Goal: Information Seeking & Learning: Find specific fact

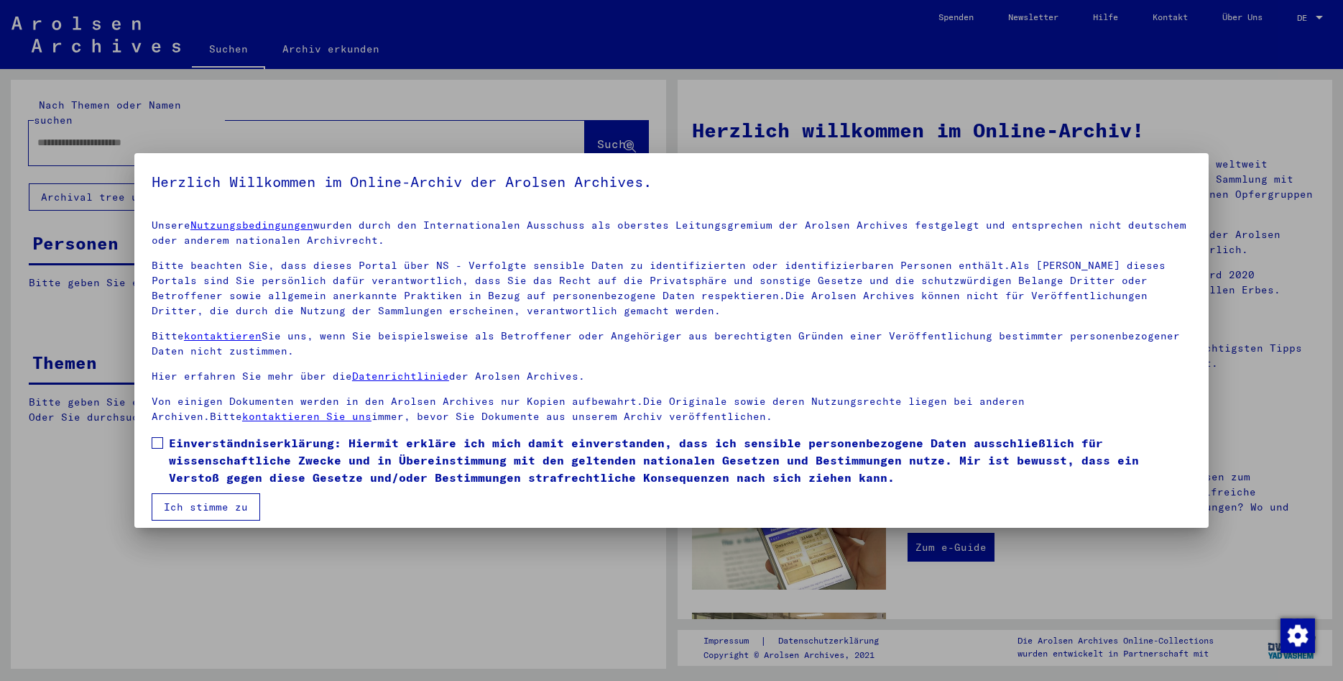
click at [153, 441] on span at bounding box center [158, 443] width 12 height 12
click at [191, 514] on button "Ich stimme zu" at bounding box center [206, 506] width 109 height 27
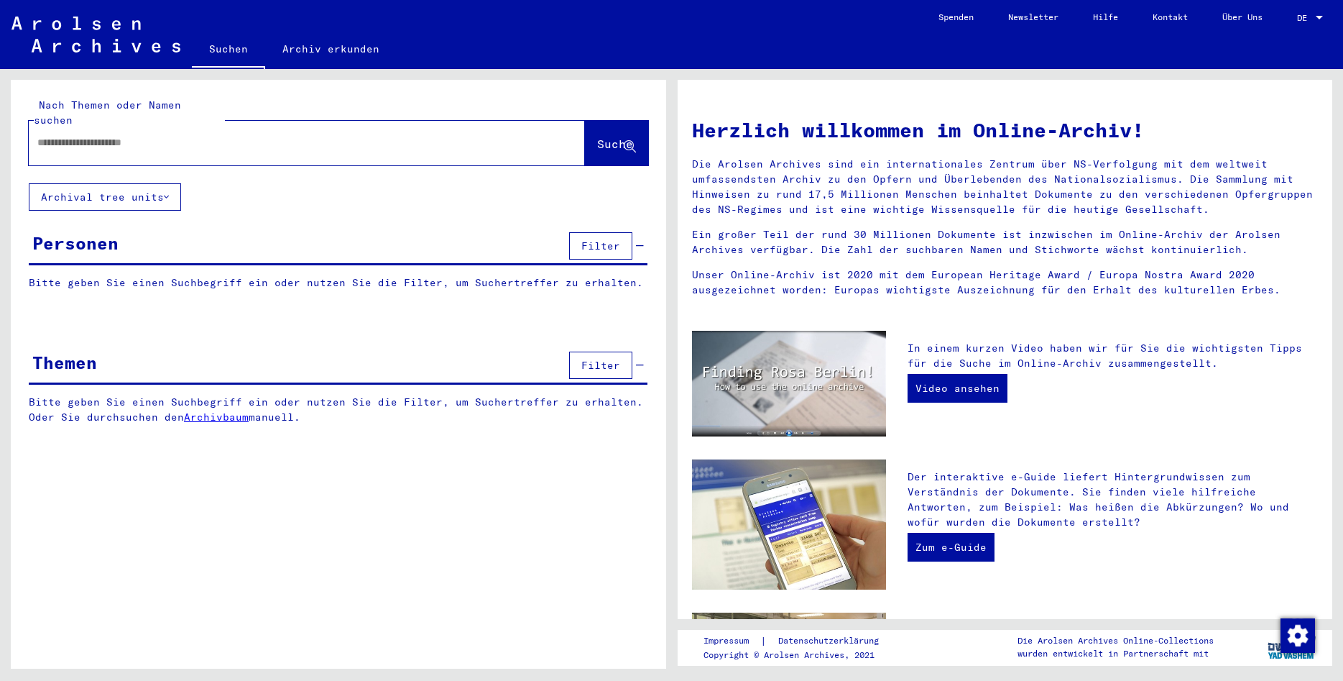
click at [65, 127] on div at bounding box center [285, 143] width 513 height 32
click at [54, 135] on div at bounding box center [285, 143] width 513 height 32
click at [40, 135] on input "text" at bounding box center [289, 142] width 505 height 15
type input "**********"
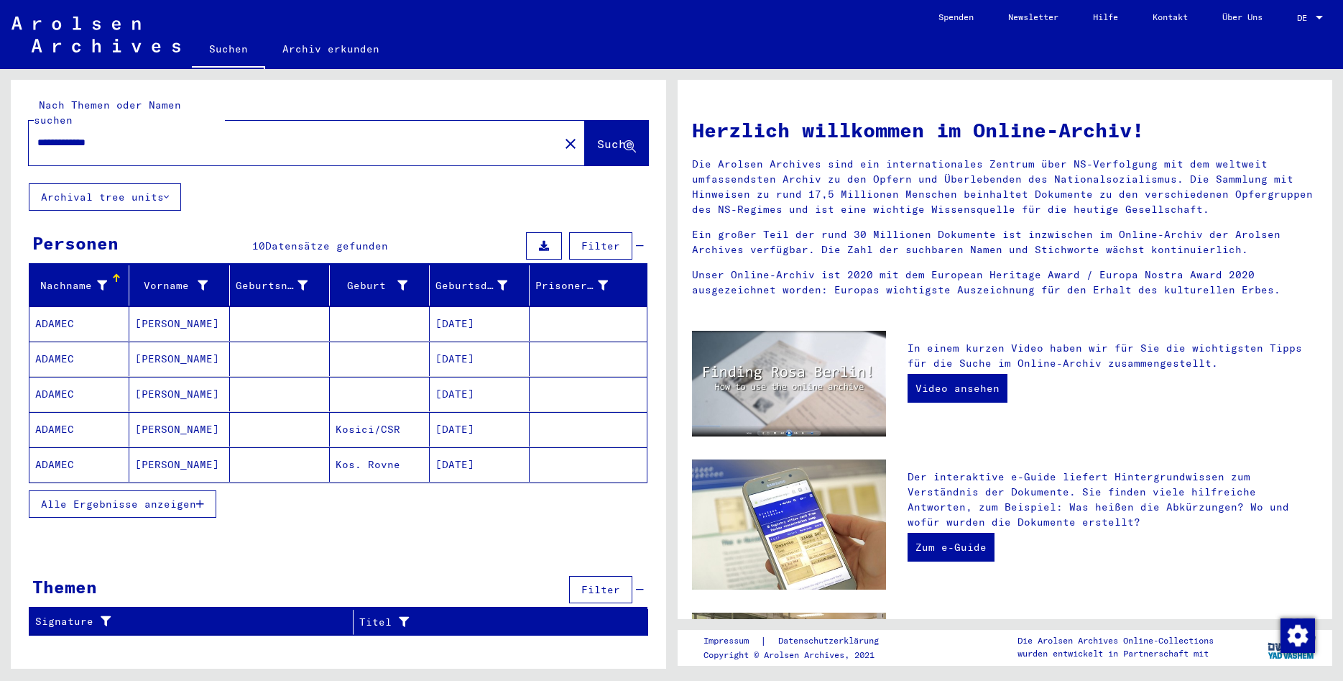
click at [468, 310] on mat-cell "[DATE]" at bounding box center [480, 323] width 100 height 35
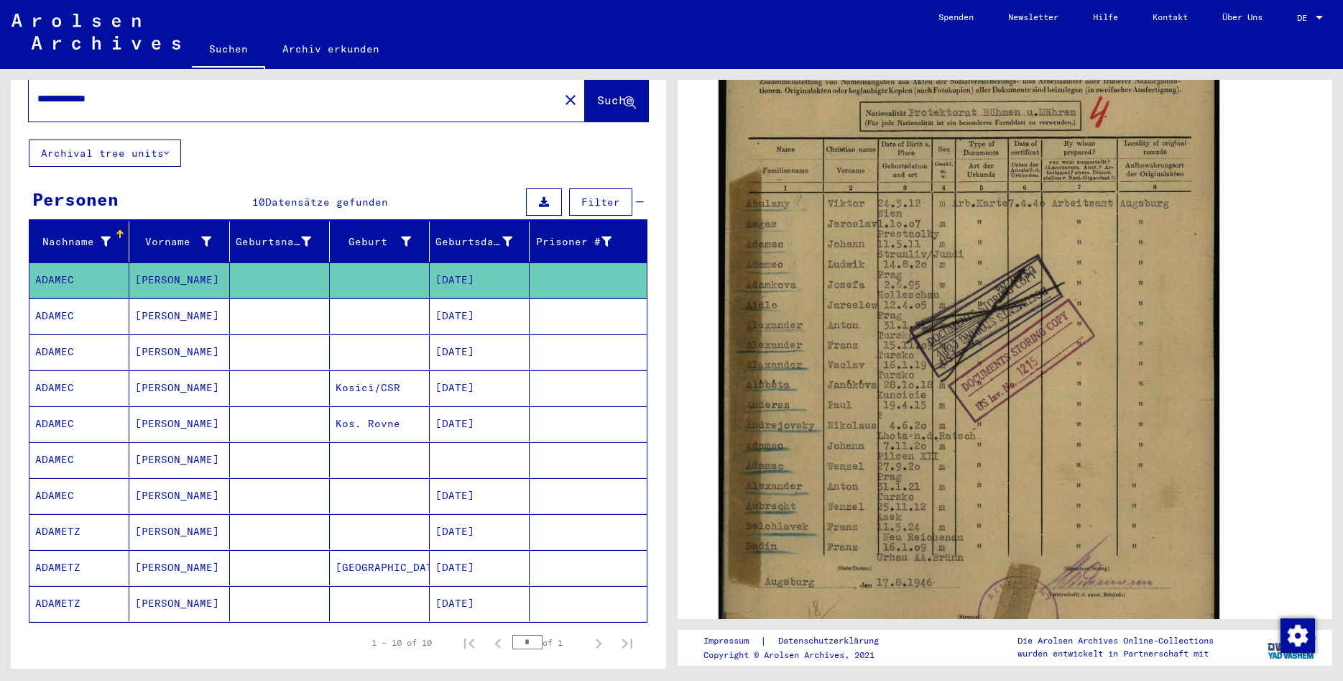
scroll to position [155, 0]
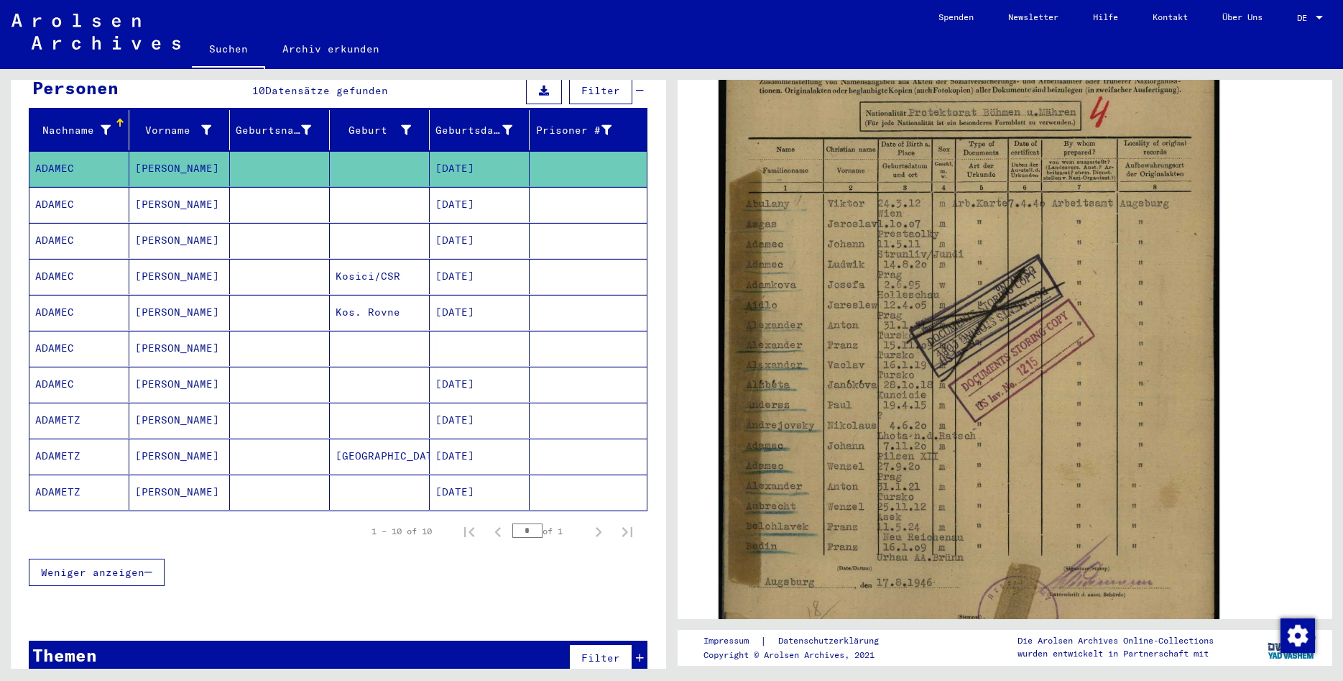
click at [492, 408] on mat-cell "[DATE]" at bounding box center [480, 420] width 100 height 35
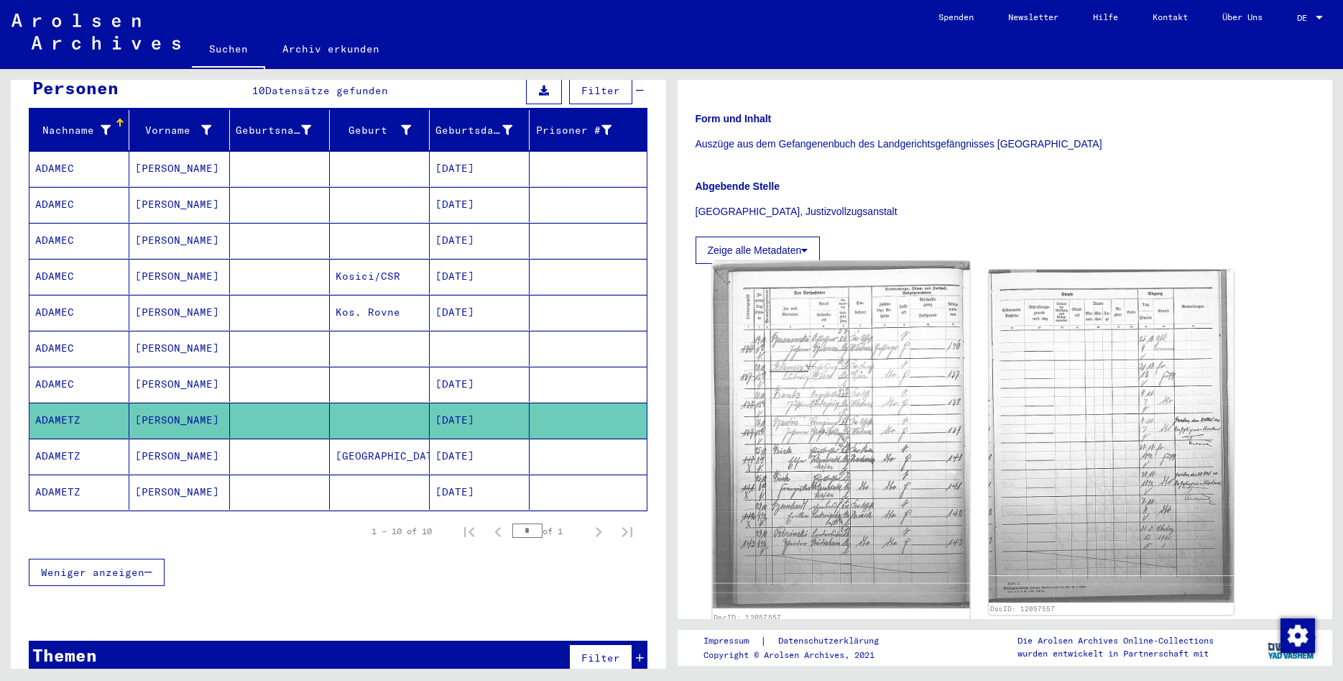
scroll to position [233, 0]
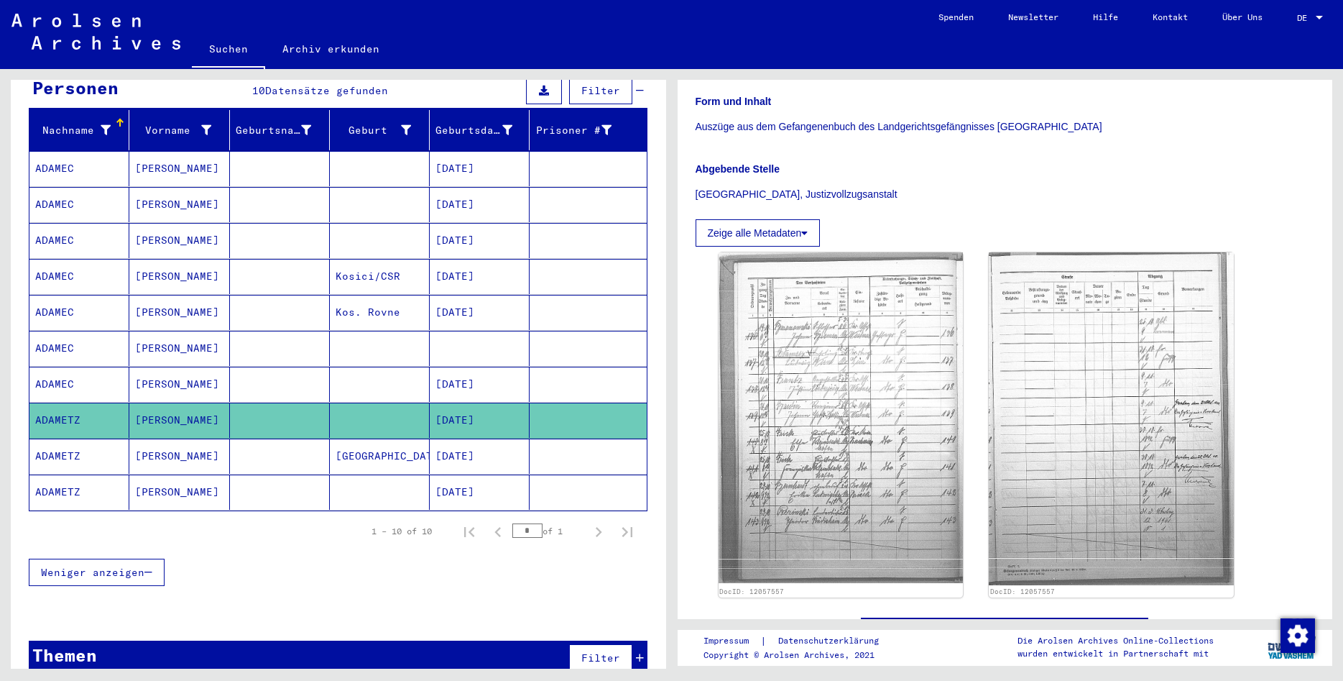
click at [472, 442] on mat-cell "[DATE]" at bounding box center [480, 455] width 100 height 35
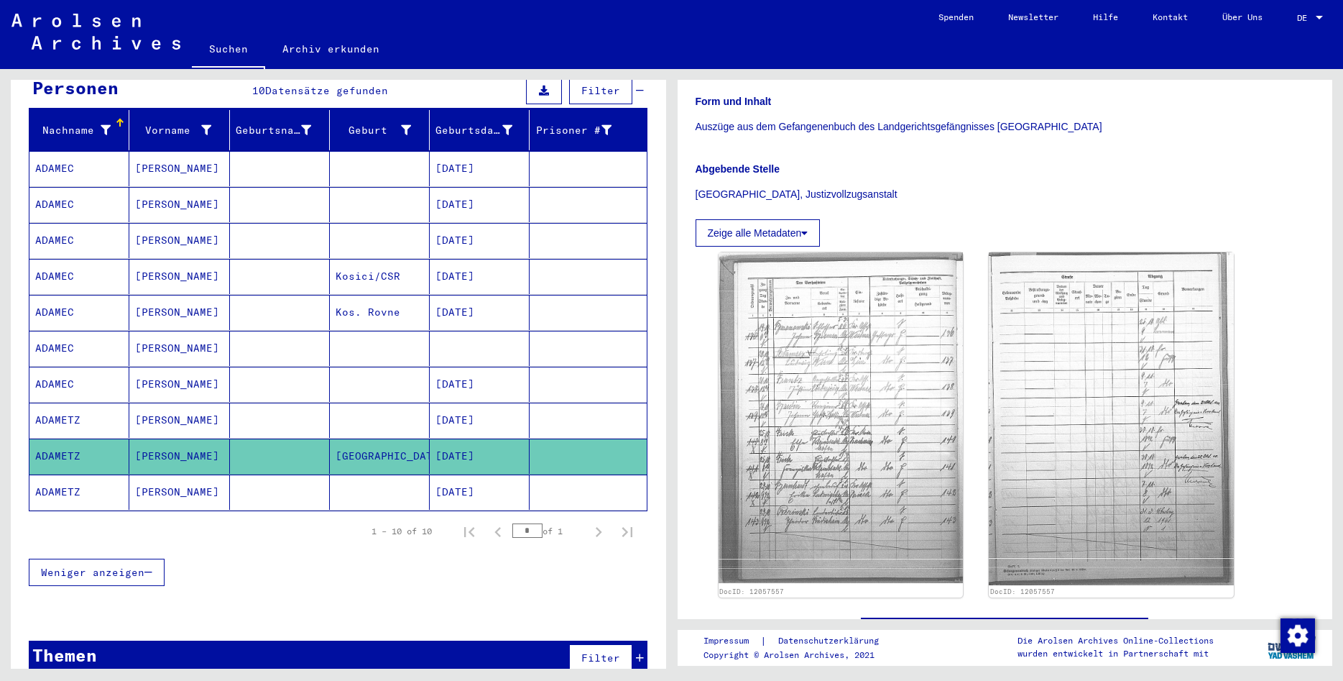
click at [480, 403] on mat-cell "[DATE]" at bounding box center [480, 420] width 100 height 35
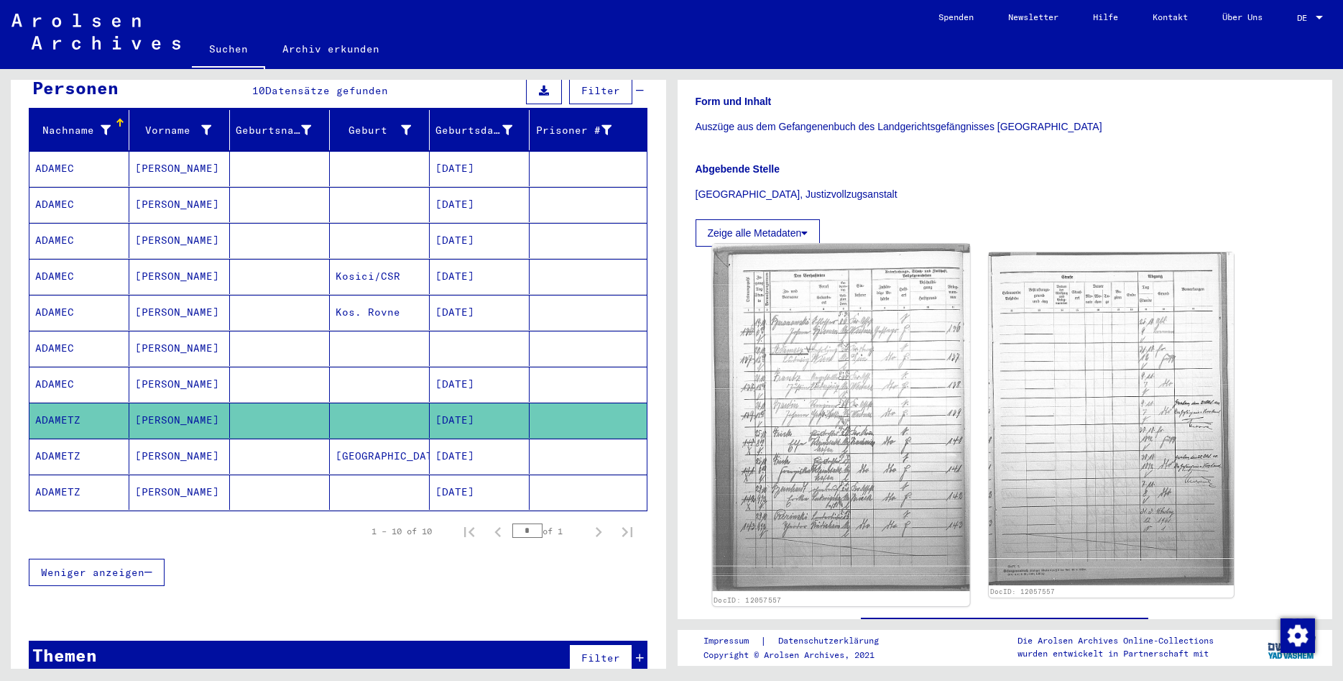
click at [875, 404] on img at bounding box center [840, 417] width 257 height 347
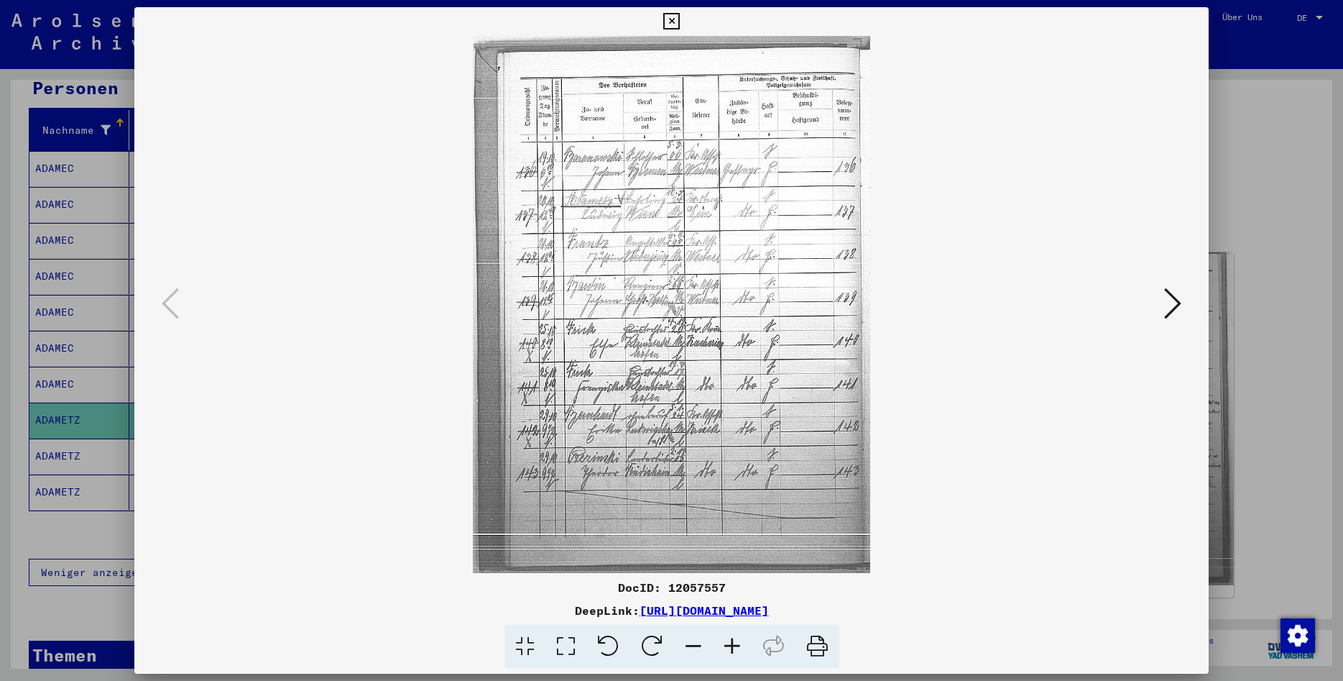
click at [734, 645] on icon at bounding box center [732, 647] width 39 height 44
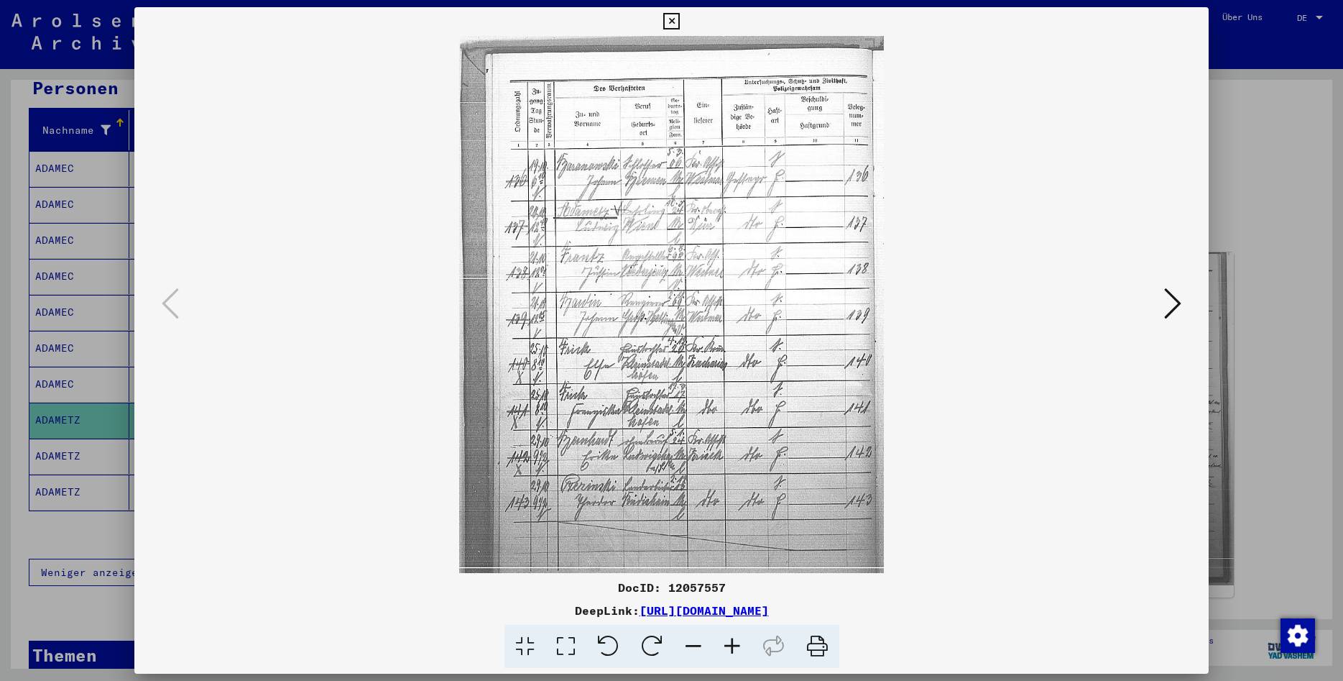
click at [735, 645] on icon at bounding box center [732, 647] width 39 height 44
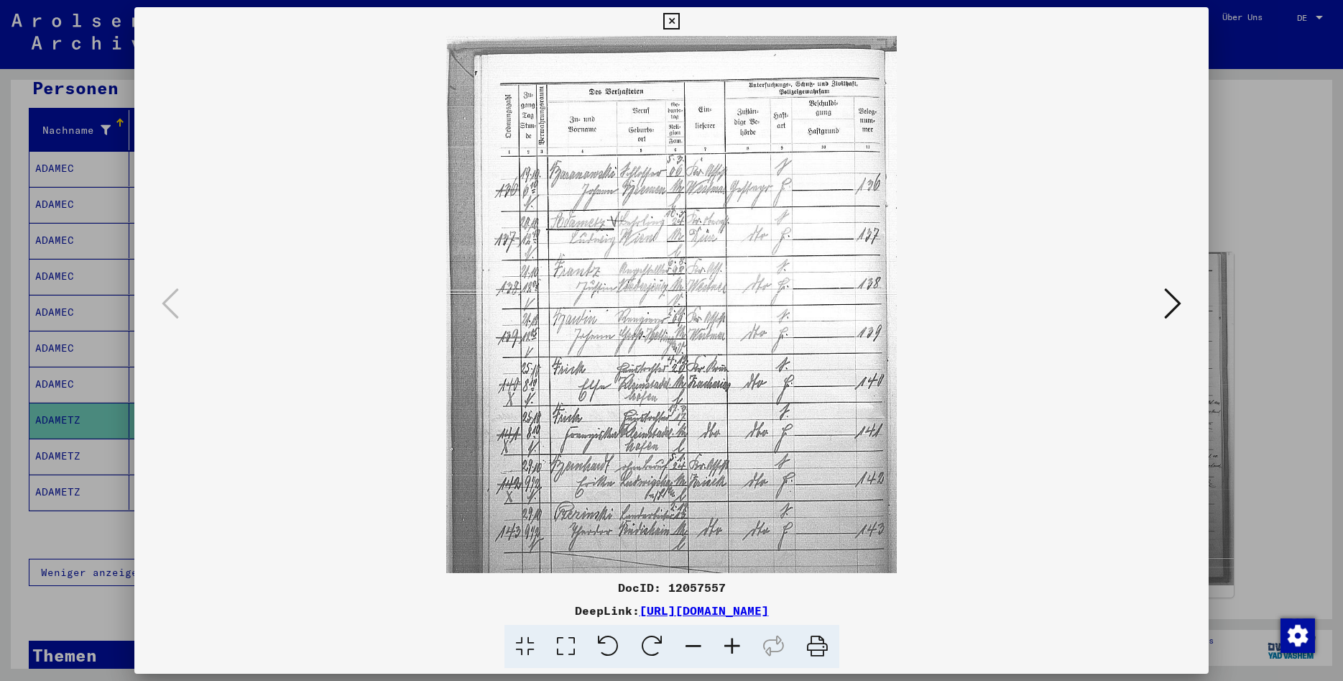
click at [735, 645] on icon at bounding box center [732, 647] width 39 height 44
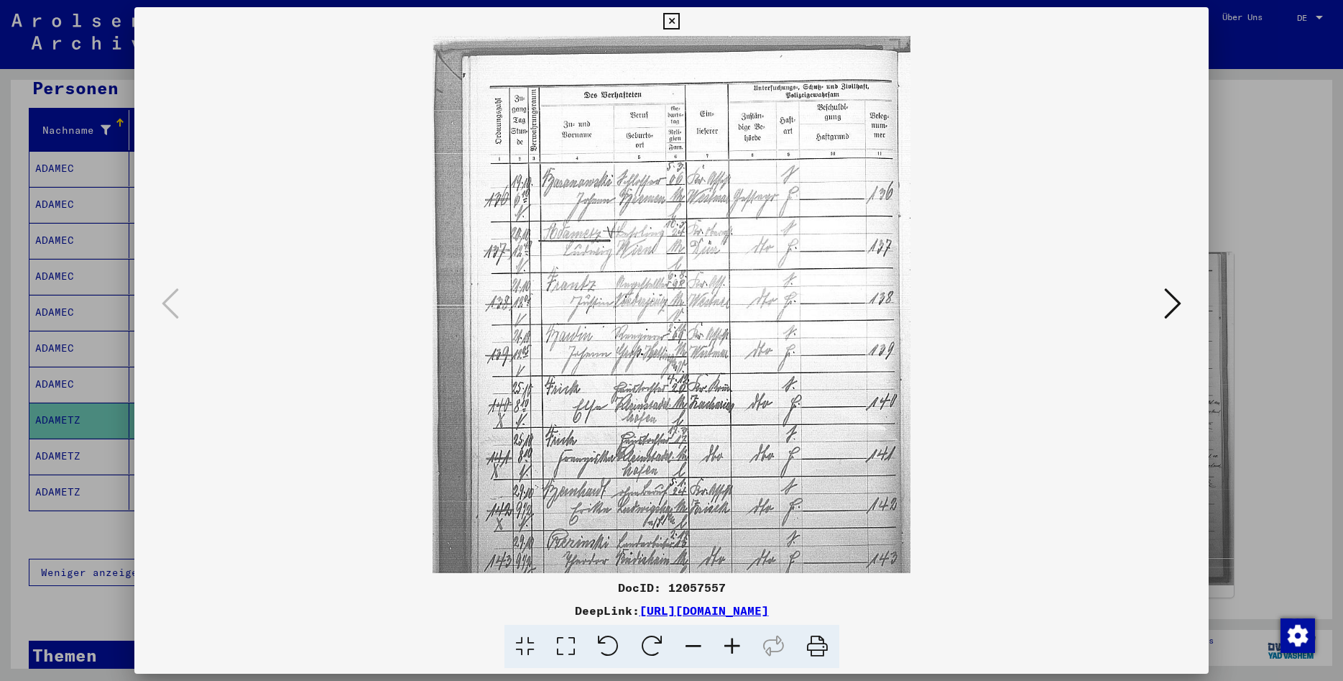
click at [735, 645] on icon at bounding box center [732, 647] width 39 height 44
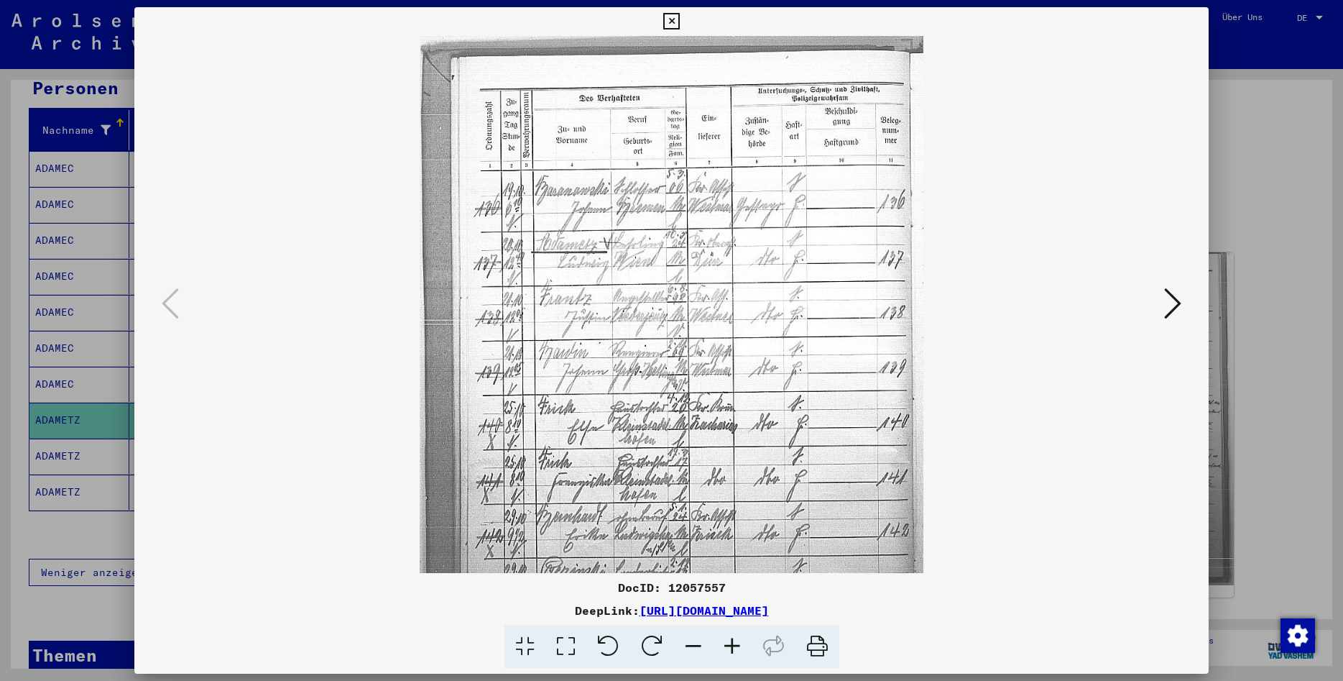
click at [735, 645] on icon at bounding box center [732, 647] width 39 height 44
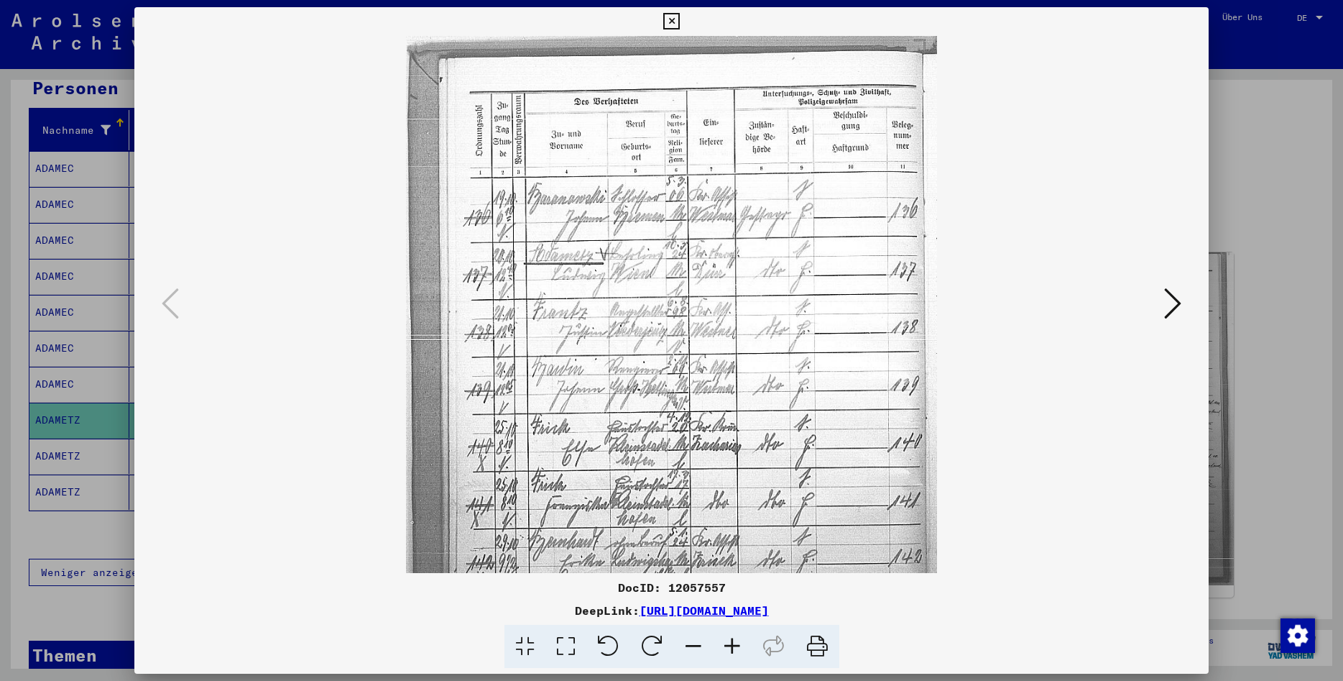
click at [735, 645] on icon at bounding box center [732, 647] width 39 height 44
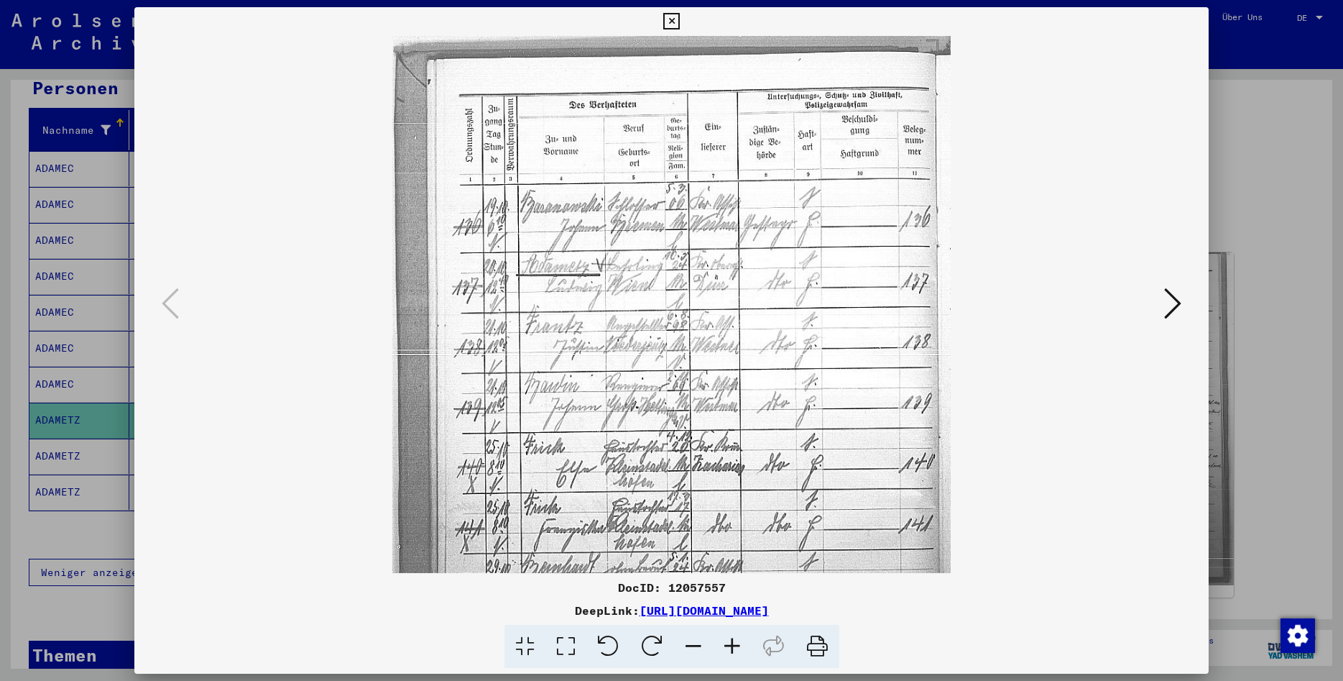
click at [735, 645] on icon at bounding box center [732, 647] width 39 height 44
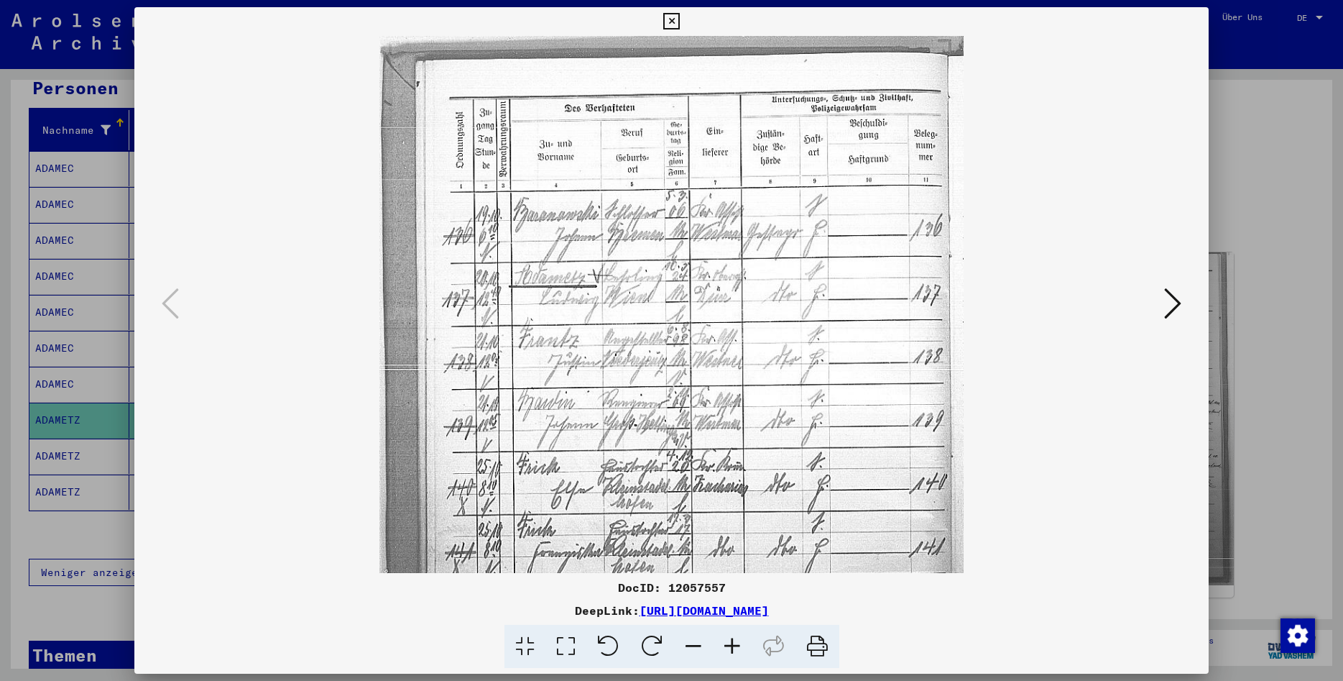
click at [735, 645] on icon at bounding box center [732, 647] width 39 height 44
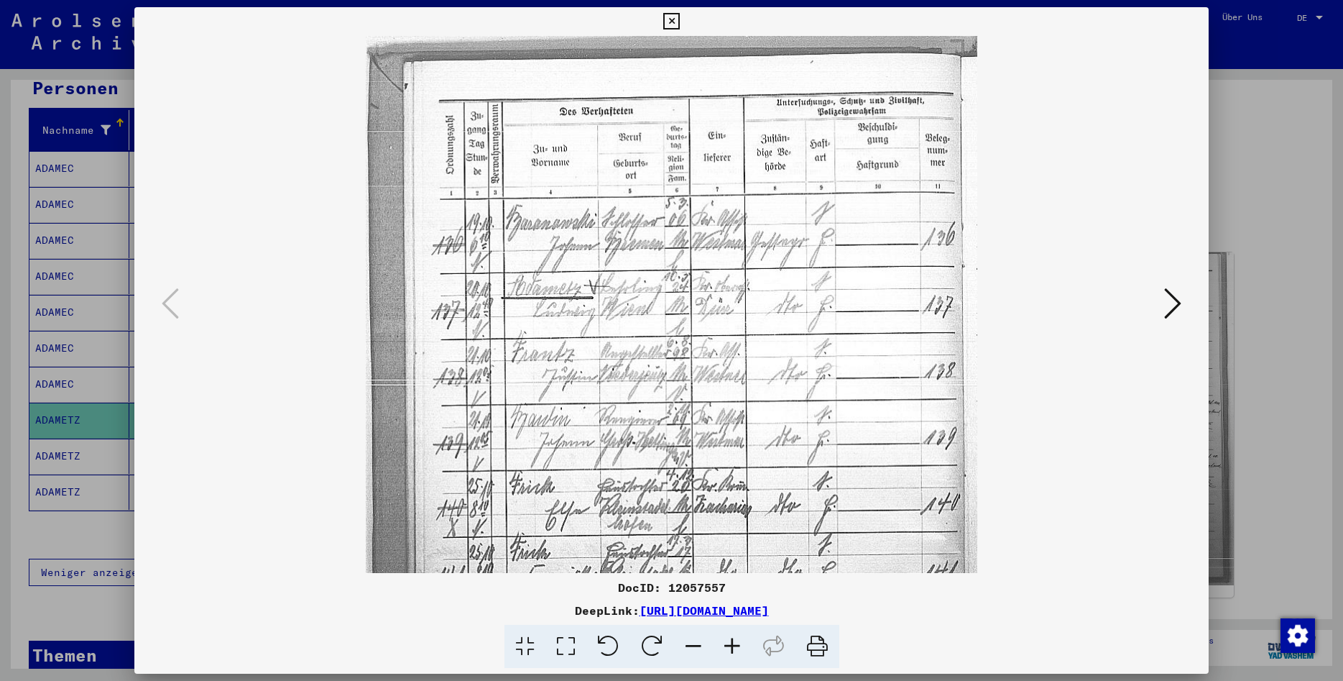
click at [735, 645] on icon at bounding box center [732, 647] width 39 height 44
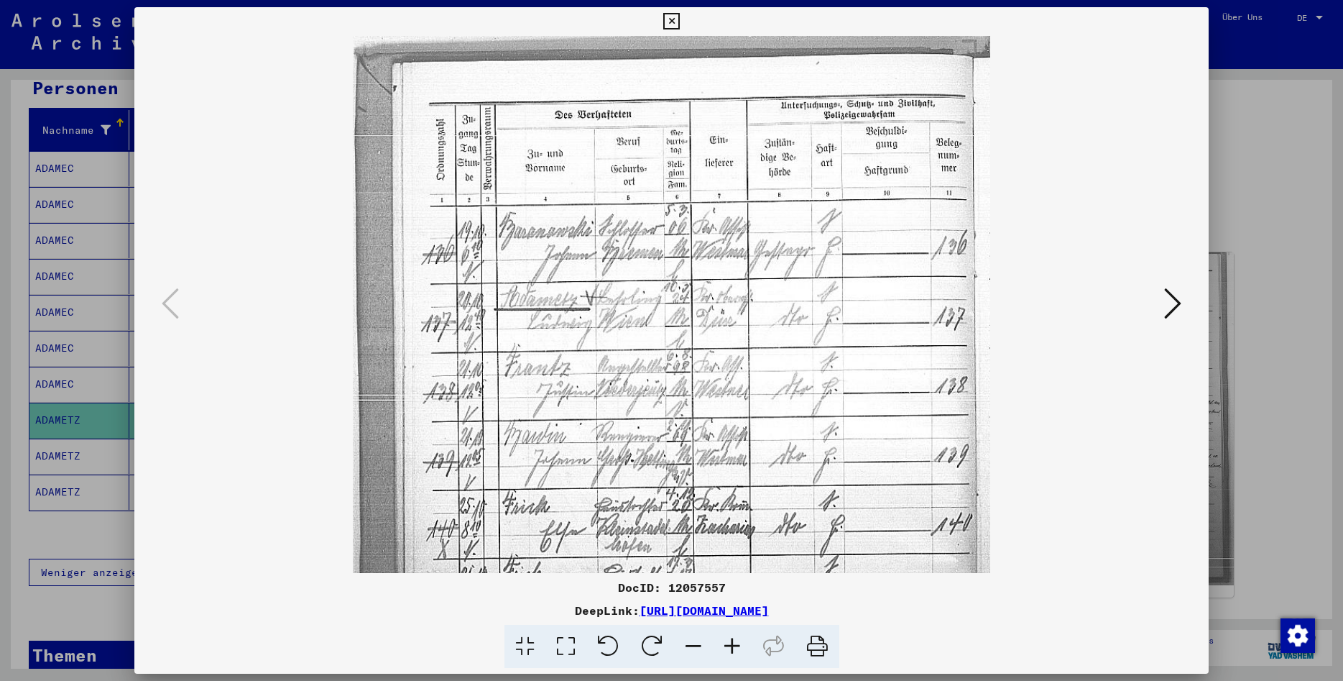
click at [735, 645] on icon at bounding box center [732, 647] width 39 height 44
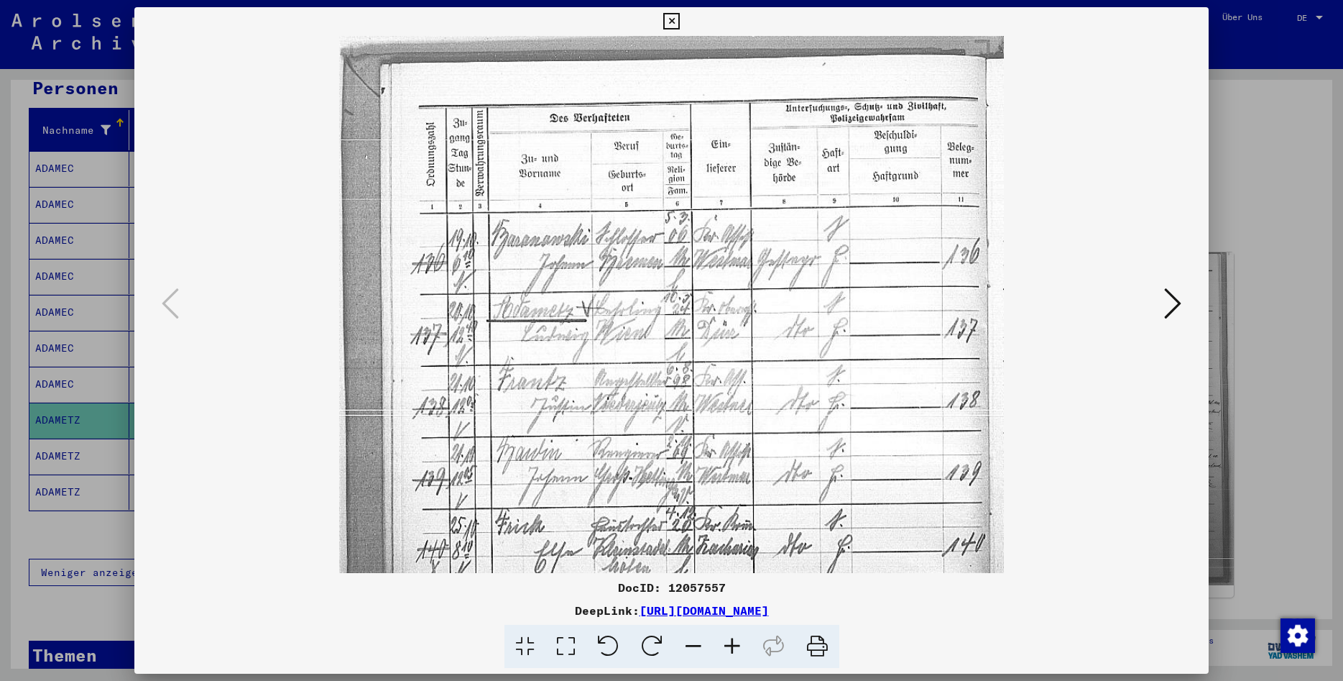
click at [732, 641] on icon at bounding box center [732, 647] width 39 height 44
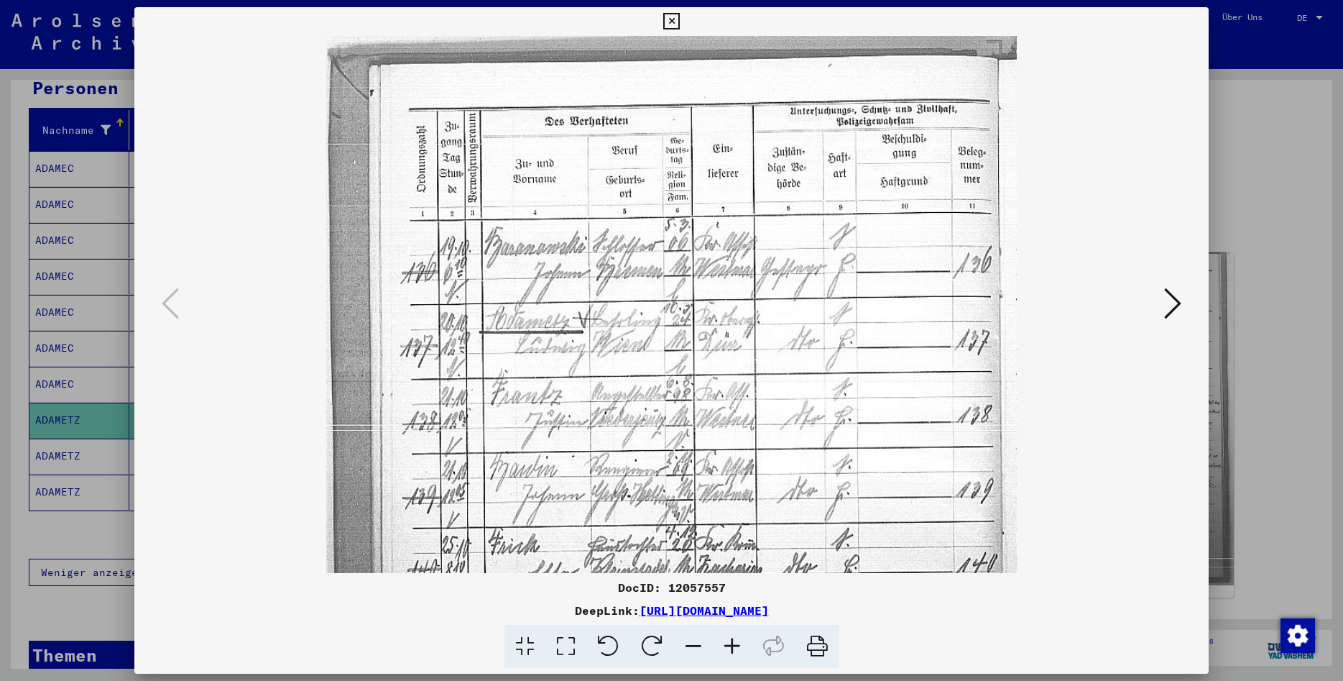
click at [732, 640] on icon at bounding box center [732, 647] width 39 height 44
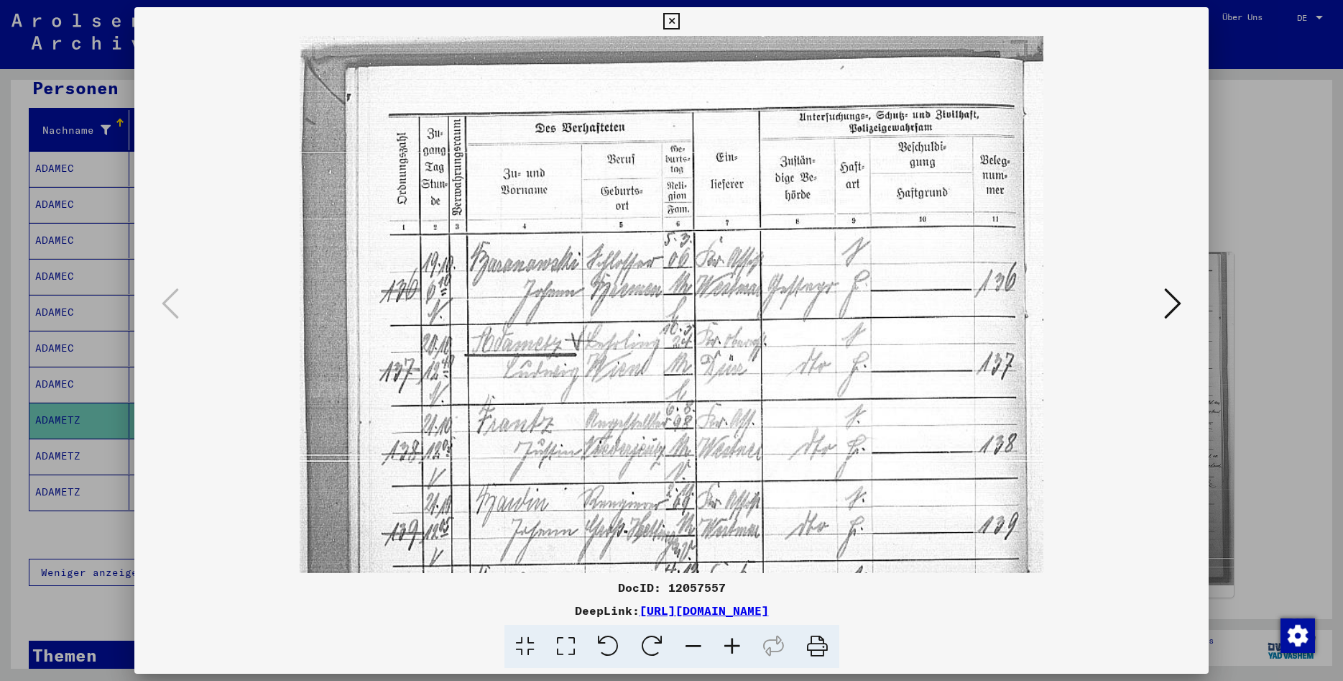
click at [732, 640] on icon at bounding box center [732, 647] width 39 height 44
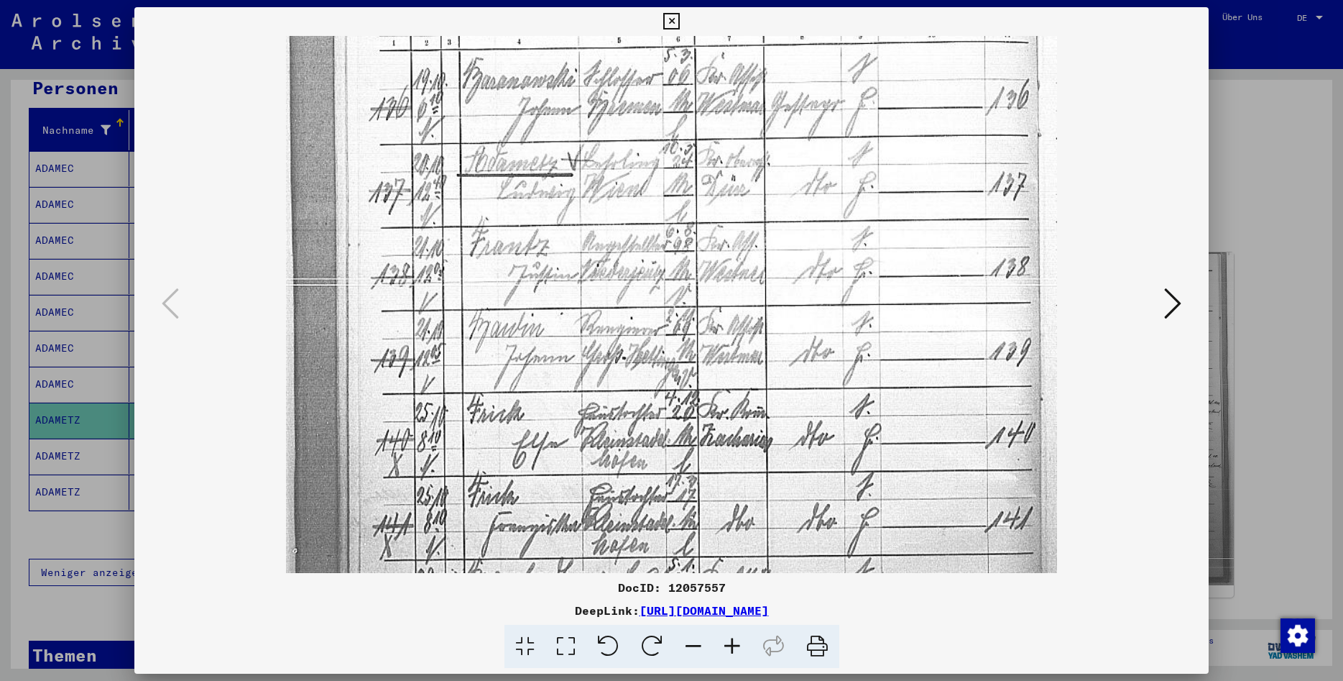
scroll to position [193, 0]
drag, startPoint x: 895, startPoint y: 461, endPoint x: 859, endPoint y: 268, distance: 196.0
click at [859, 268] on img at bounding box center [671, 363] width 771 height 1040
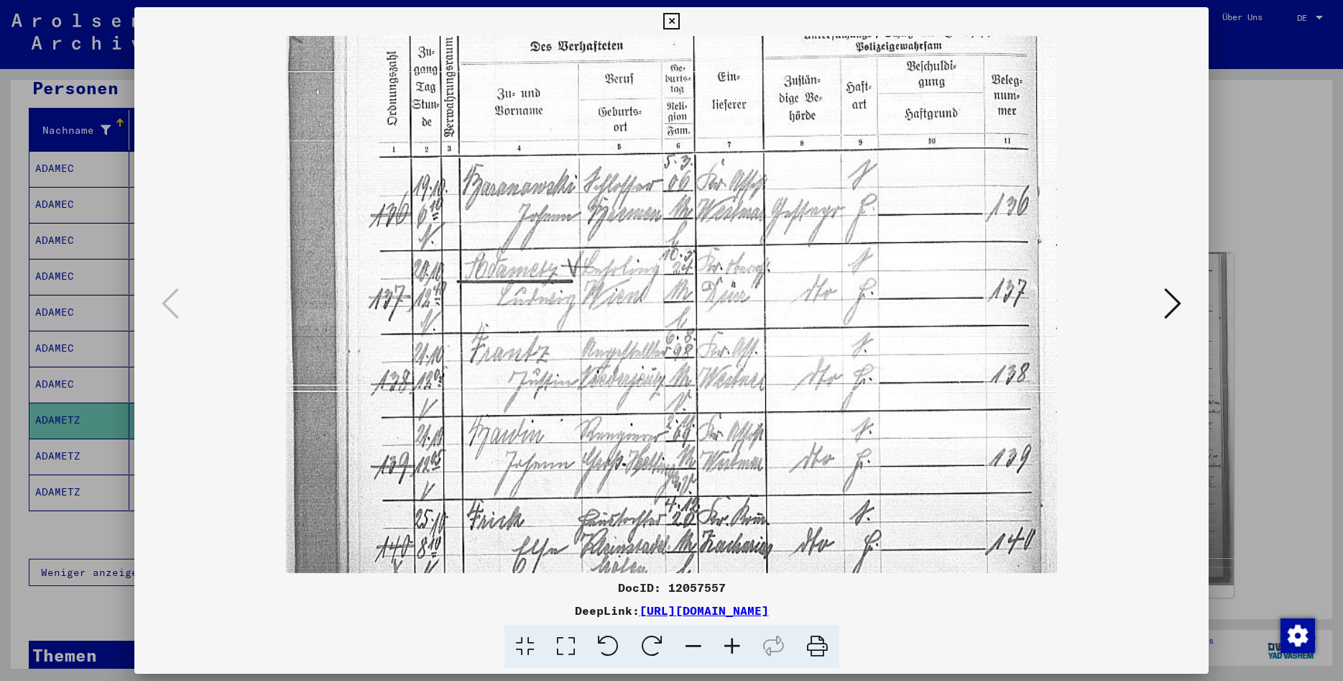
scroll to position [83, 0]
drag, startPoint x: 856, startPoint y: 296, endPoint x: 858, endPoint y: 405, distance: 109.3
click at [858, 405] on img at bounding box center [671, 473] width 771 height 1040
click at [737, 641] on icon at bounding box center [732, 647] width 39 height 44
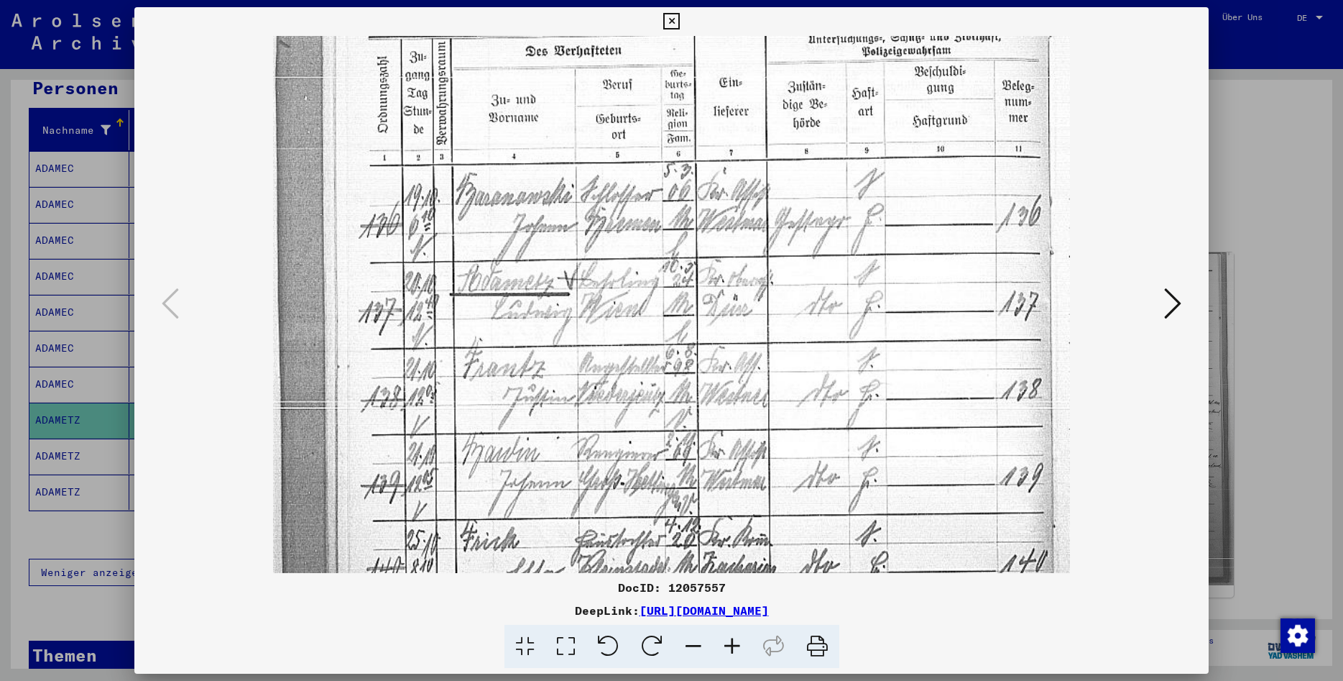
click at [737, 641] on icon at bounding box center [732, 647] width 39 height 44
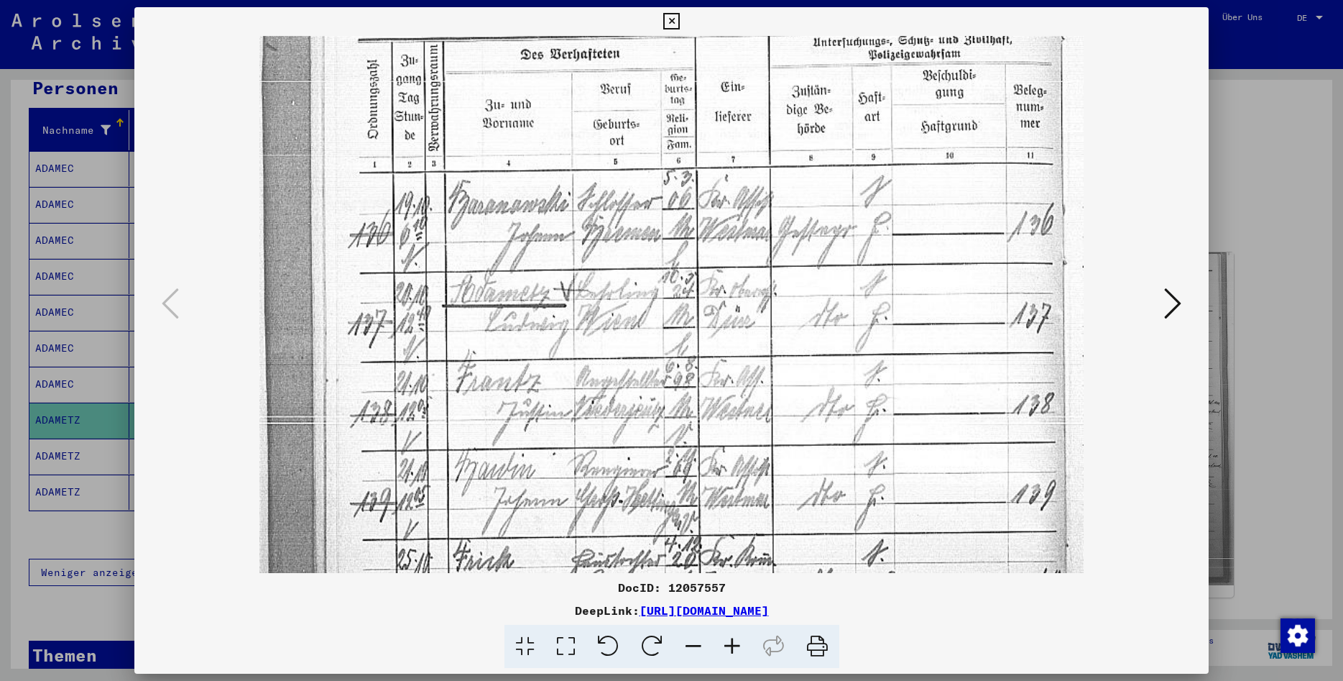
click at [737, 641] on icon at bounding box center [732, 647] width 39 height 44
click at [737, 642] on icon at bounding box center [732, 647] width 39 height 44
click at [734, 651] on icon at bounding box center [732, 647] width 39 height 44
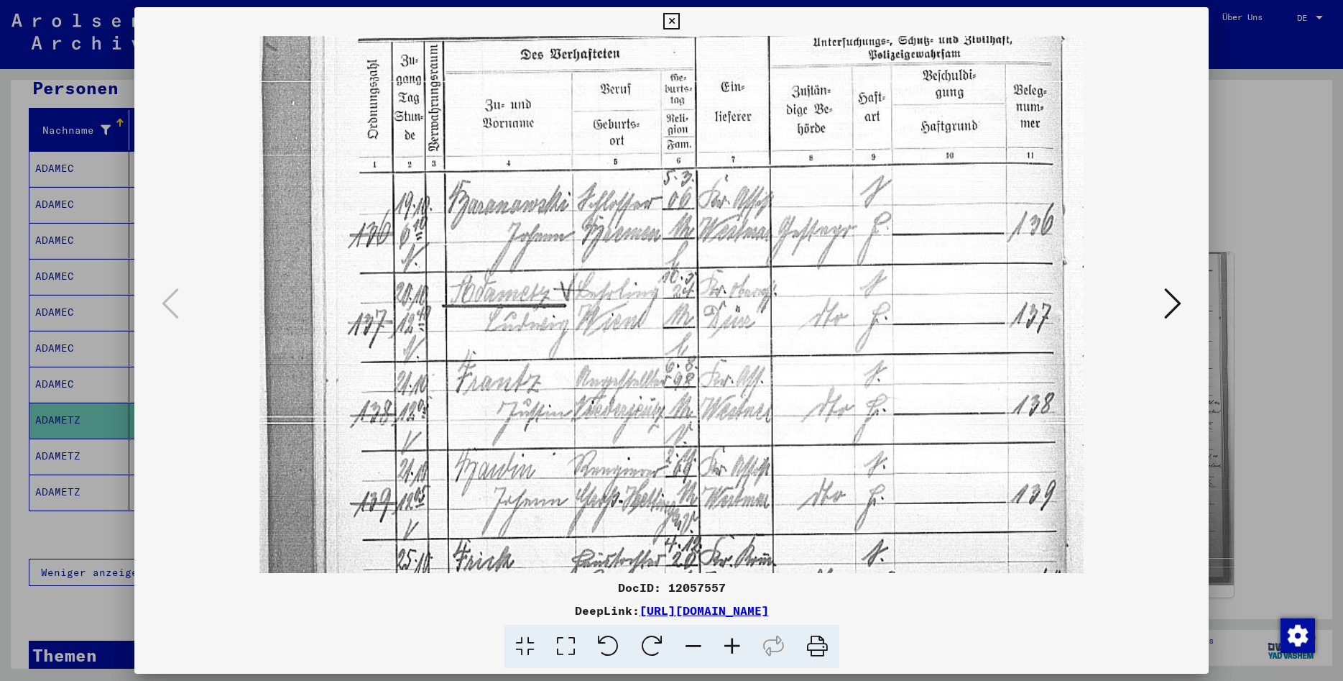
click at [694, 650] on icon at bounding box center [693, 647] width 39 height 44
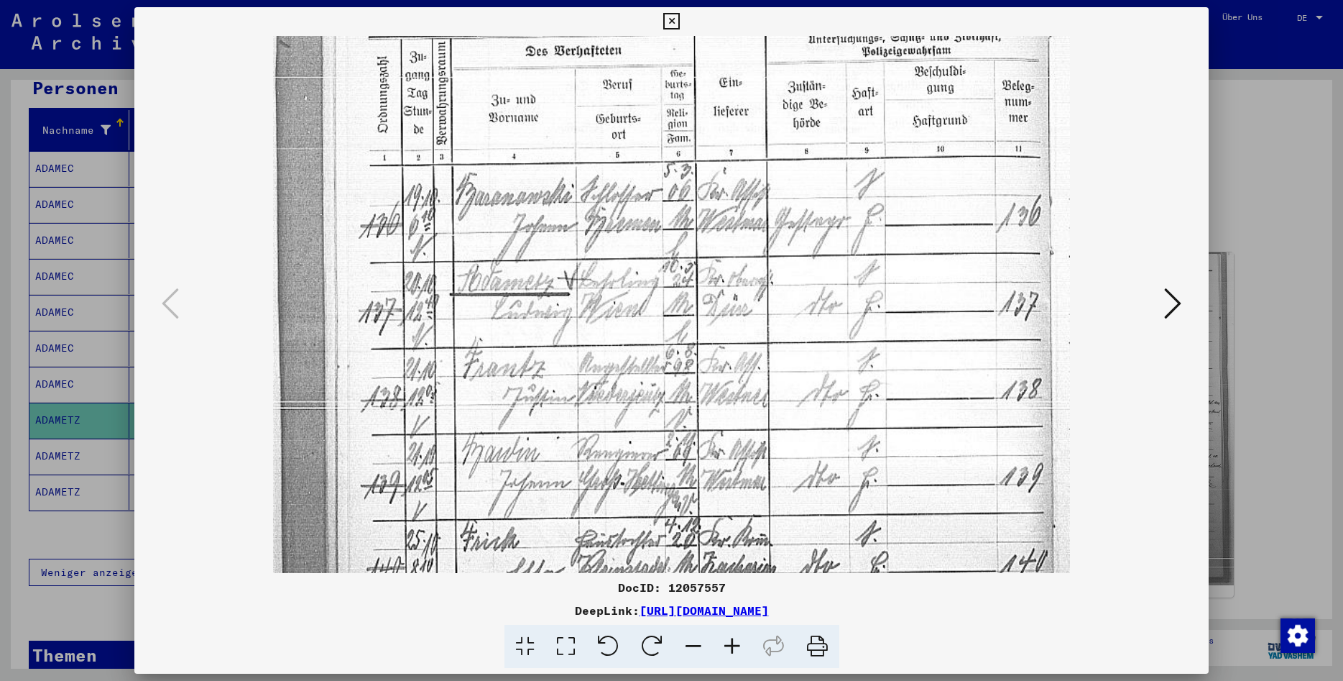
click at [694, 650] on icon at bounding box center [693, 647] width 39 height 44
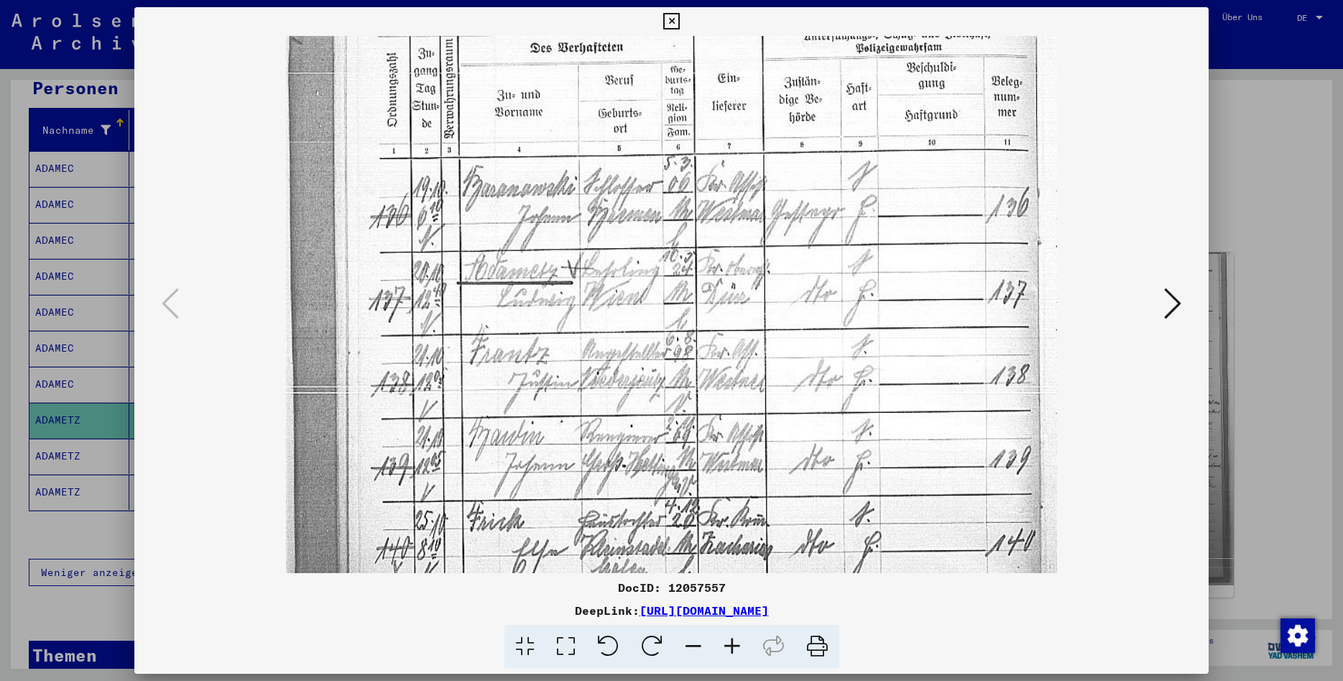
click at [694, 650] on icon at bounding box center [693, 647] width 39 height 44
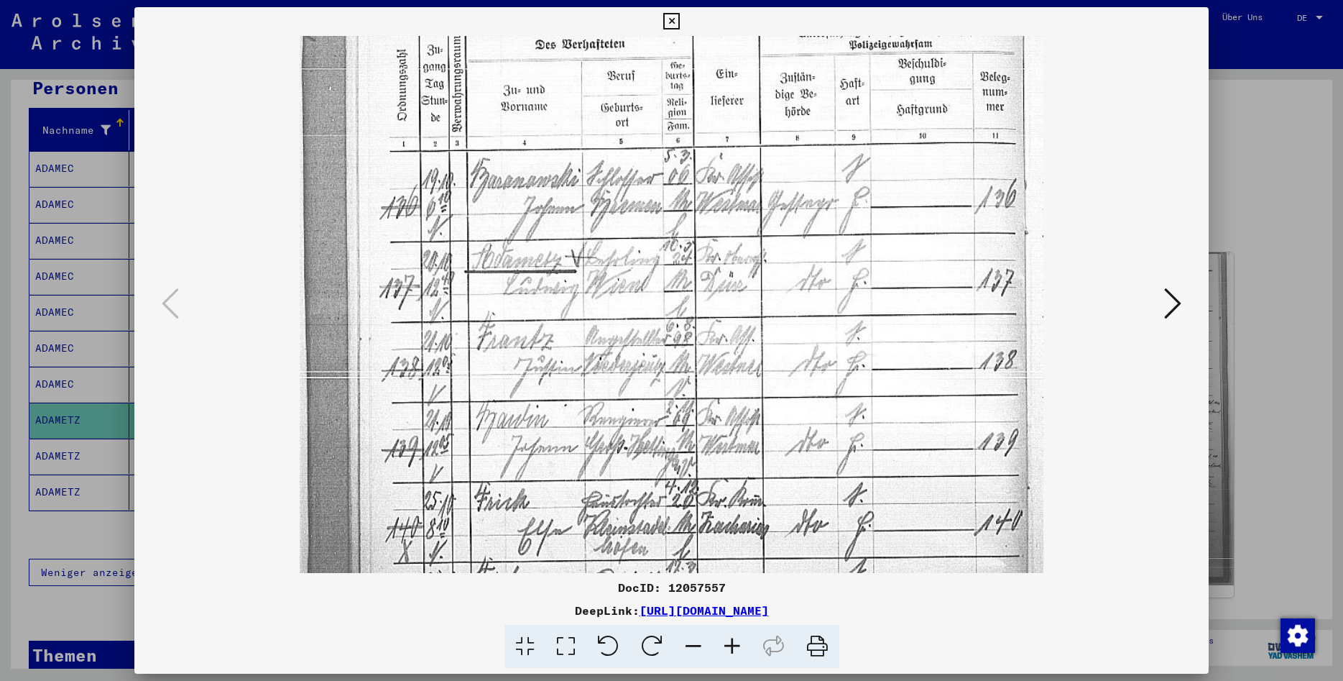
click at [694, 650] on icon at bounding box center [693, 647] width 39 height 44
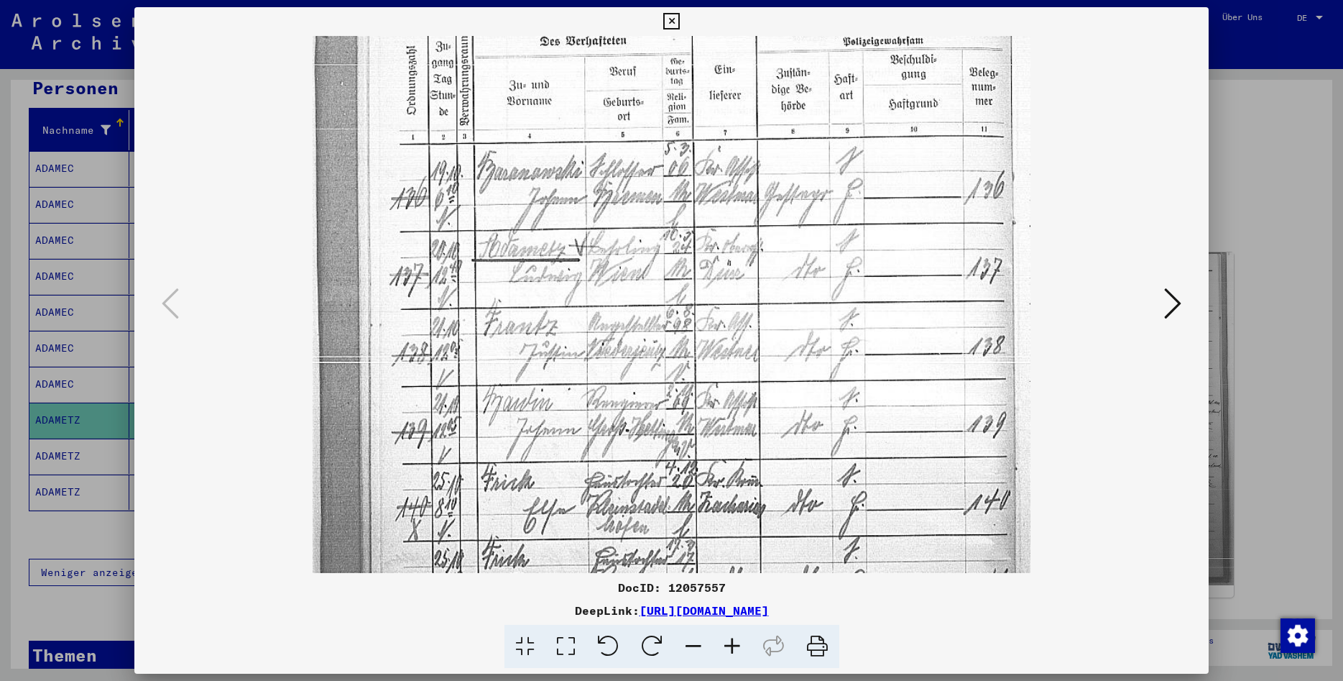
click at [694, 650] on icon at bounding box center [693, 647] width 39 height 44
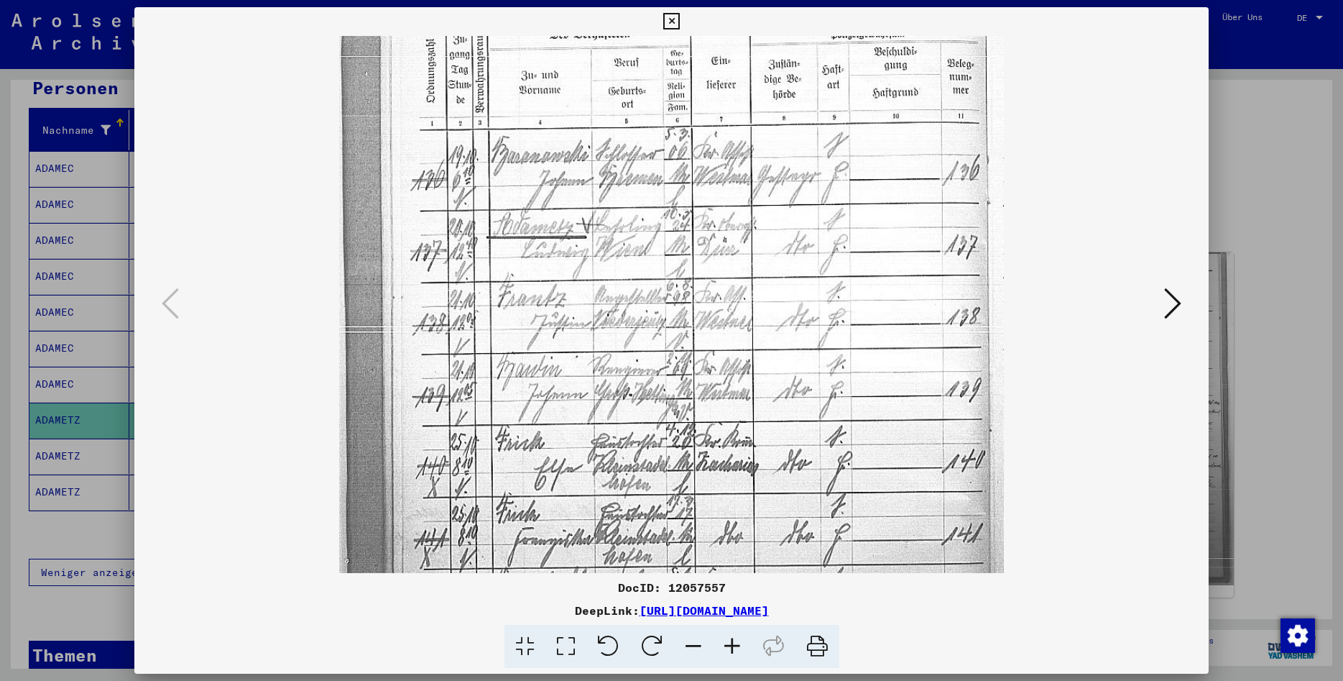
click at [694, 650] on icon at bounding box center [693, 647] width 39 height 44
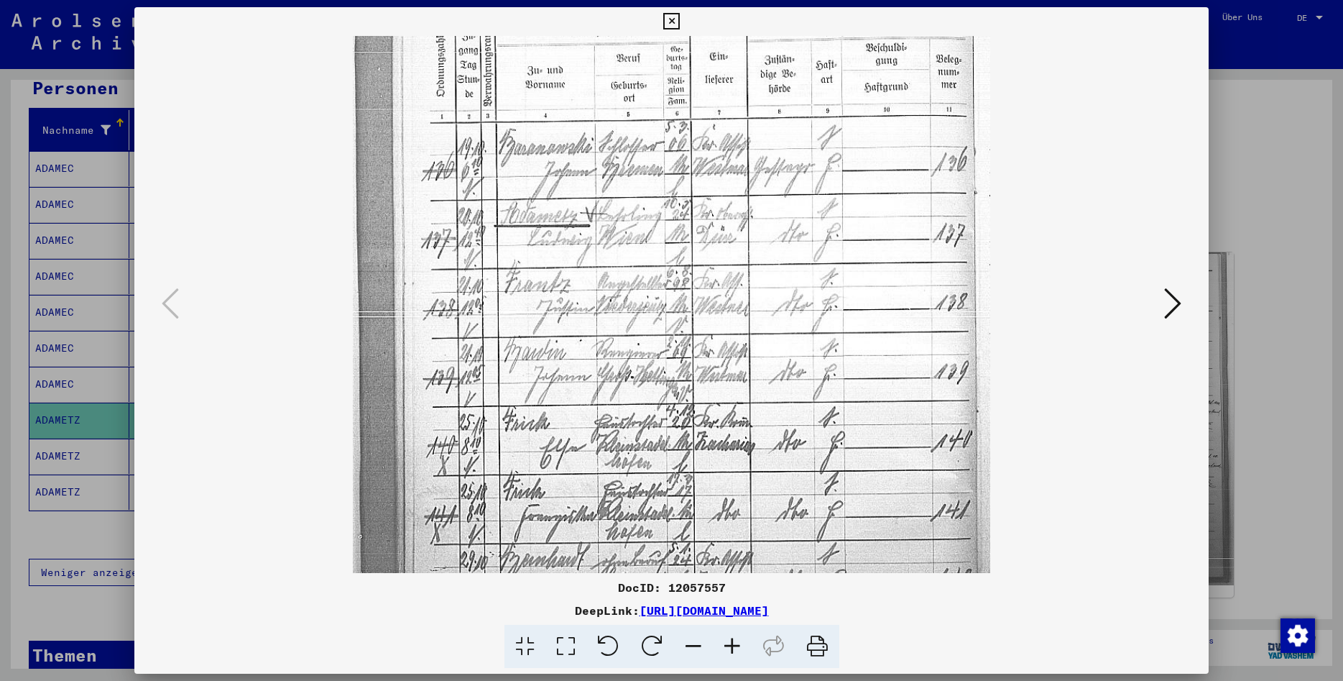
click at [694, 650] on icon at bounding box center [693, 647] width 39 height 44
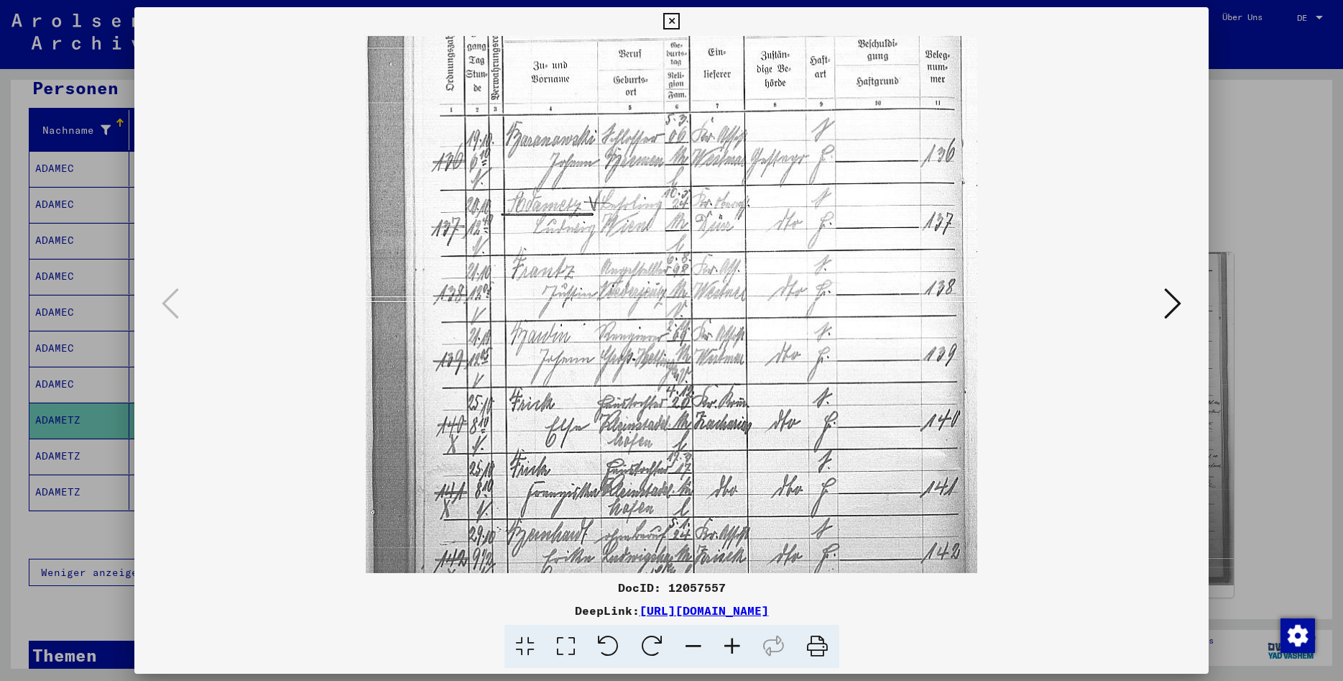
click at [694, 650] on icon at bounding box center [693, 647] width 39 height 44
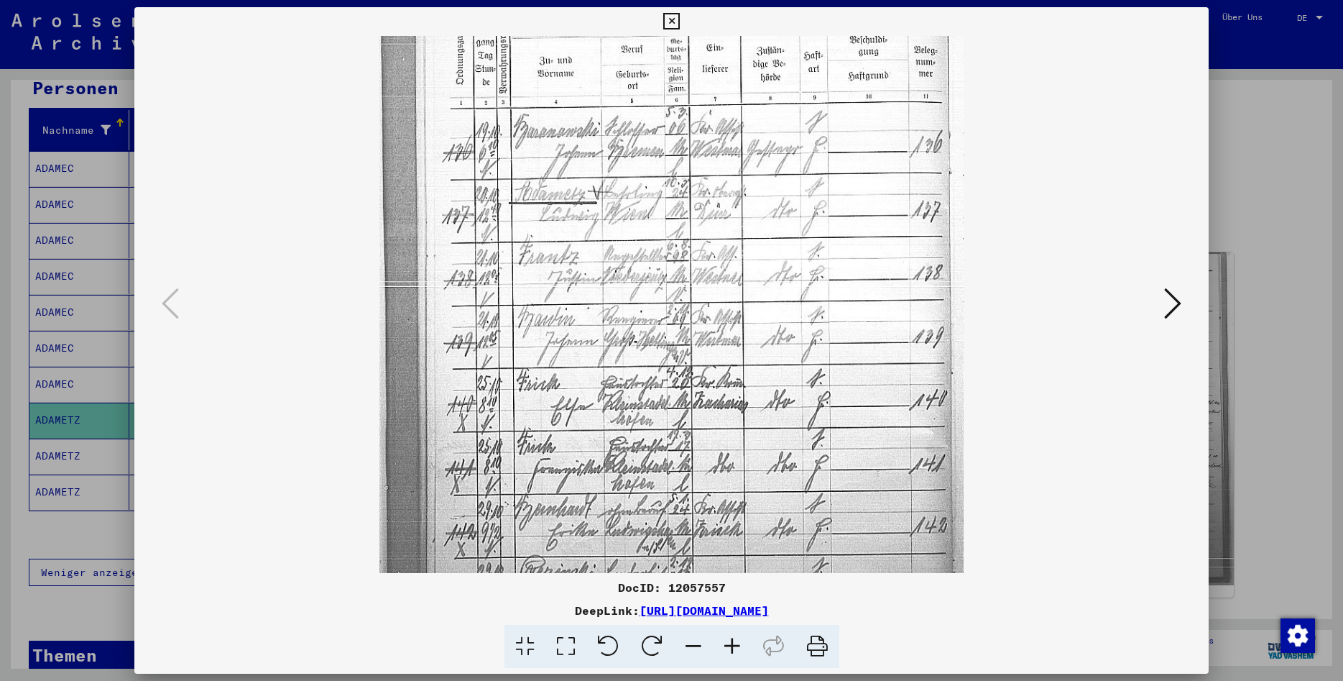
click at [694, 650] on icon at bounding box center [693, 647] width 39 height 44
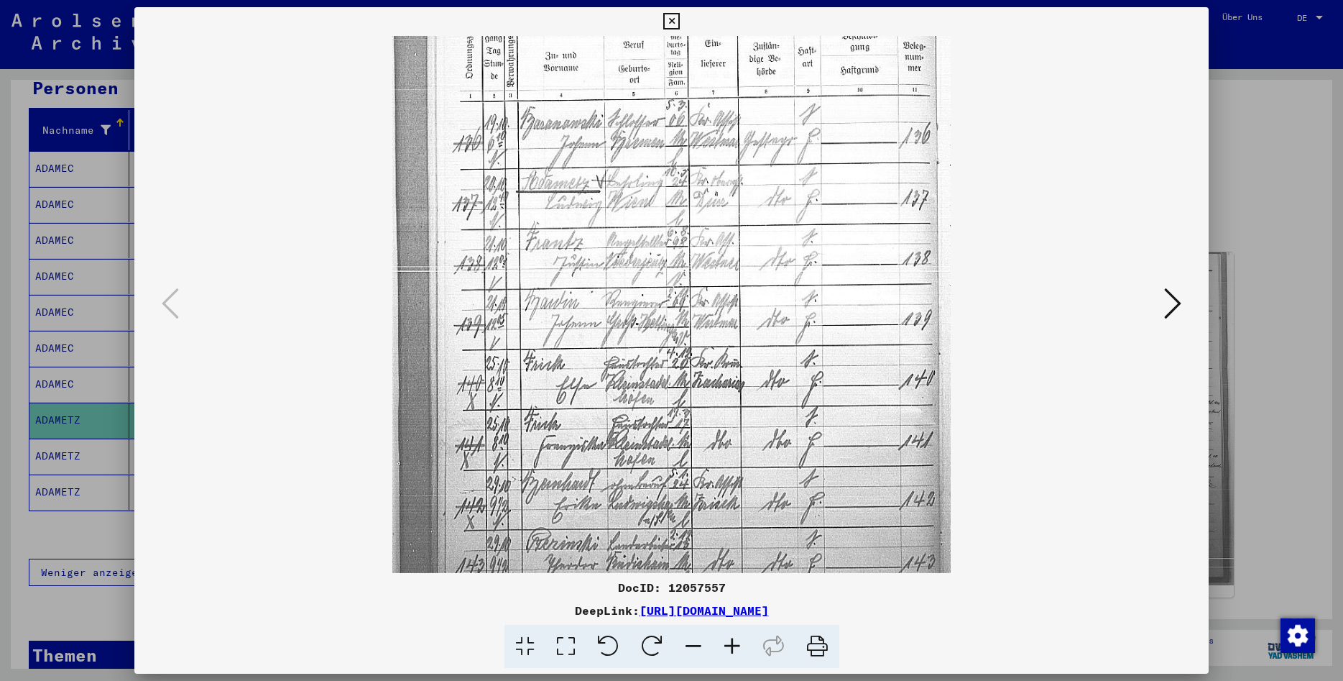
click at [694, 650] on icon at bounding box center [693, 647] width 39 height 44
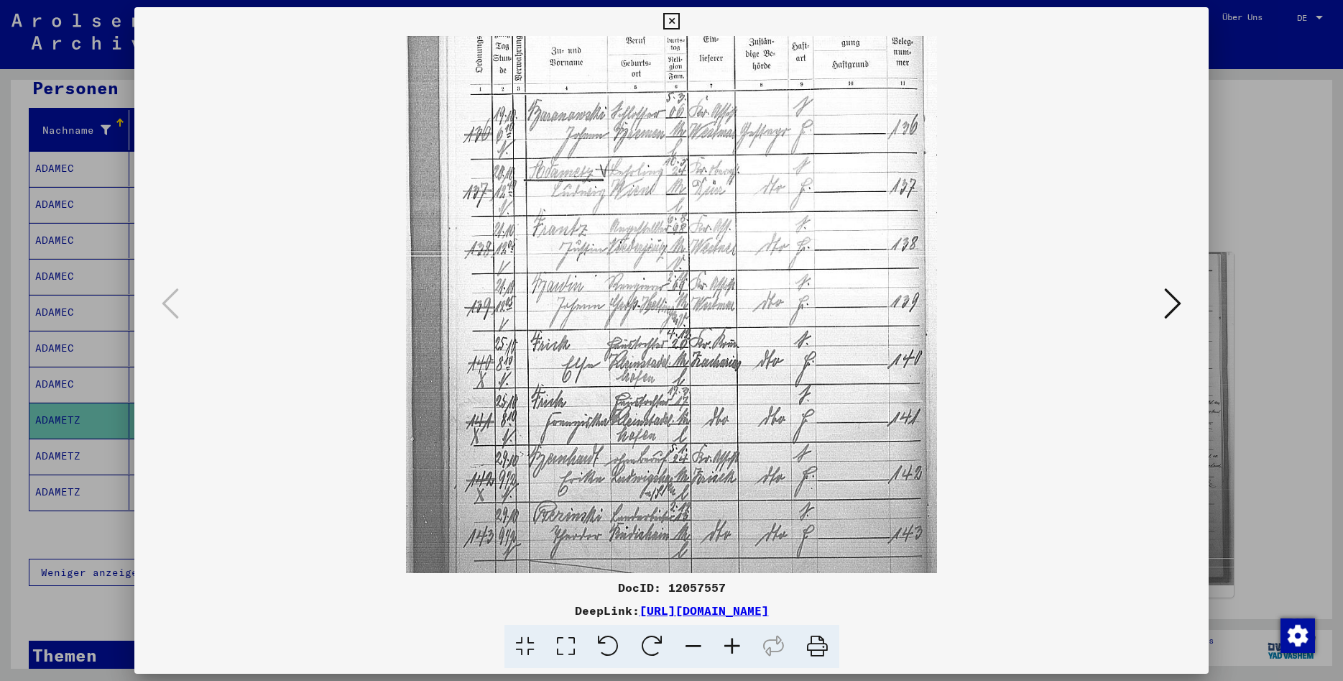
click at [694, 650] on icon at bounding box center [693, 647] width 39 height 44
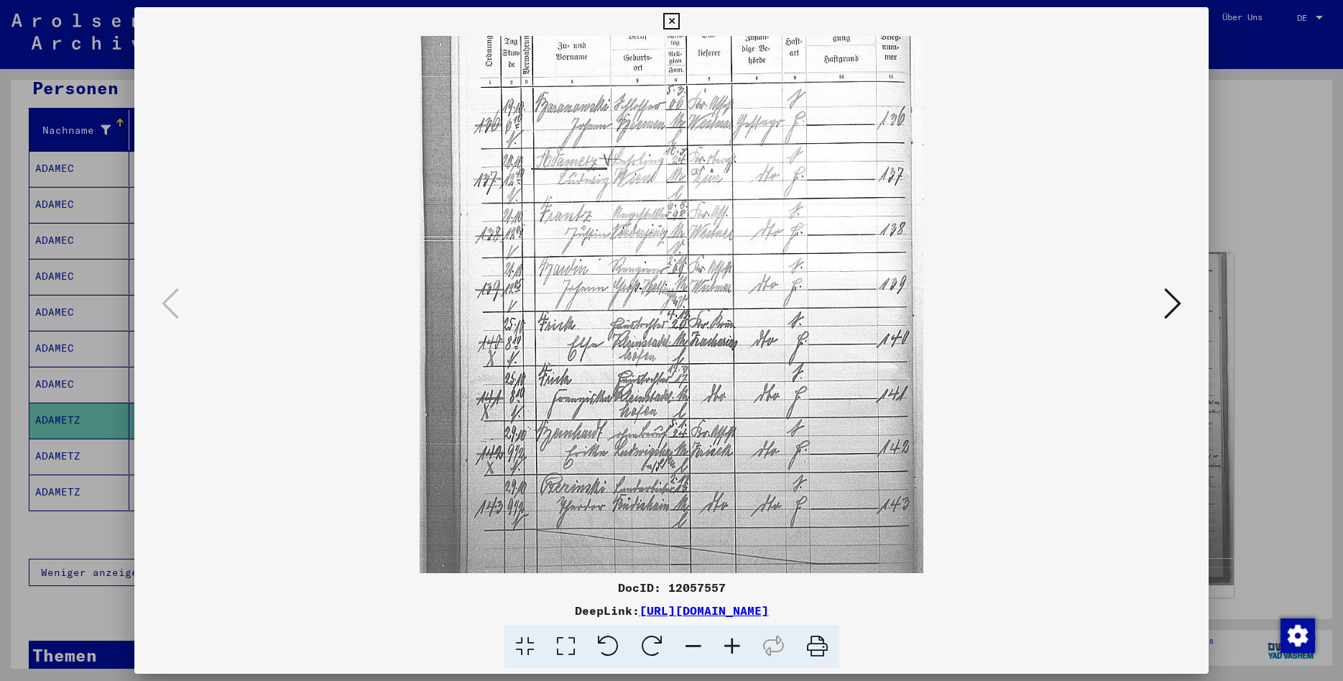
click at [694, 650] on icon at bounding box center [693, 647] width 39 height 44
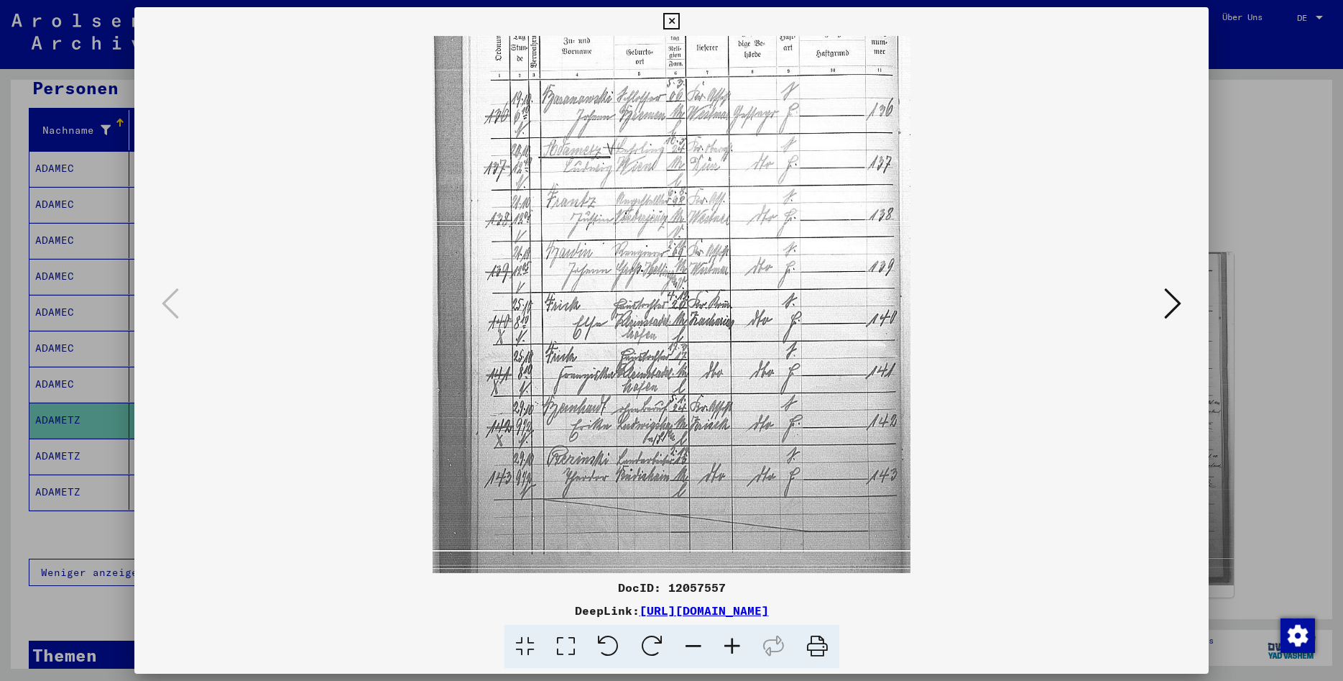
click at [1172, 306] on icon at bounding box center [1172, 303] width 17 height 35
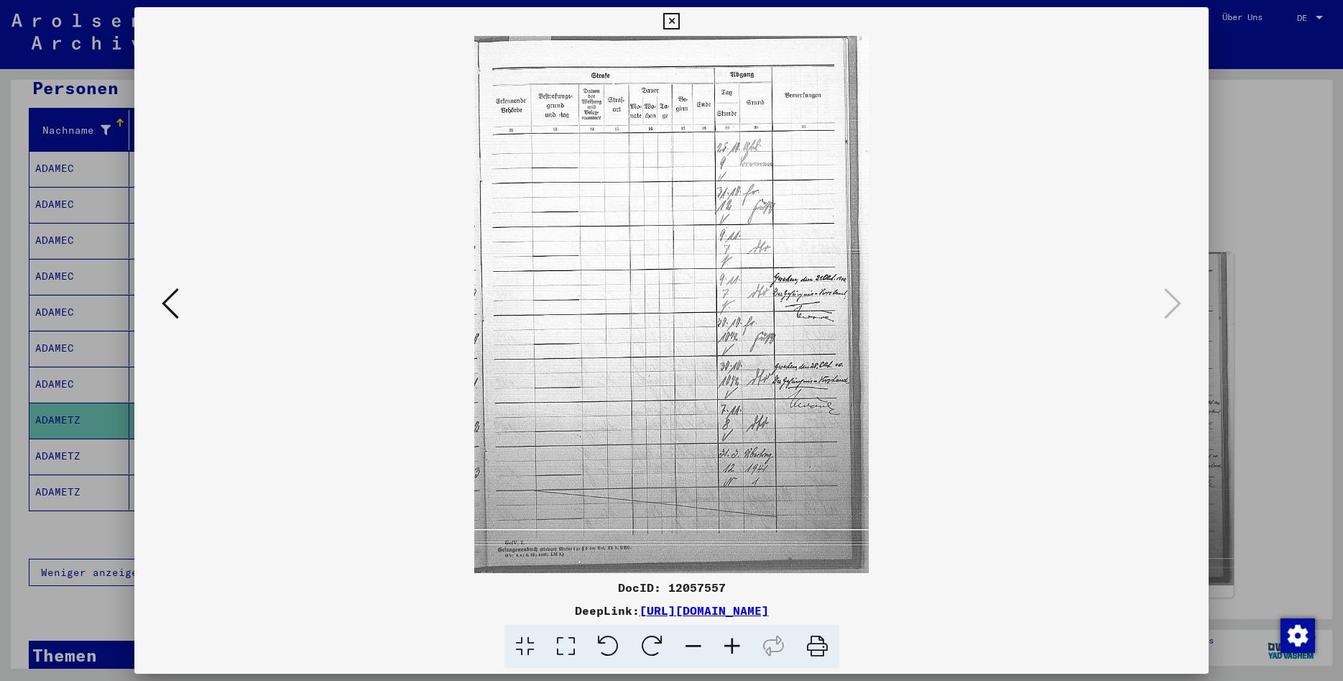
scroll to position [0, 0]
click at [162, 304] on icon at bounding box center [170, 303] width 17 height 35
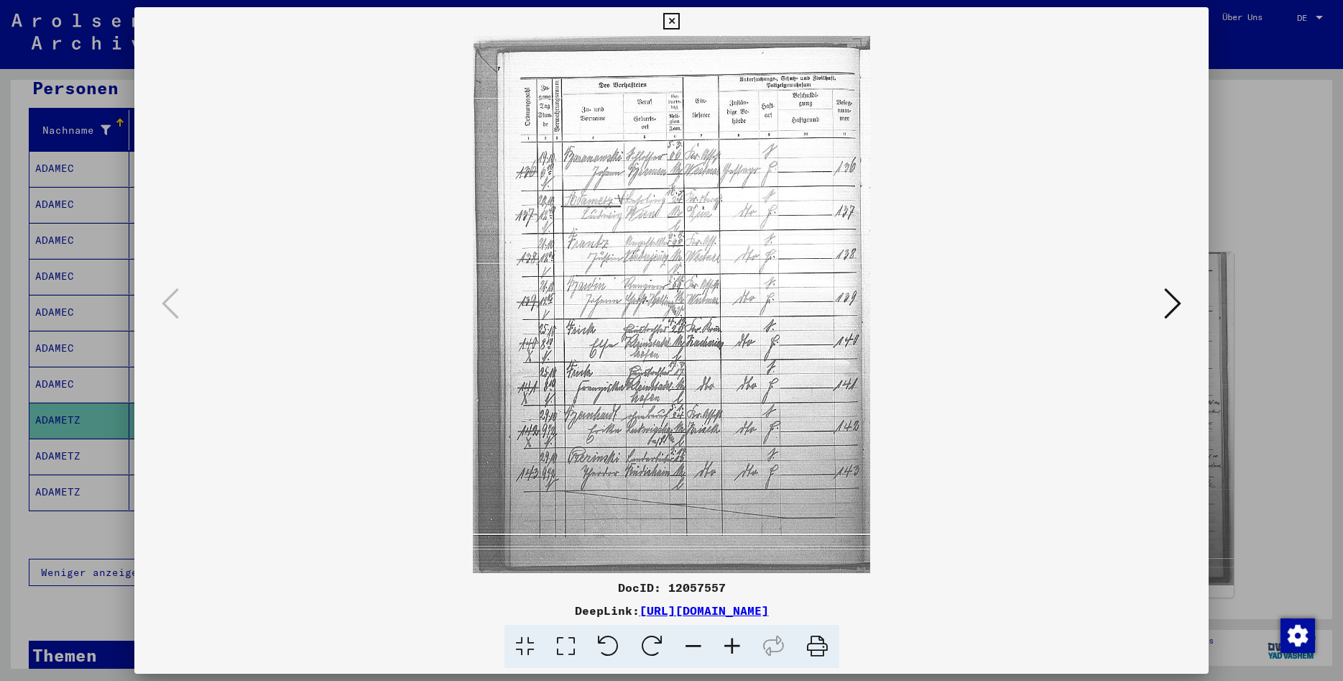
click at [1174, 309] on icon at bounding box center [1172, 303] width 17 height 35
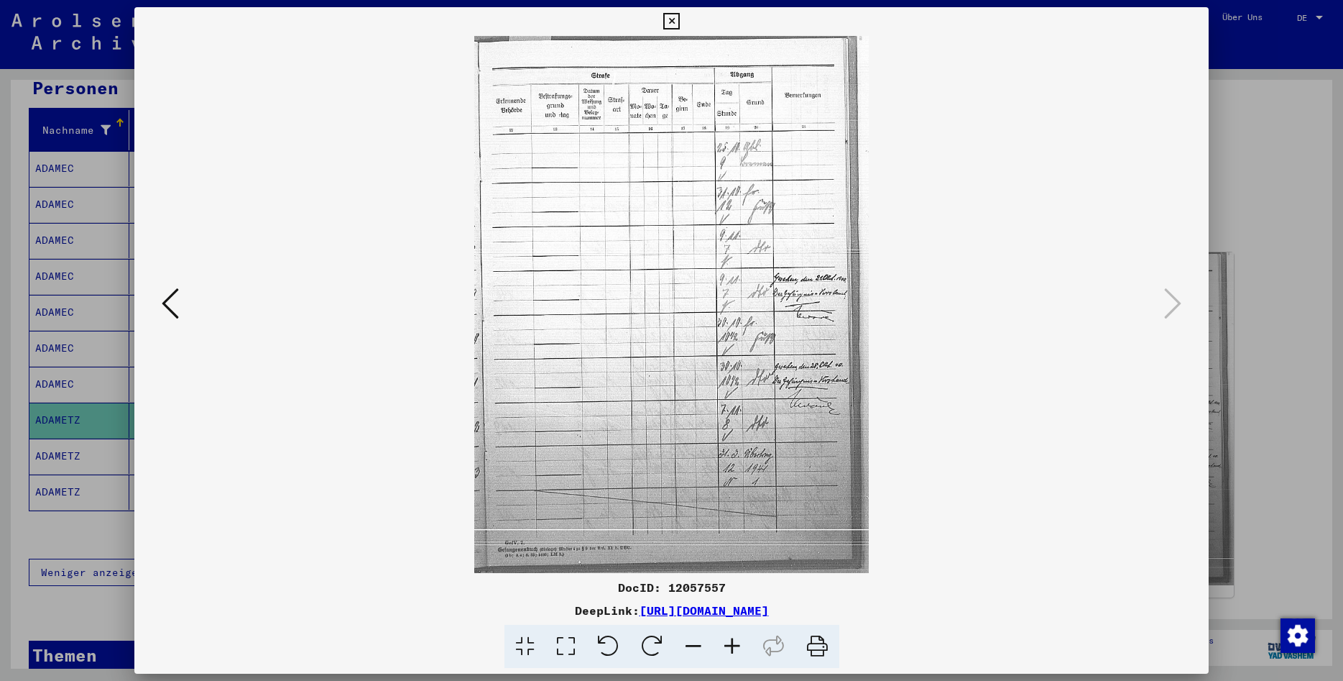
click at [737, 640] on icon at bounding box center [732, 647] width 39 height 44
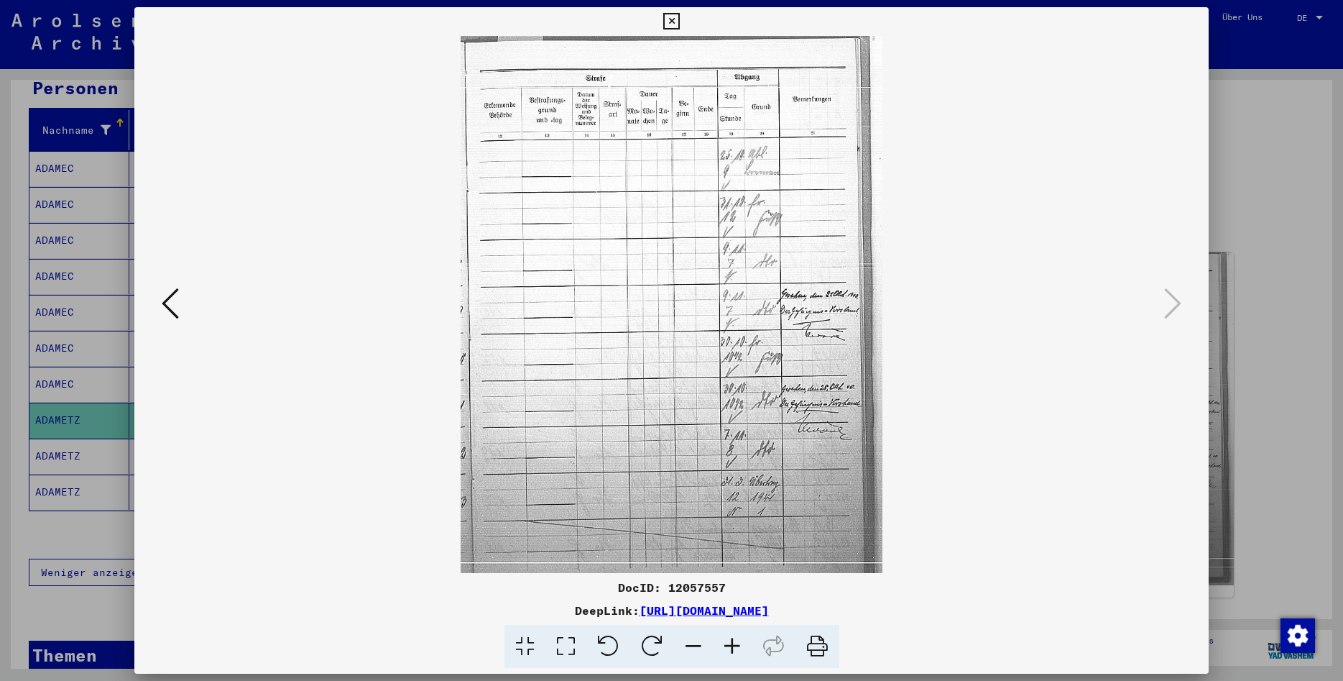
click at [737, 640] on icon at bounding box center [732, 647] width 39 height 44
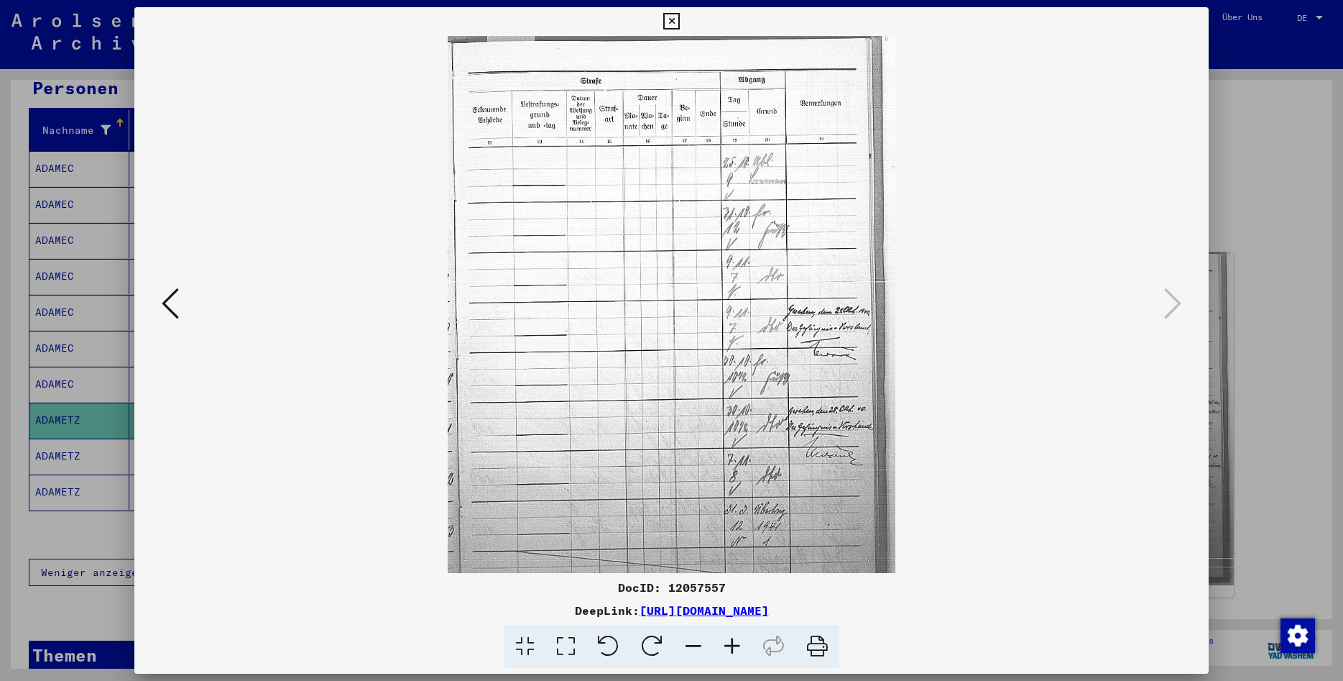
click at [737, 640] on icon at bounding box center [732, 647] width 39 height 44
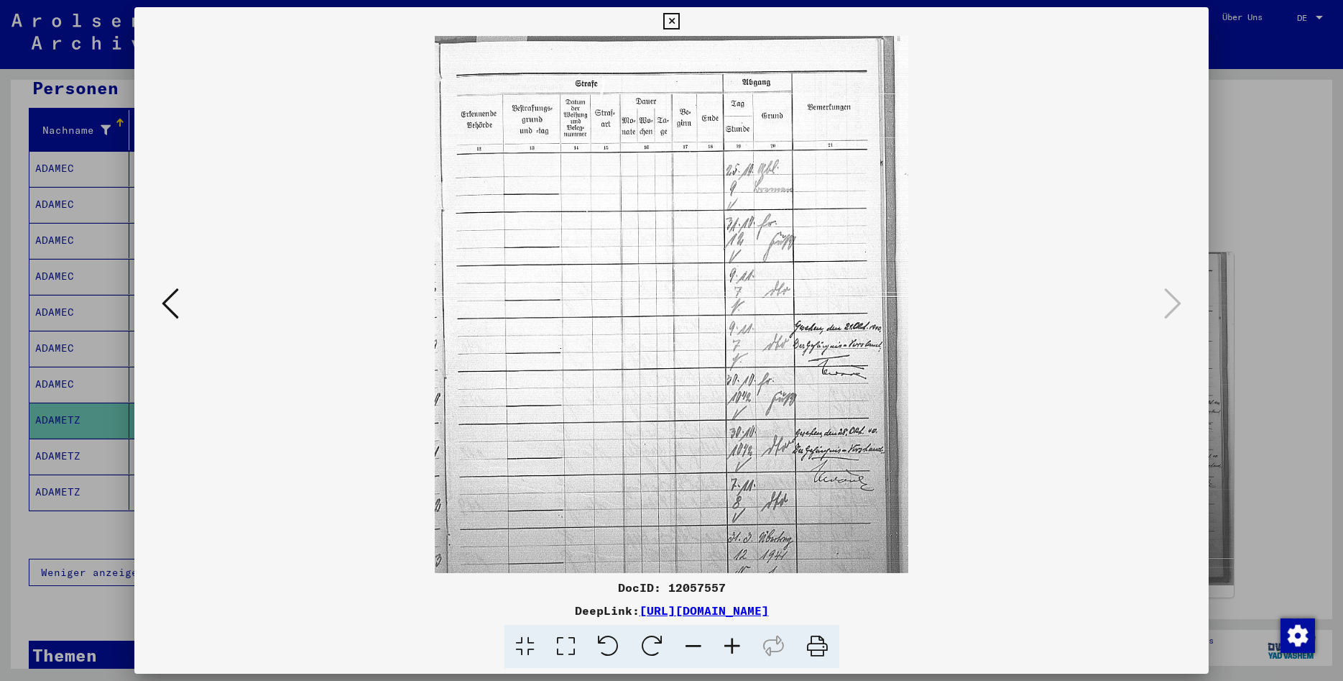
click at [737, 640] on icon at bounding box center [732, 647] width 39 height 44
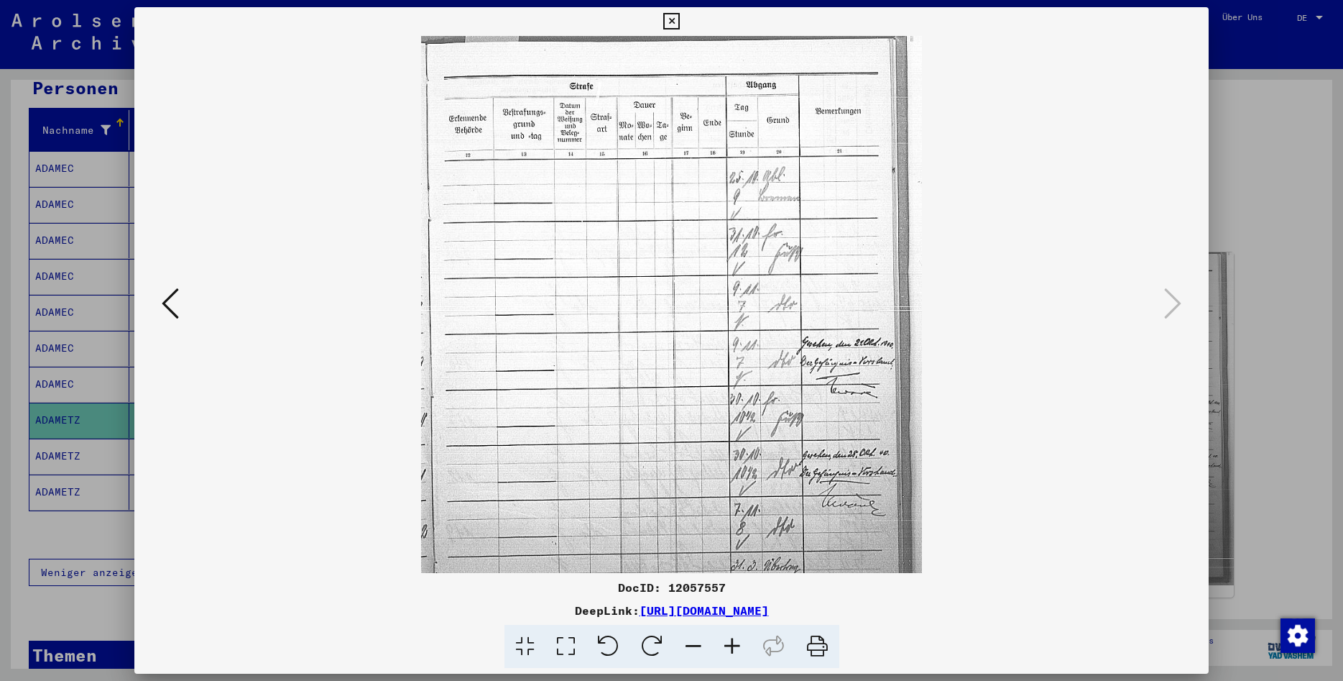
click at [737, 640] on icon at bounding box center [732, 647] width 39 height 44
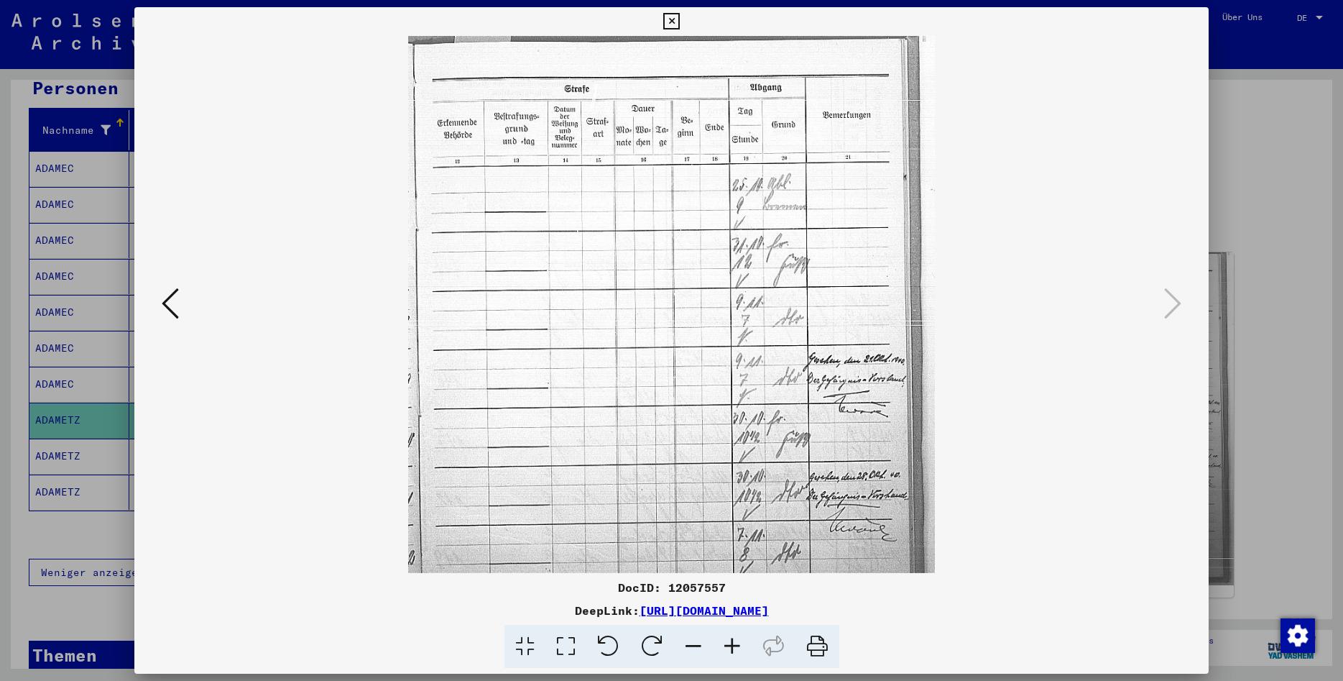
click at [737, 640] on icon at bounding box center [732, 647] width 39 height 44
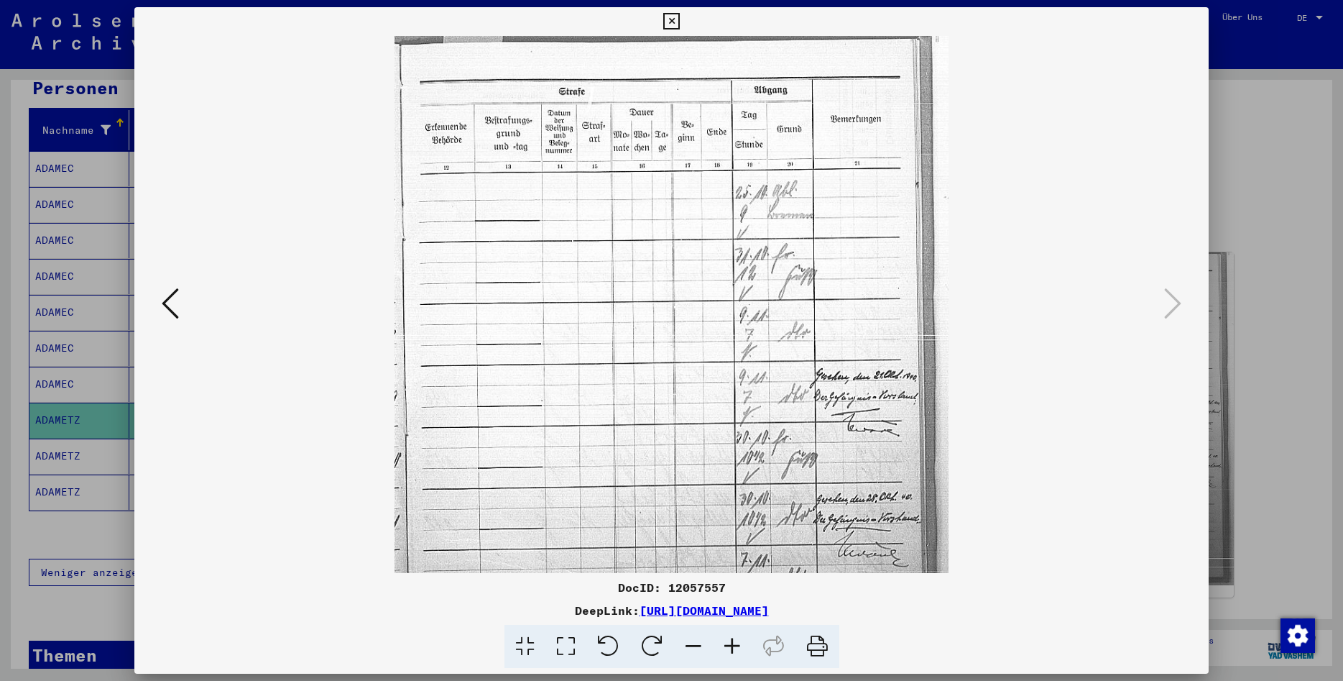
click at [737, 640] on icon at bounding box center [732, 647] width 39 height 44
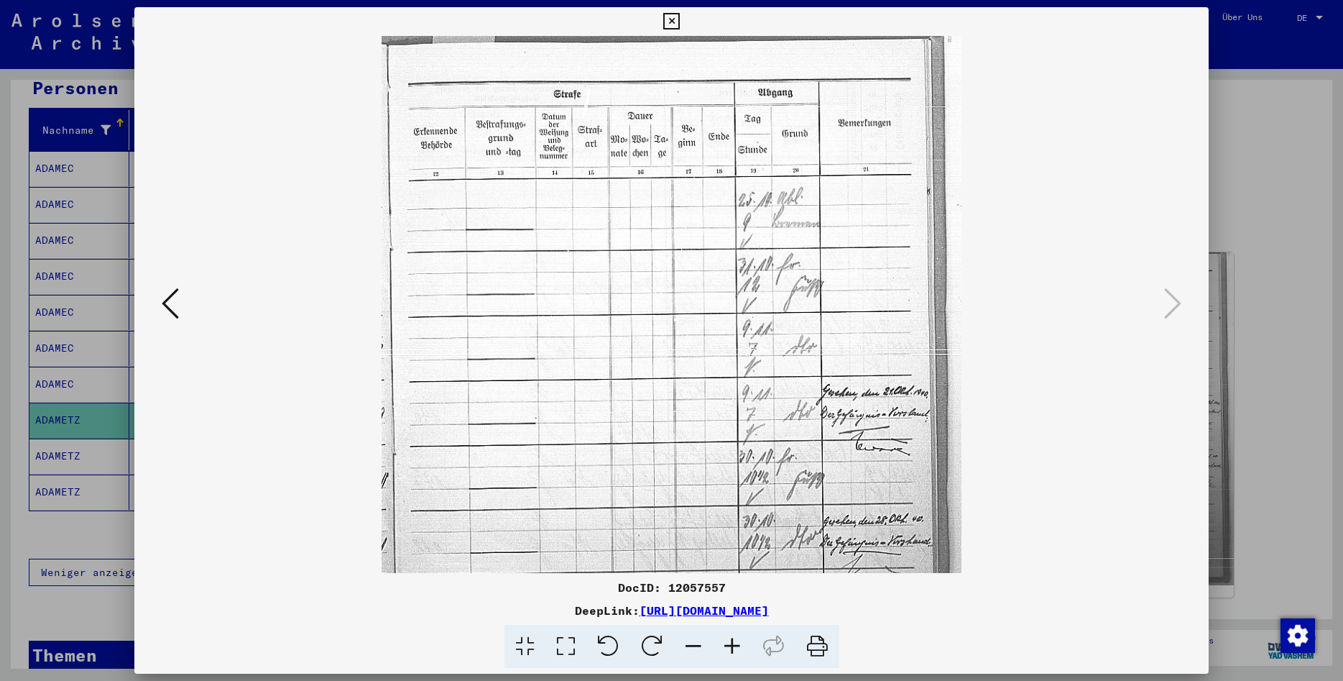
click at [737, 640] on icon at bounding box center [732, 647] width 39 height 44
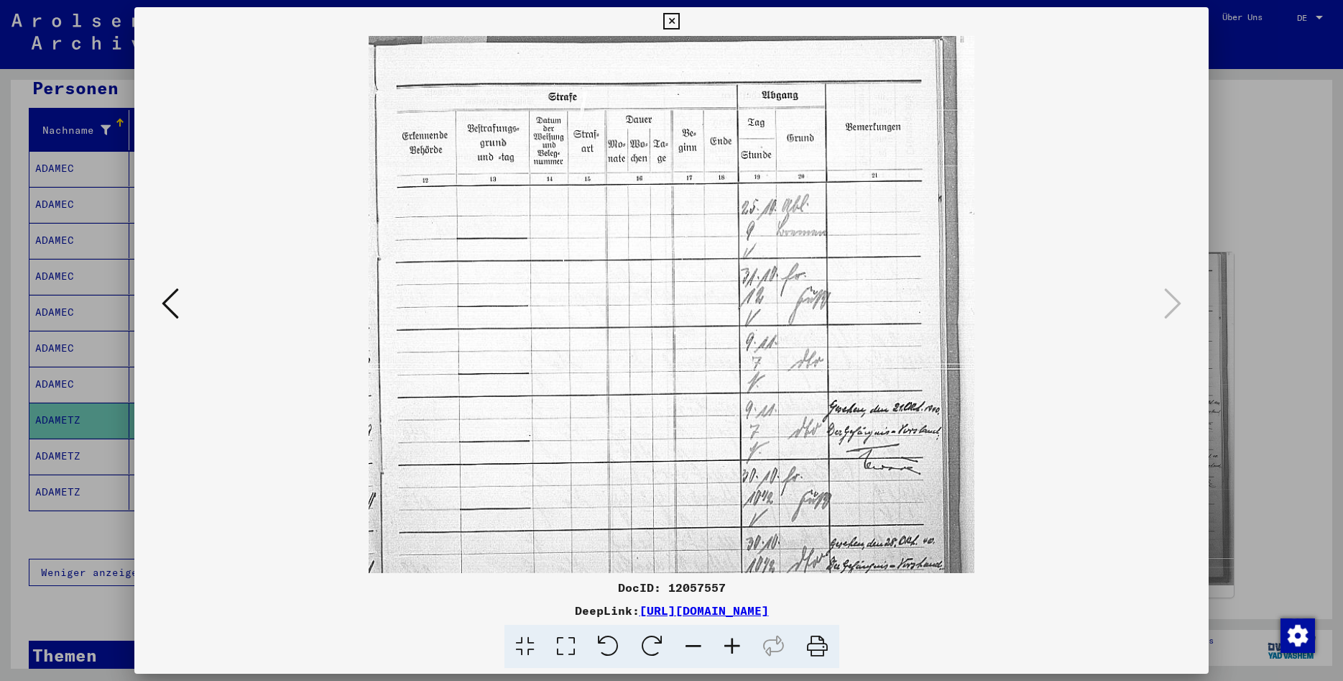
click at [737, 640] on icon at bounding box center [732, 647] width 39 height 44
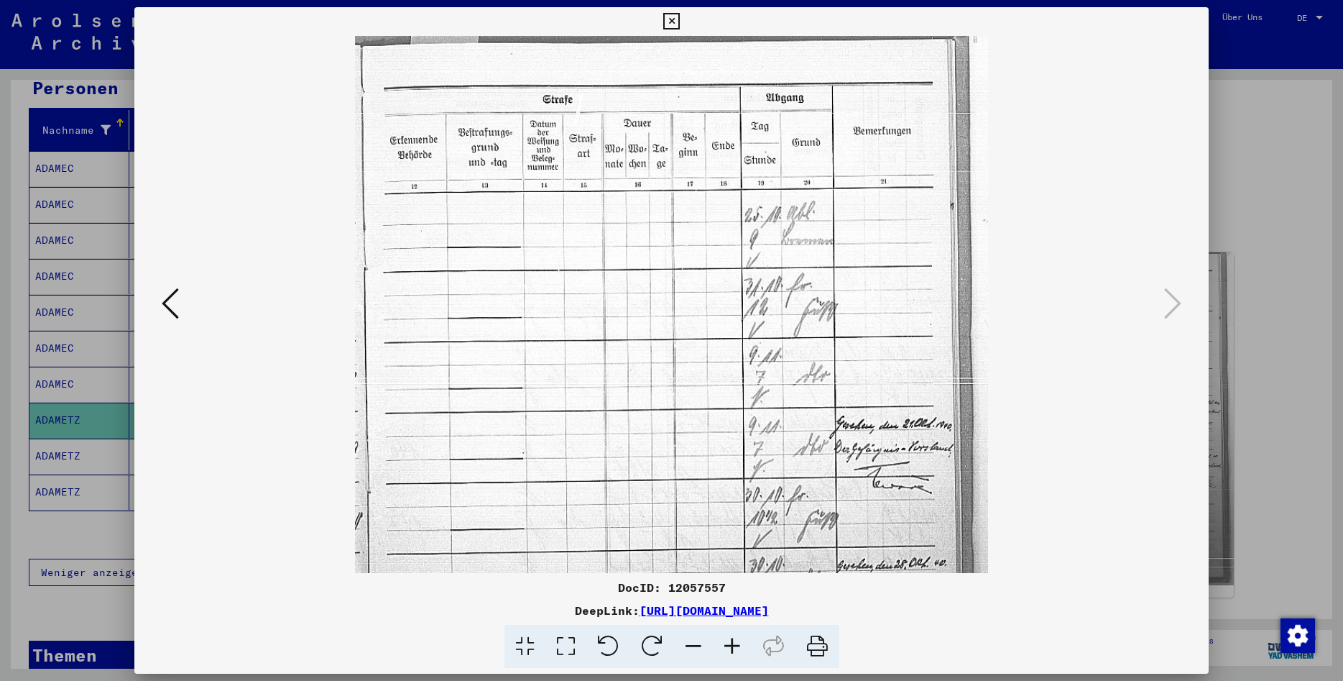
click at [737, 640] on icon at bounding box center [732, 647] width 39 height 44
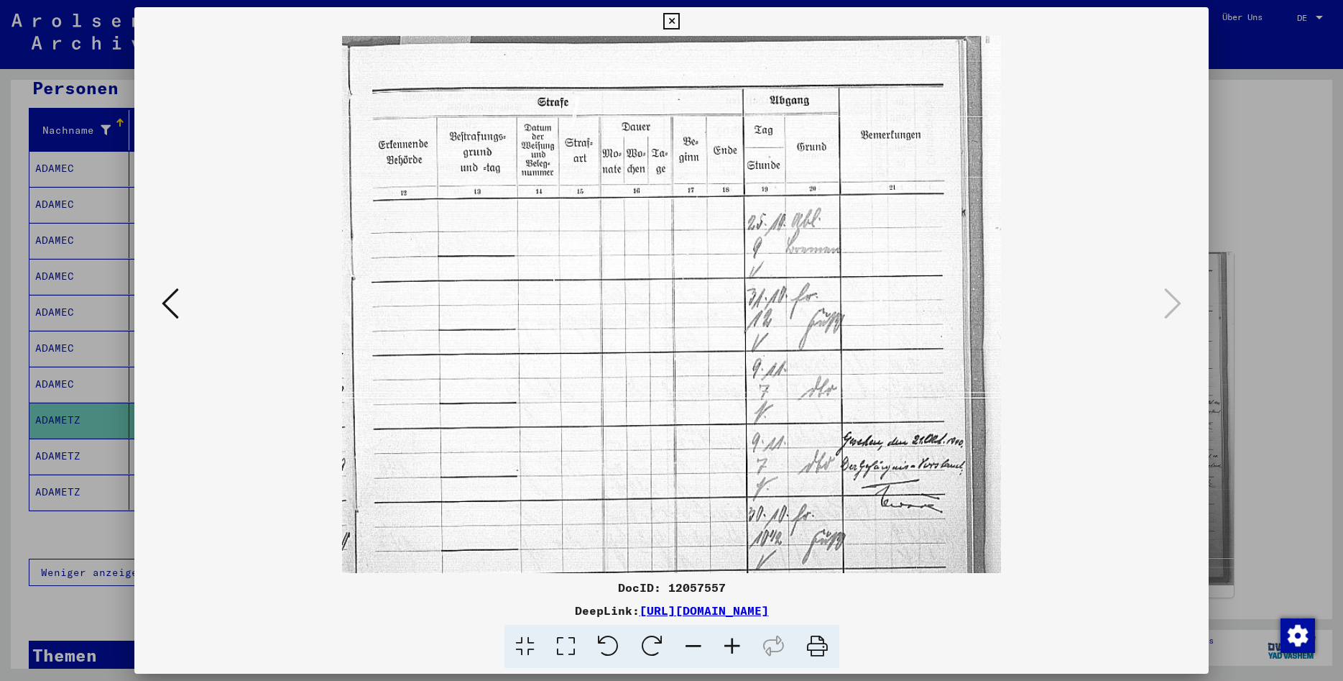
click at [737, 640] on icon at bounding box center [732, 647] width 39 height 44
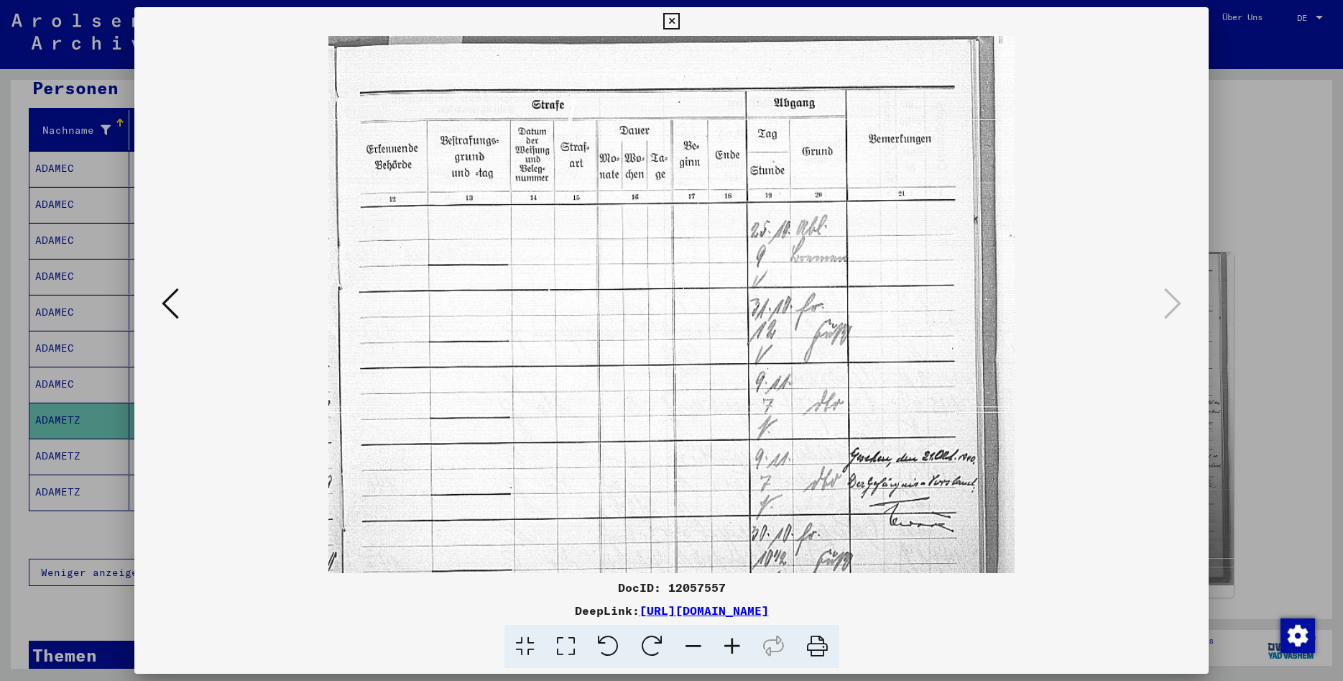
click at [737, 640] on icon at bounding box center [732, 647] width 39 height 44
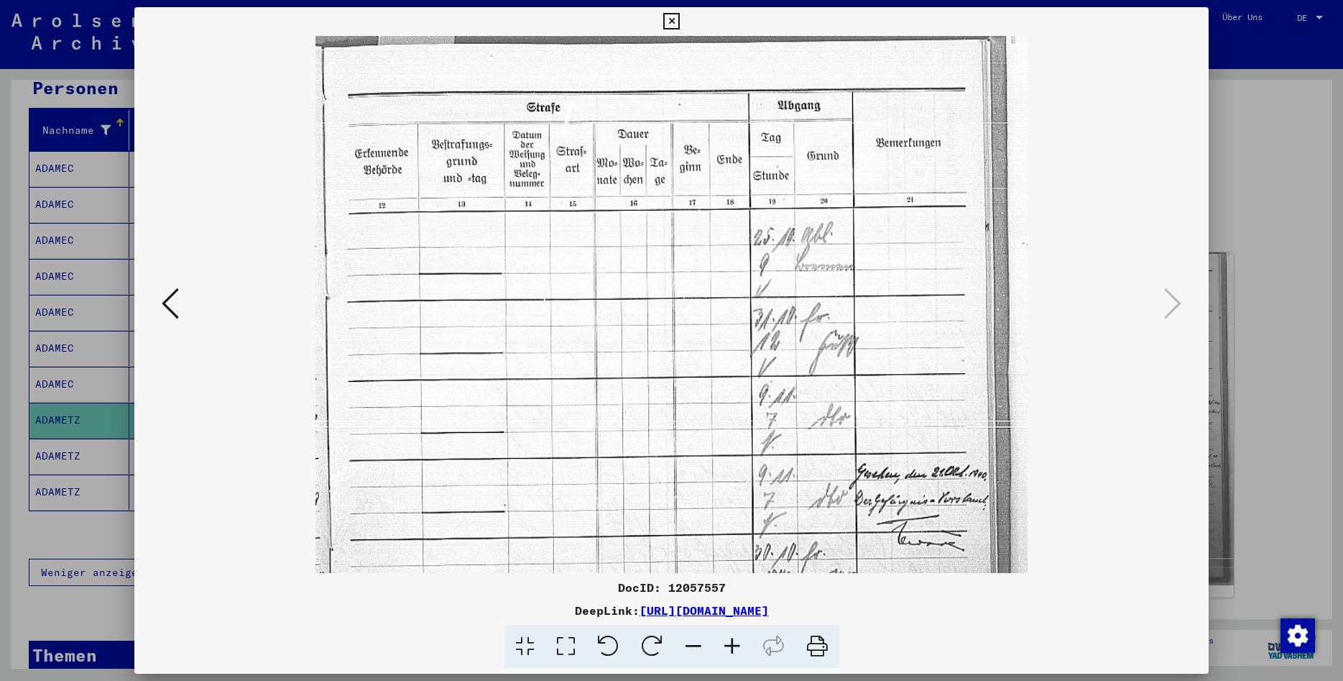
scroll to position [20, 0]
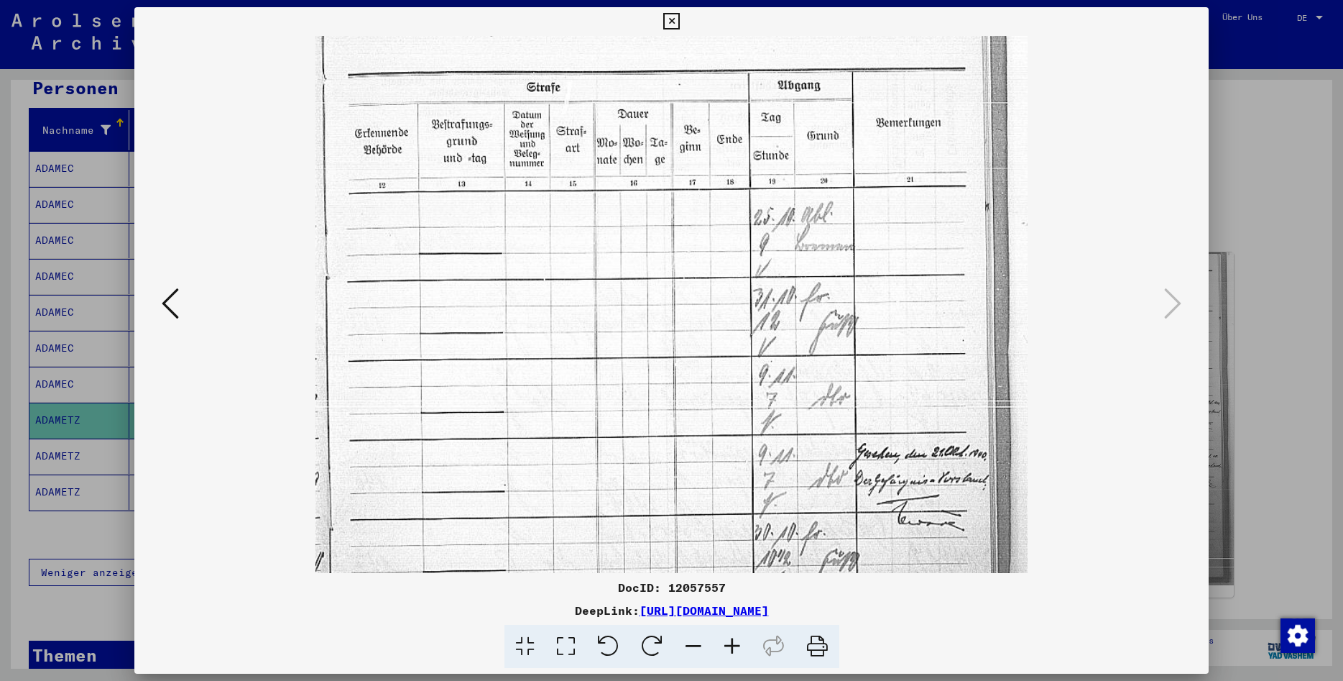
drag, startPoint x: 849, startPoint y: 381, endPoint x: 801, endPoint y: 362, distance: 51.3
click at [801, 362] on img at bounding box center [672, 500] width 712 height 968
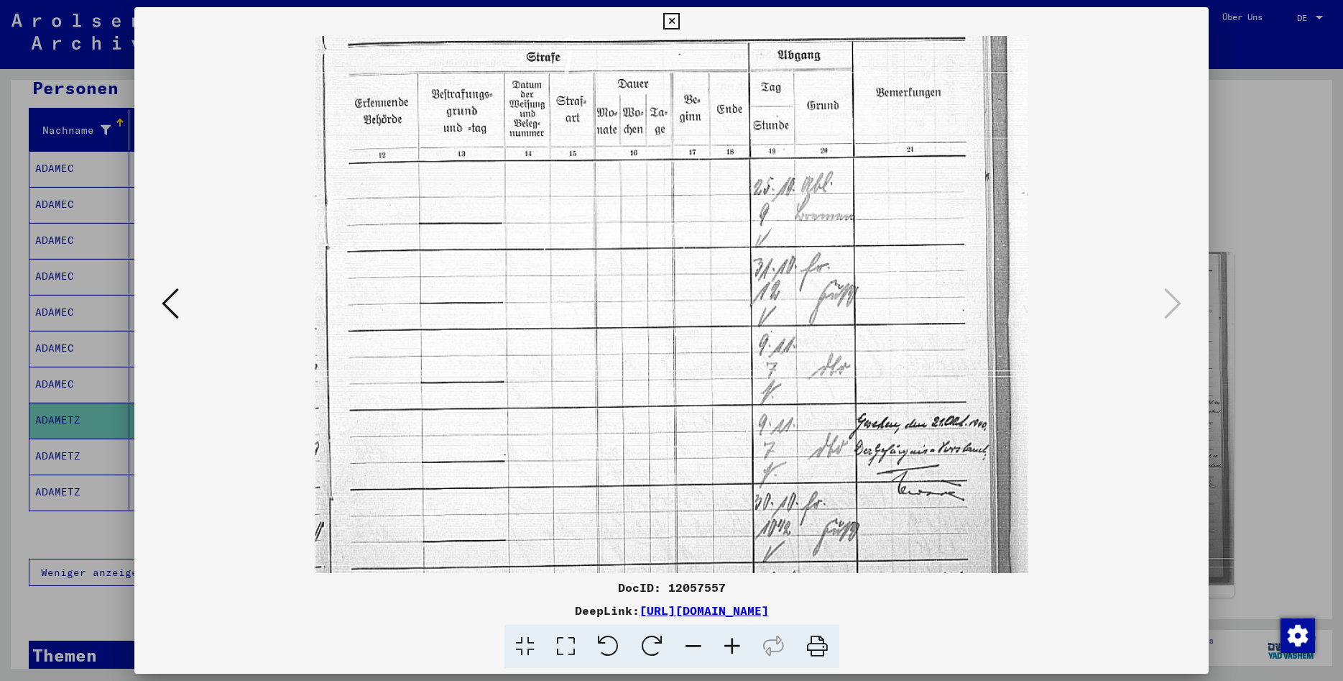
scroll to position [58, 0]
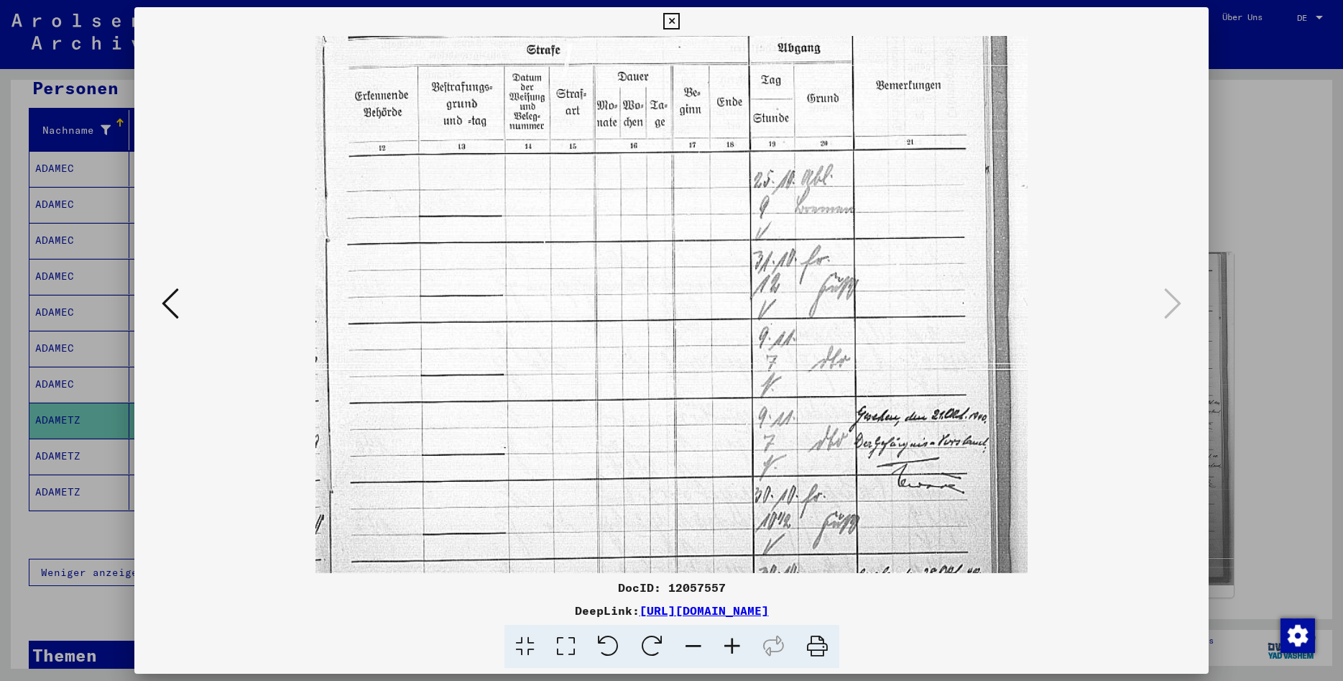
drag, startPoint x: 809, startPoint y: 421, endPoint x: 791, endPoint y: 384, distance: 41.2
click at [791, 384] on img at bounding box center [672, 462] width 712 height 968
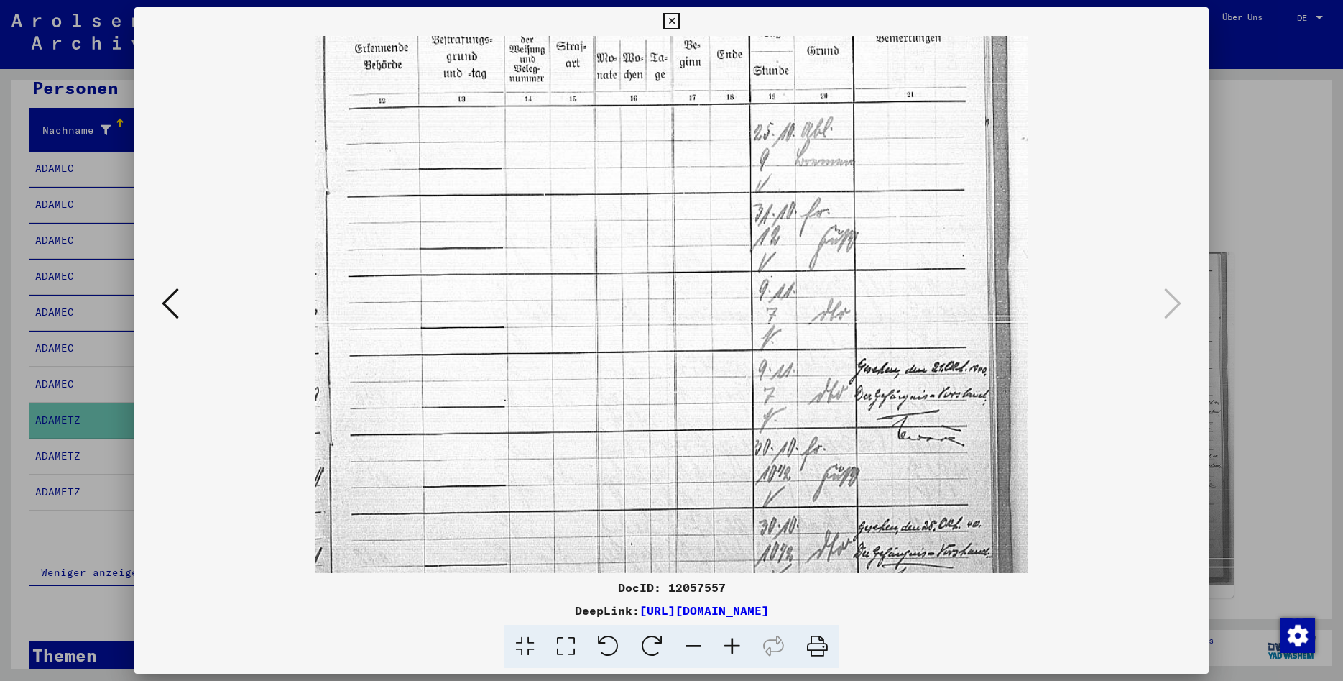
scroll to position [108, 0]
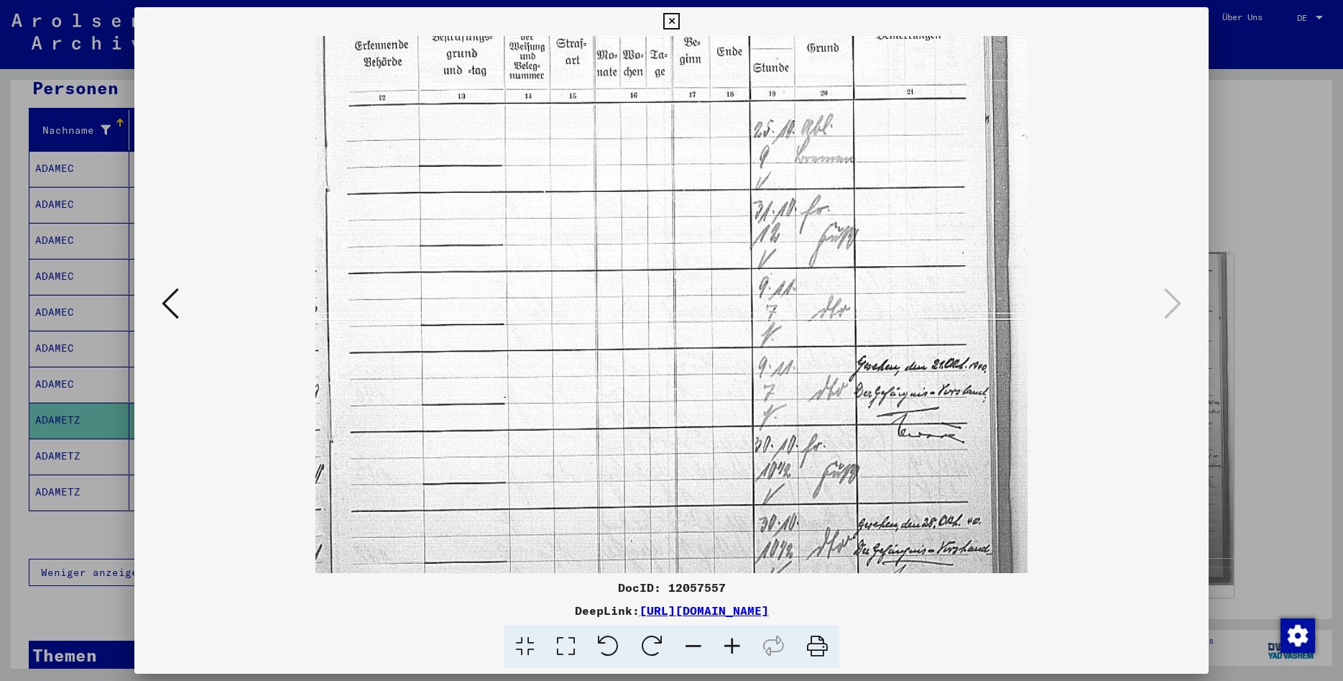
drag, startPoint x: 865, startPoint y: 403, endPoint x: 666, endPoint y: 352, distance: 206.1
click at [666, 352] on img at bounding box center [672, 412] width 712 height 968
click at [694, 650] on icon at bounding box center [693, 647] width 39 height 44
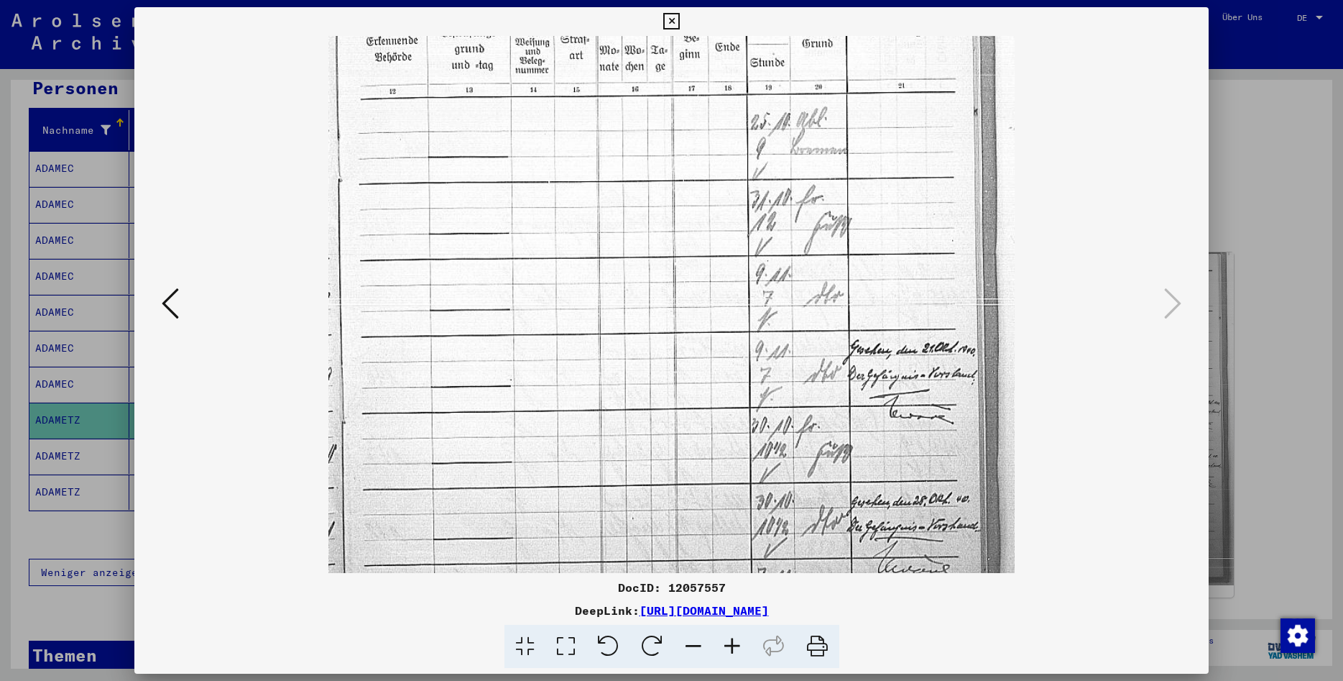
click at [694, 646] on icon at bounding box center [693, 647] width 39 height 44
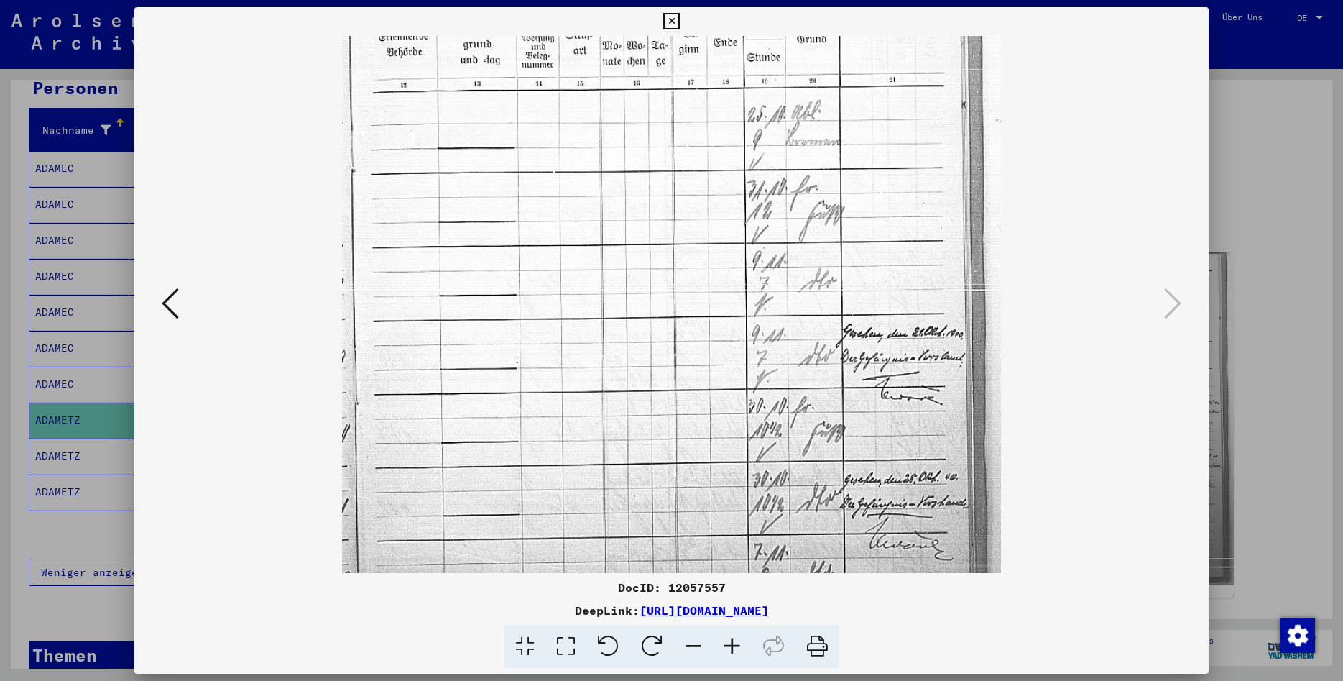
click at [694, 646] on icon at bounding box center [693, 647] width 39 height 44
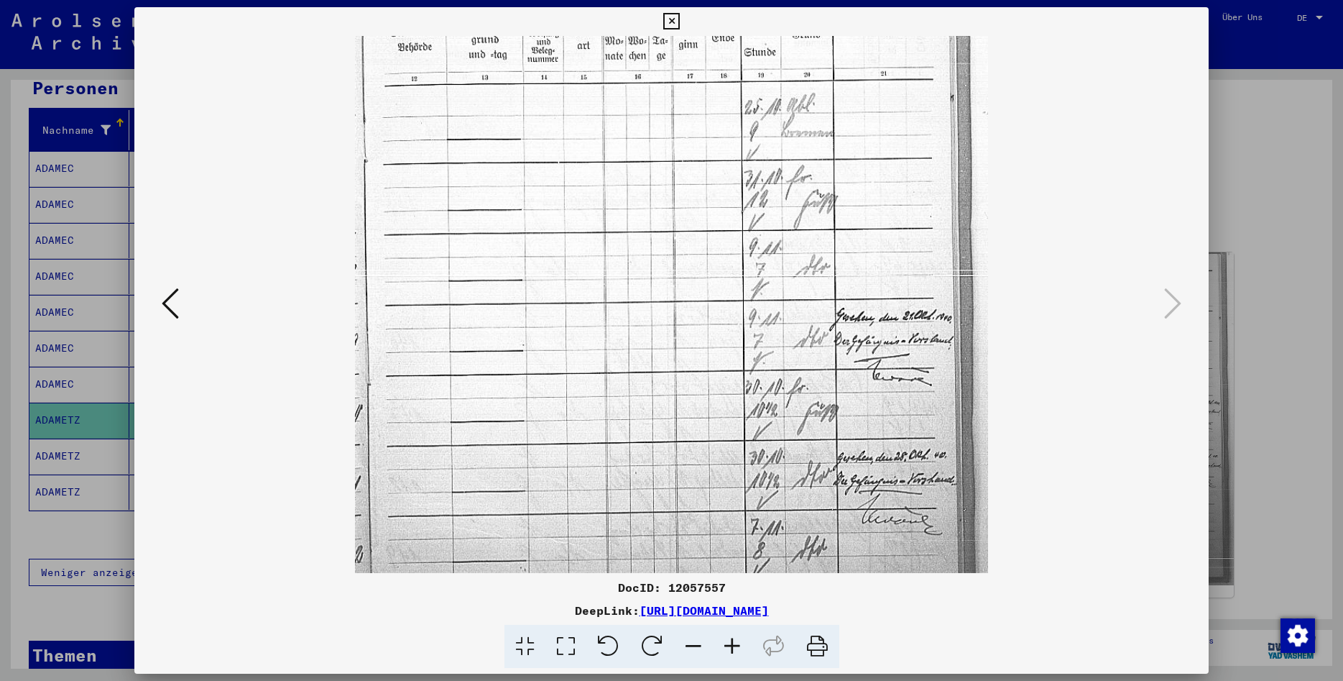
click at [694, 646] on icon at bounding box center [693, 647] width 39 height 44
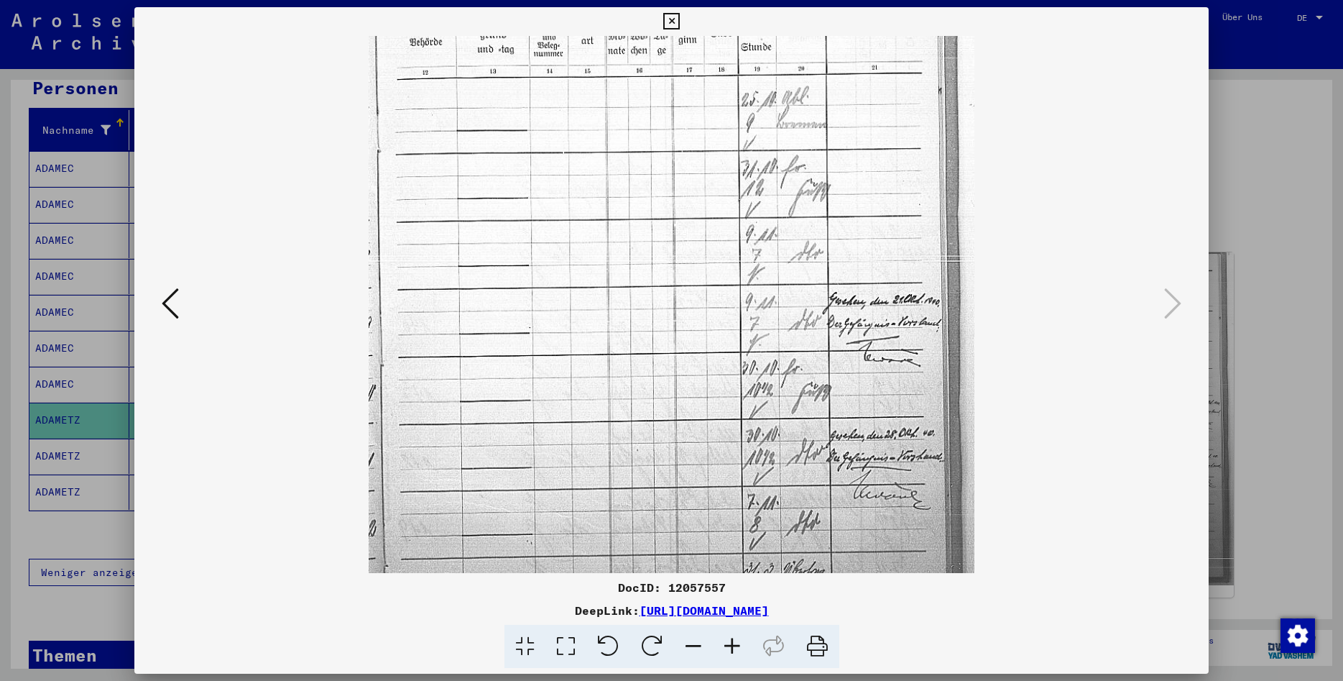
click at [694, 646] on icon at bounding box center [693, 647] width 39 height 44
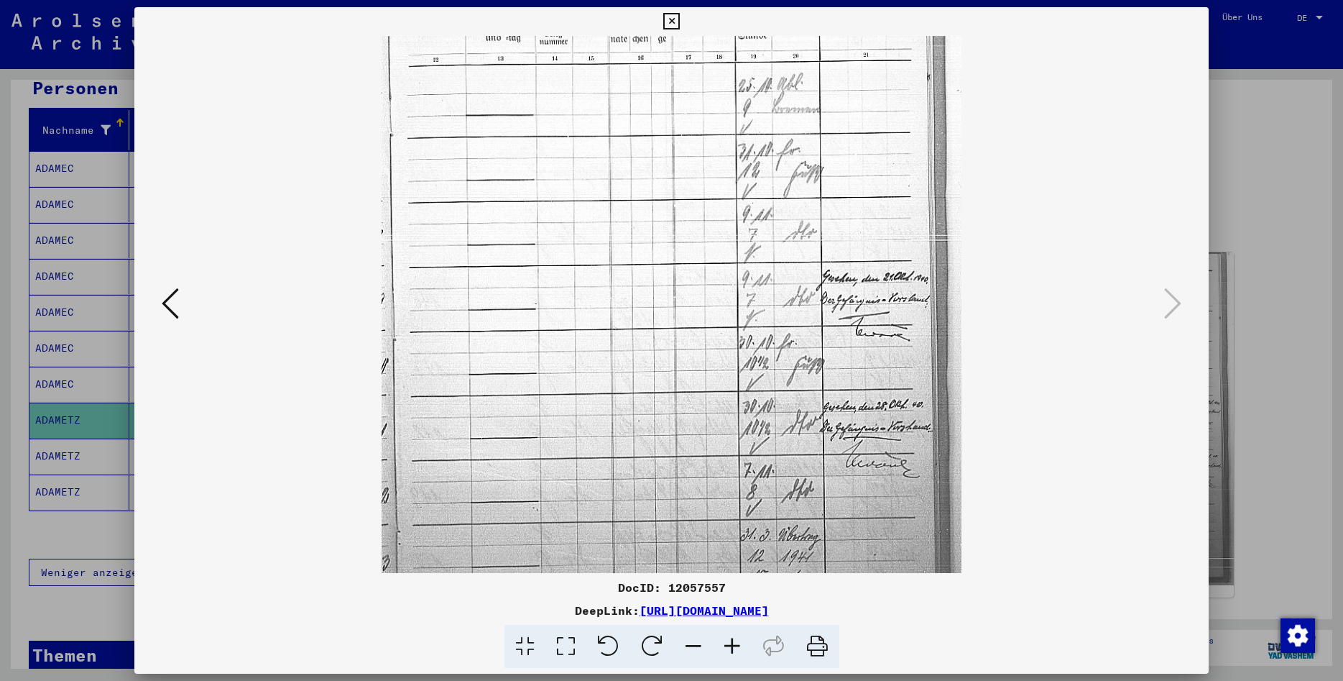
scroll to position [116, 0]
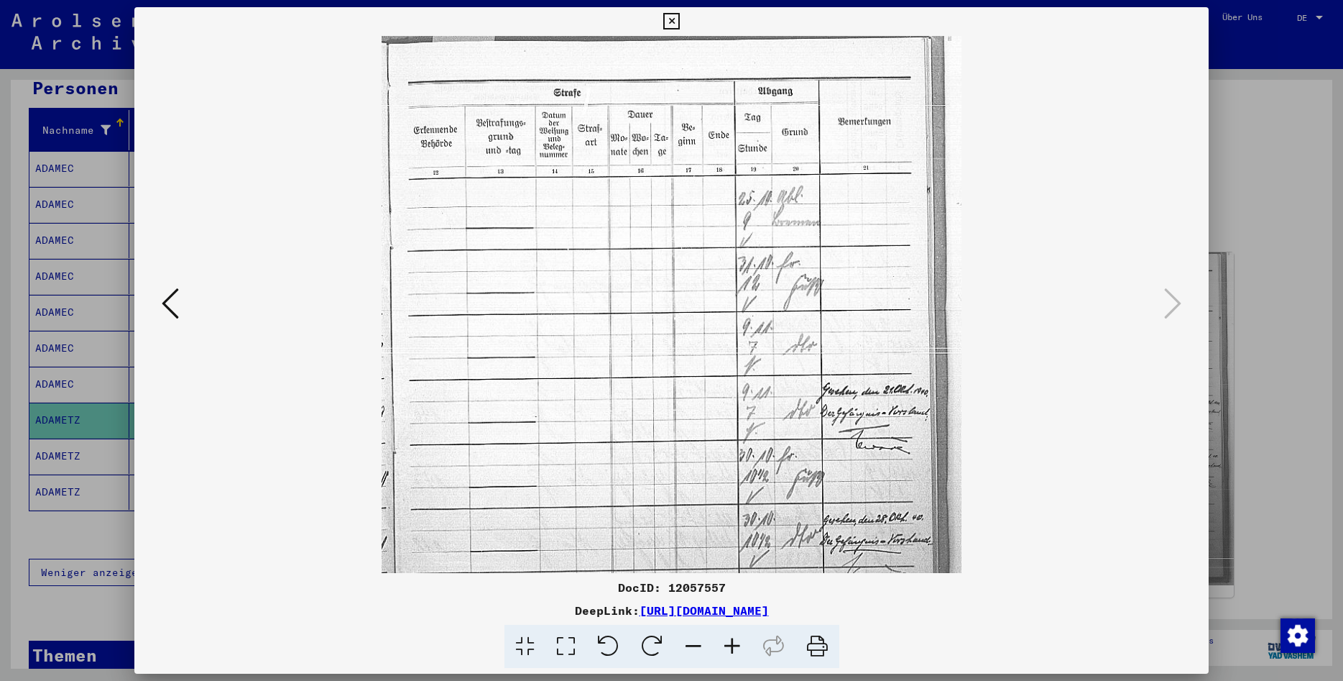
drag, startPoint x: 694, startPoint y: 287, endPoint x: 743, endPoint y: 293, distance: 48.5
click at [751, 390] on img at bounding box center [672, 429] width 580 height 789
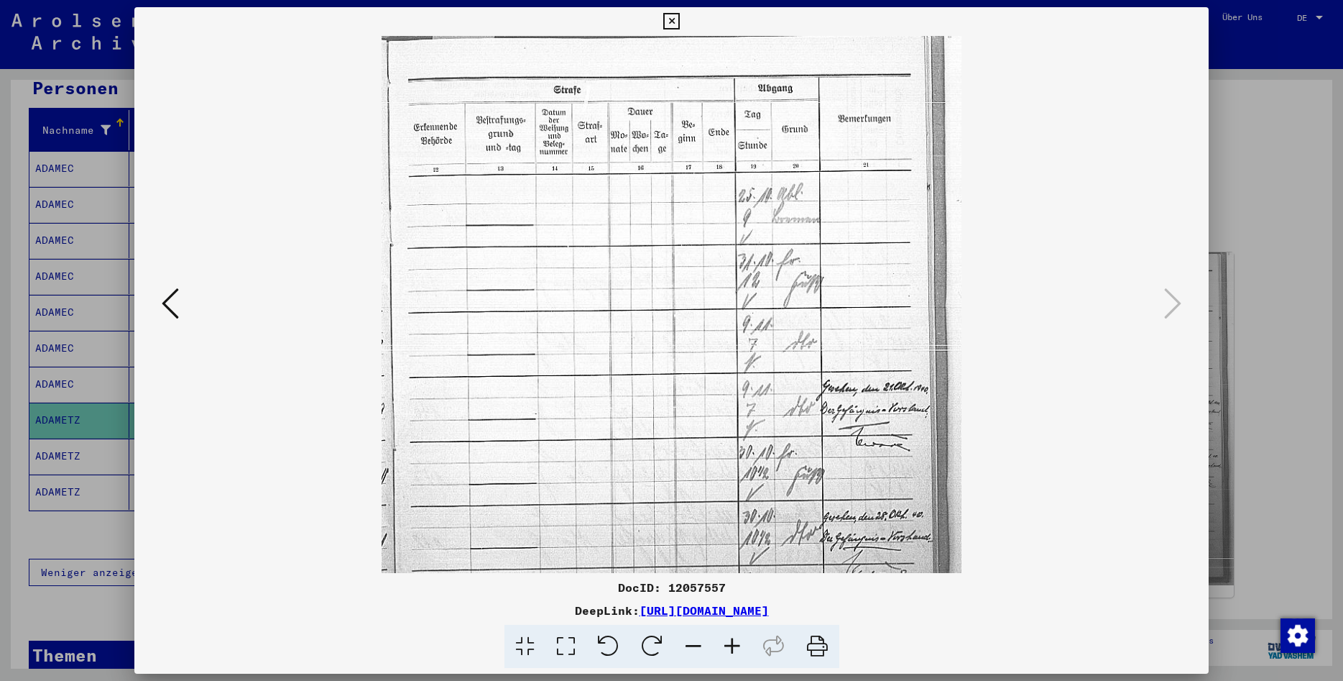
click at [680, 22] on icon at bounding box center [671, 21] width 17 height 17
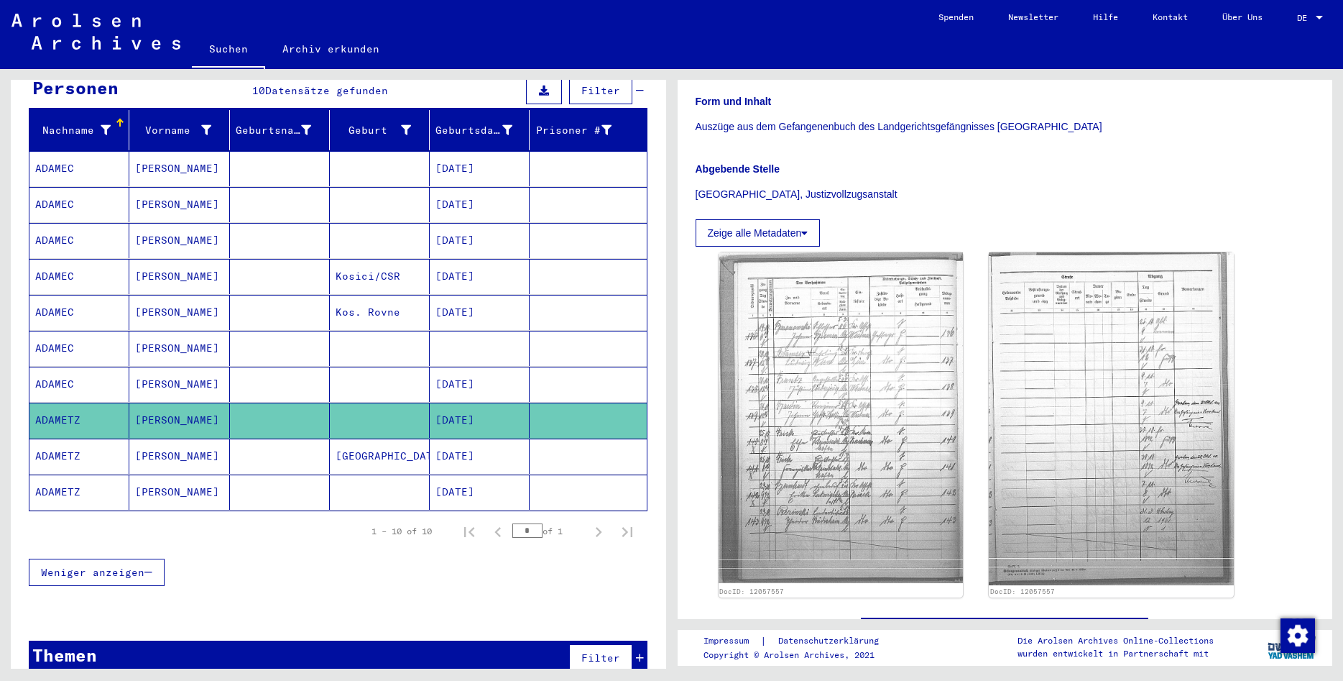
click at [487, 438] on mat-cell "[DATE]" at bounding box center [480, 455] width 100 height 35
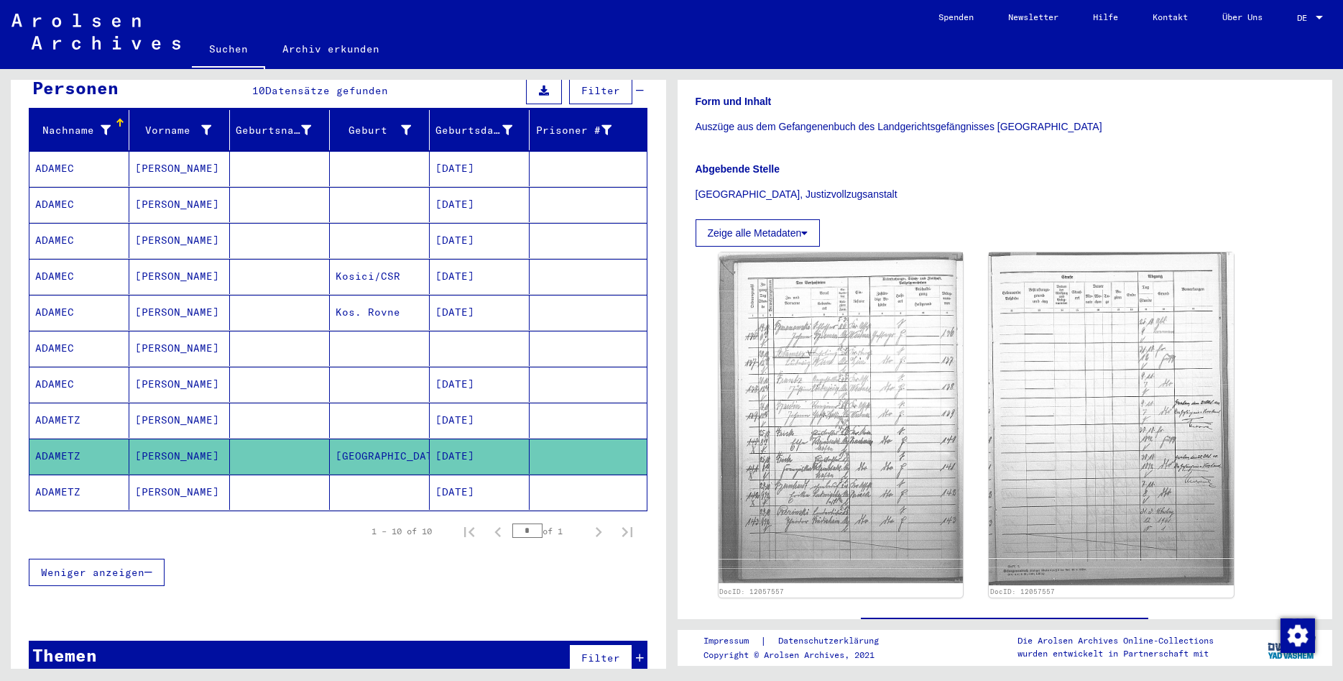
click at [482, 403] on mat-cell "[DATE]" at bounding box center [480, 420] width 100 height 35
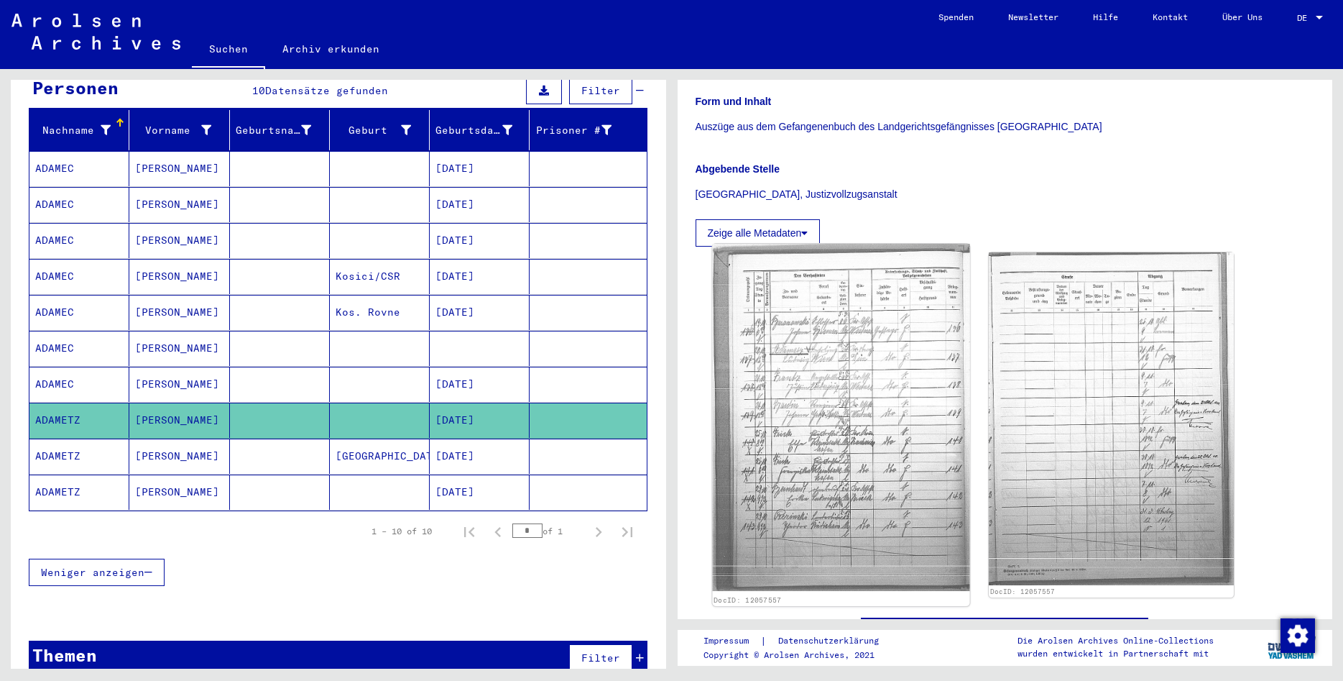
scroll to position [0, 0]
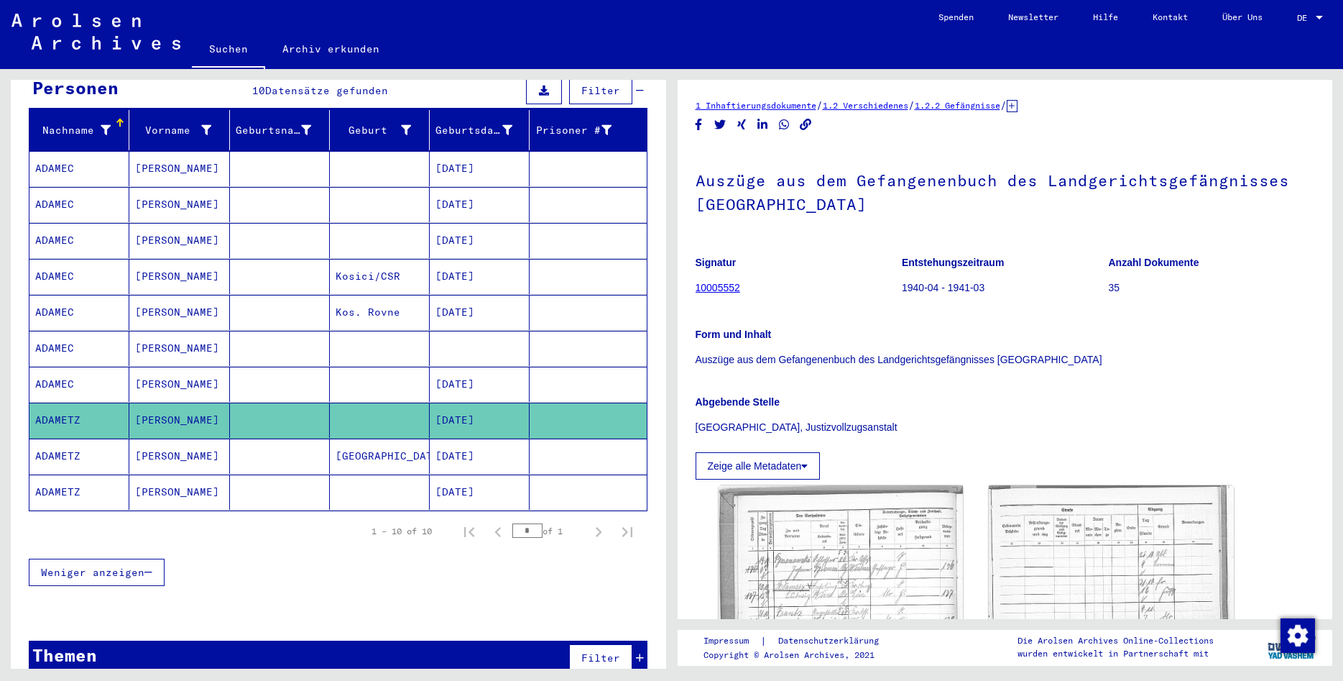
click at [806, 124] on icon "Copy link" at bounding box center [806, 125] width 15 height 12
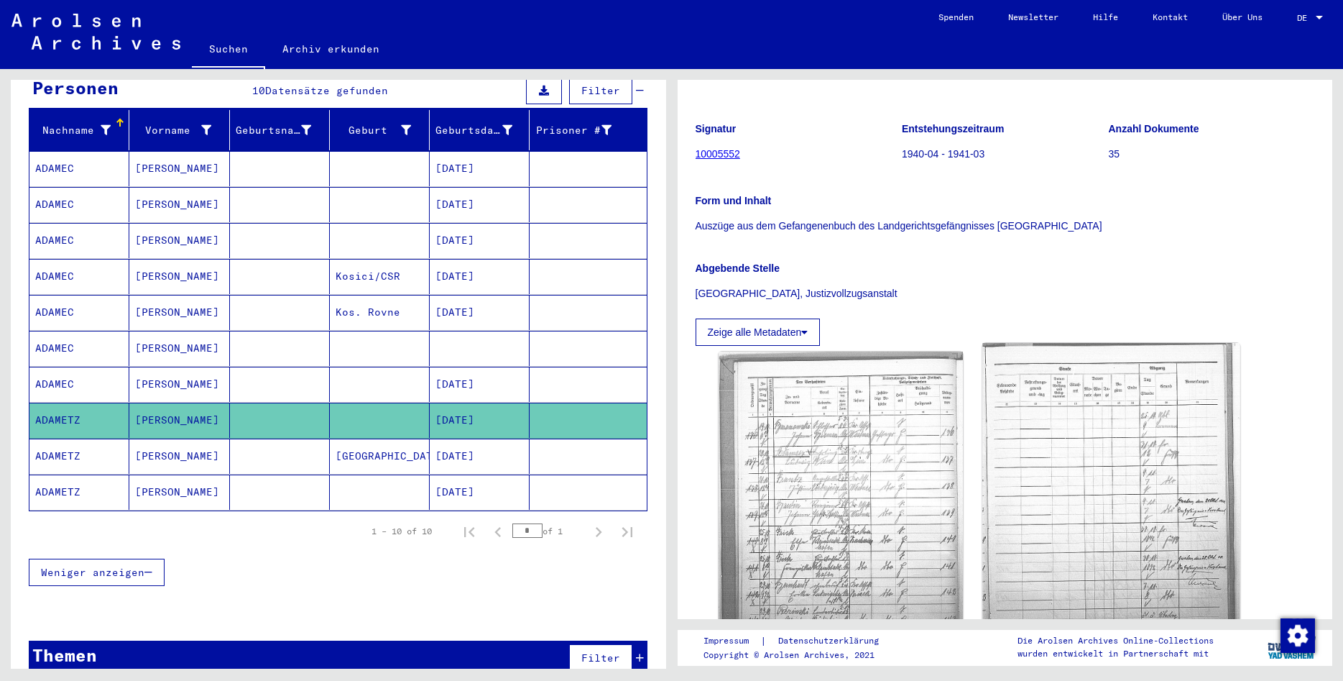
scroll to position [155, 0]
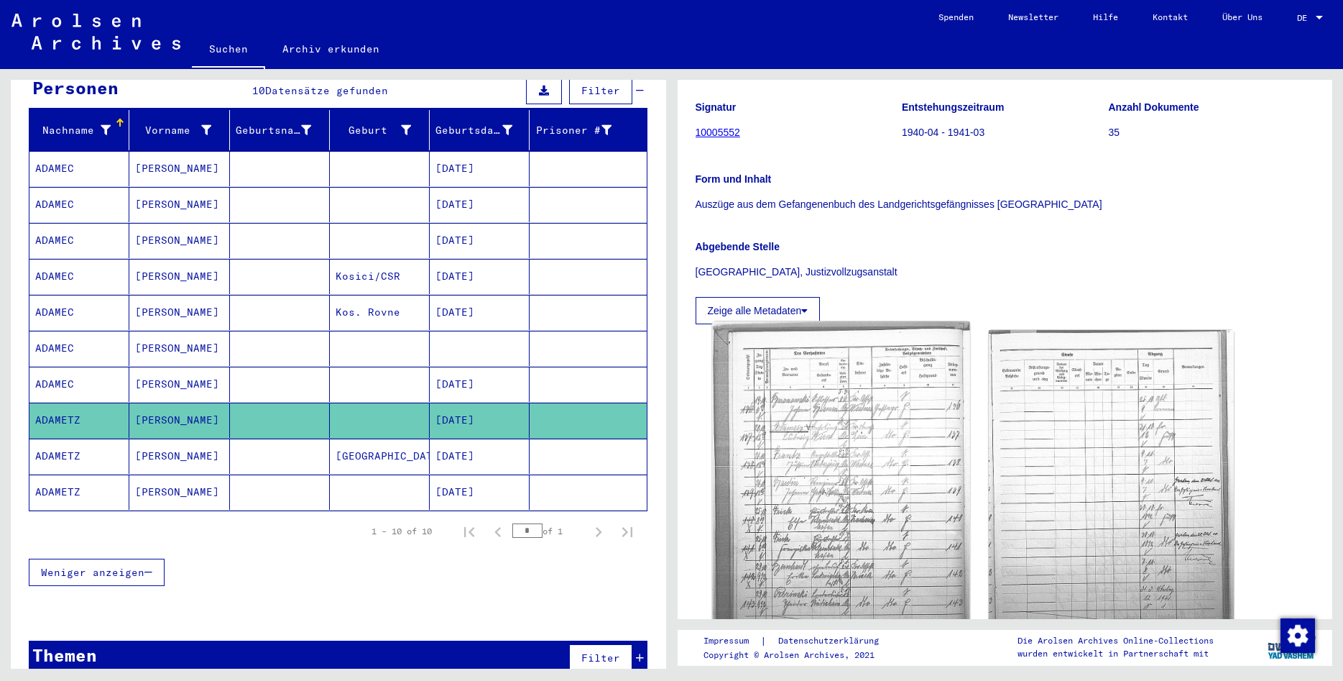
click at [882, 548] on img at bounding box center [840, 494] width 257 height 347
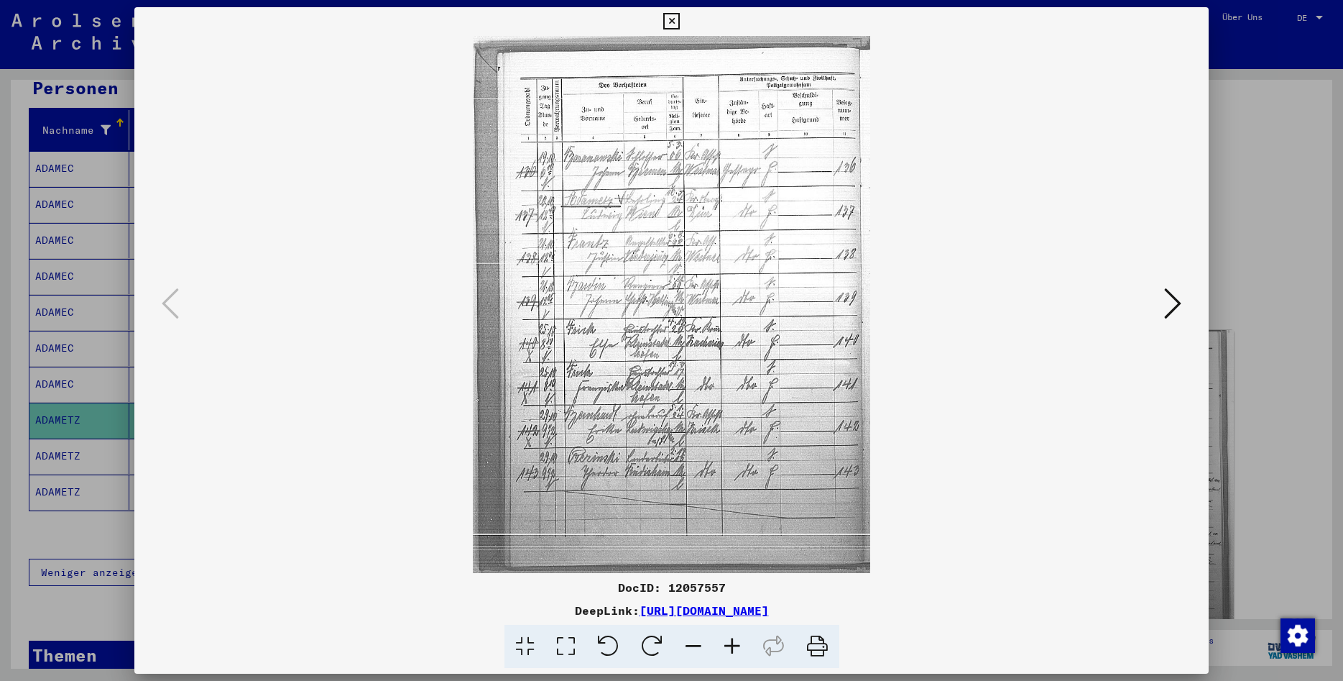
click at [730, 648] on icon at bounding box center [732, 647] width 39 height 44
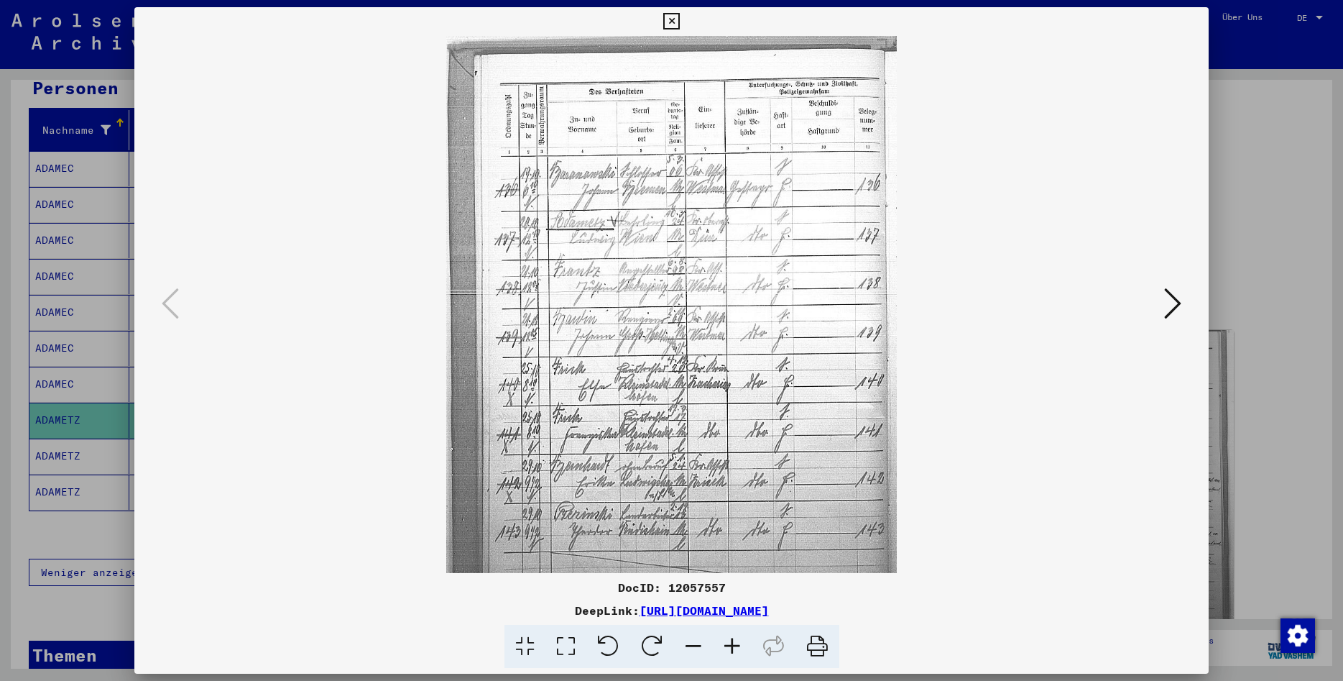
click at [730, 648] on icon at bounding box center [732, 647] width 39 height 44
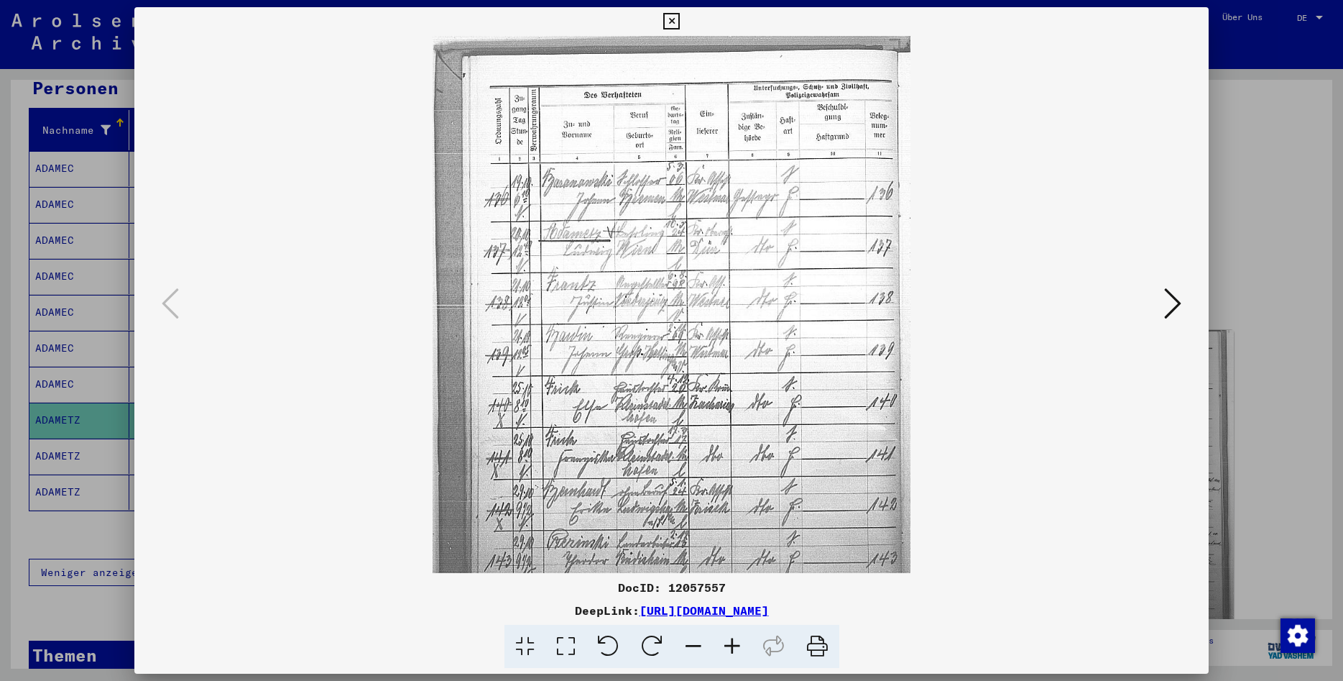
click at [730, 648] on icon at bounding box center [732, 647] width 39 height 44
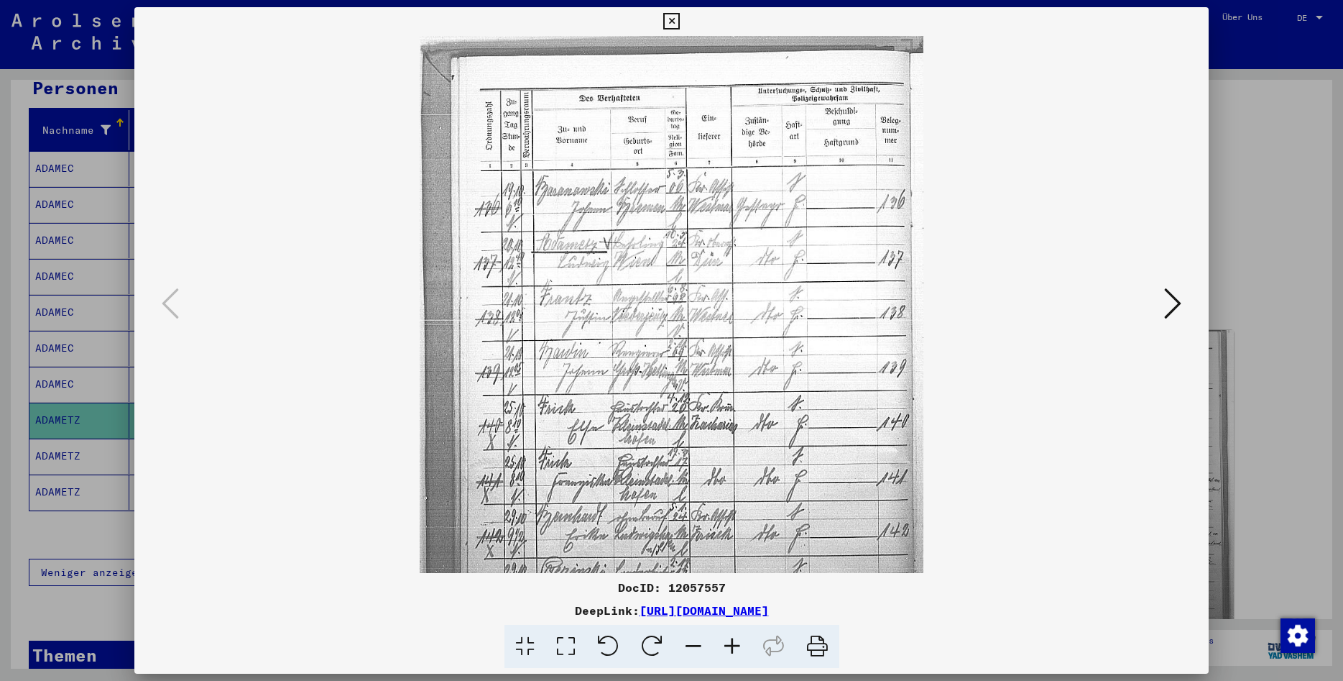
click at [730, 648] on icon at bounding box center [732, 647] width 39 height 44
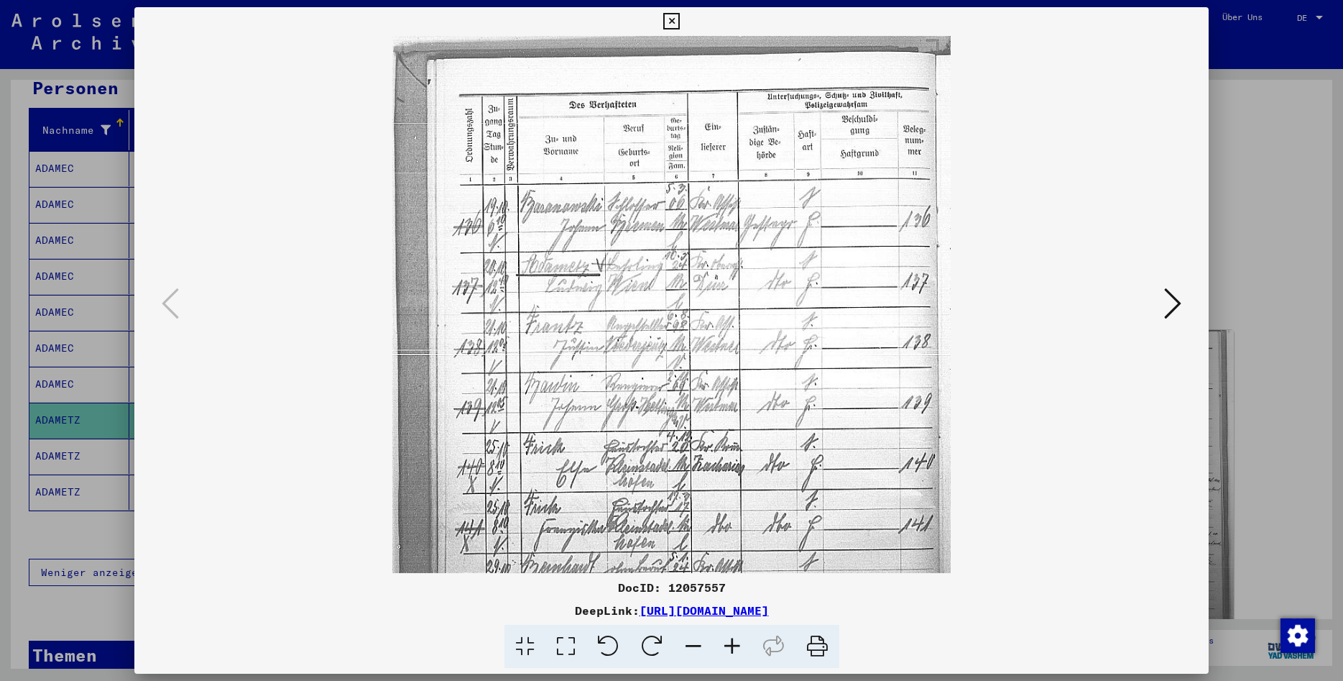
click at [730, 648] on icon at bounding box center [732, 647] width 39 height 44
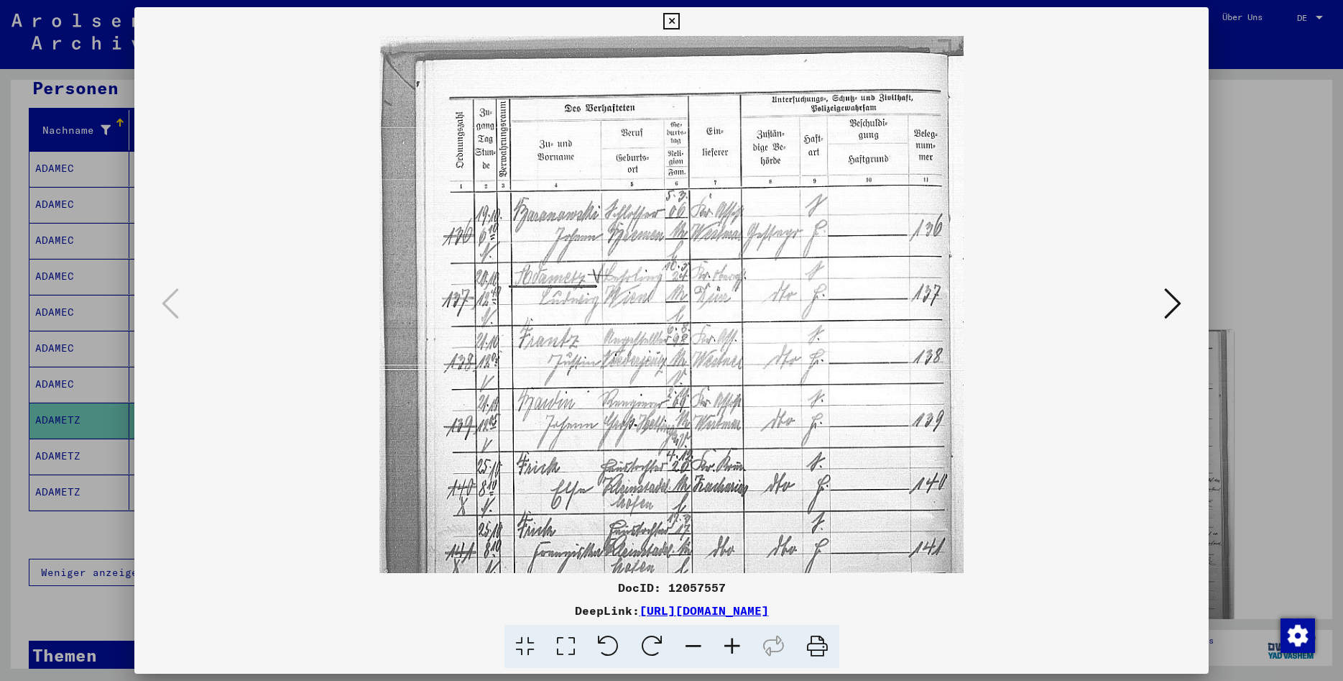
click at [730, 644] on icon at bounding box center [732, 647] width 39 height 44
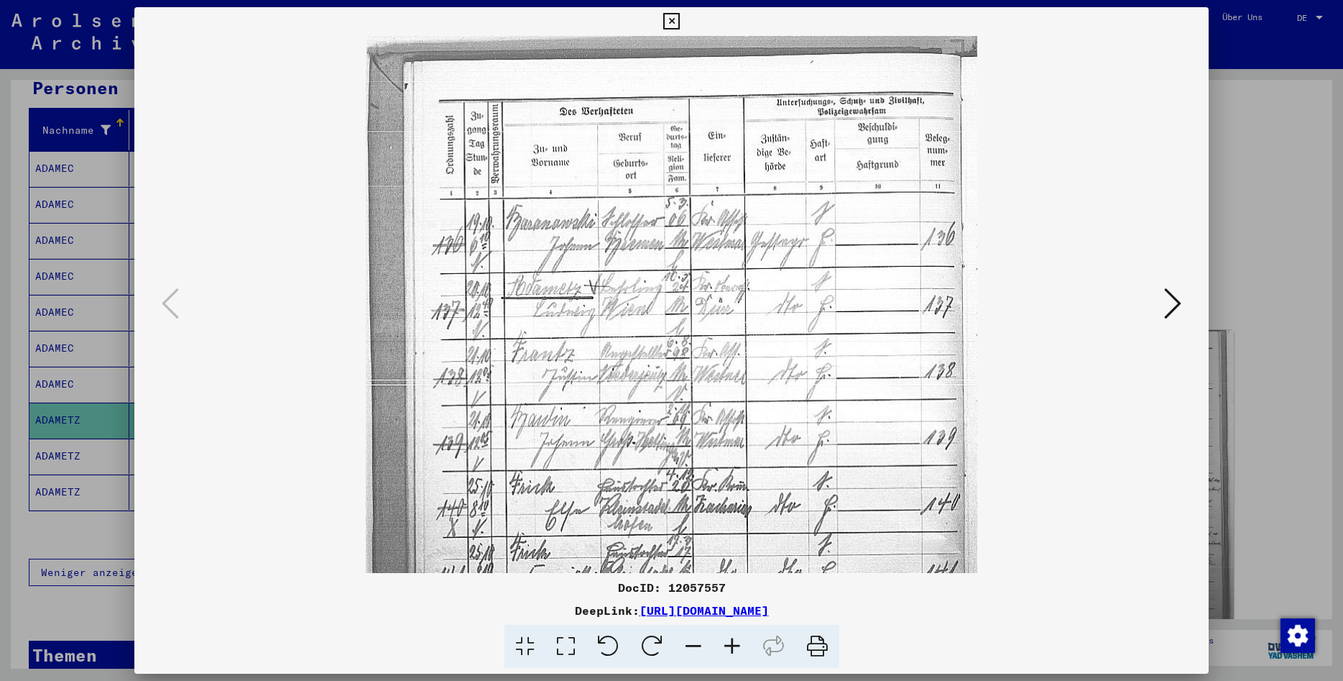
click at [730, 644] on icon at bounding box center [732, 647] width 39 height 44
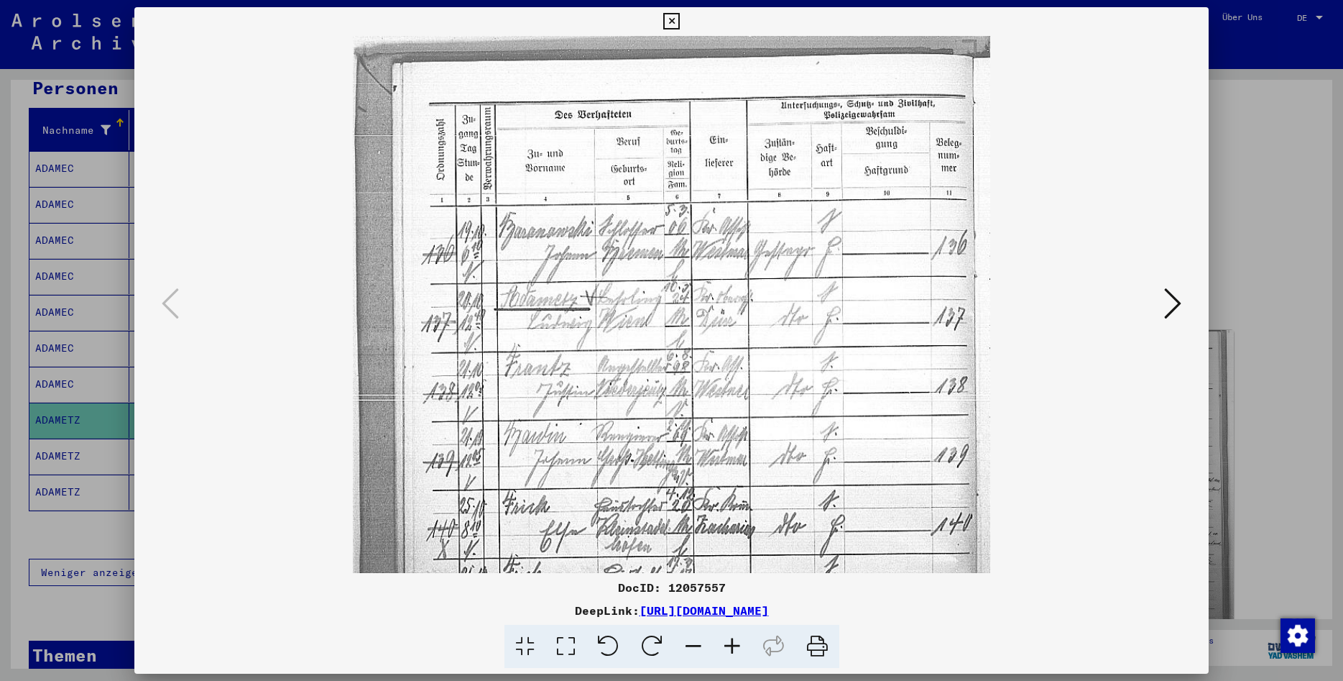
click at [730, 644] on icon at bounding box center [732, 647] width 39 height 44
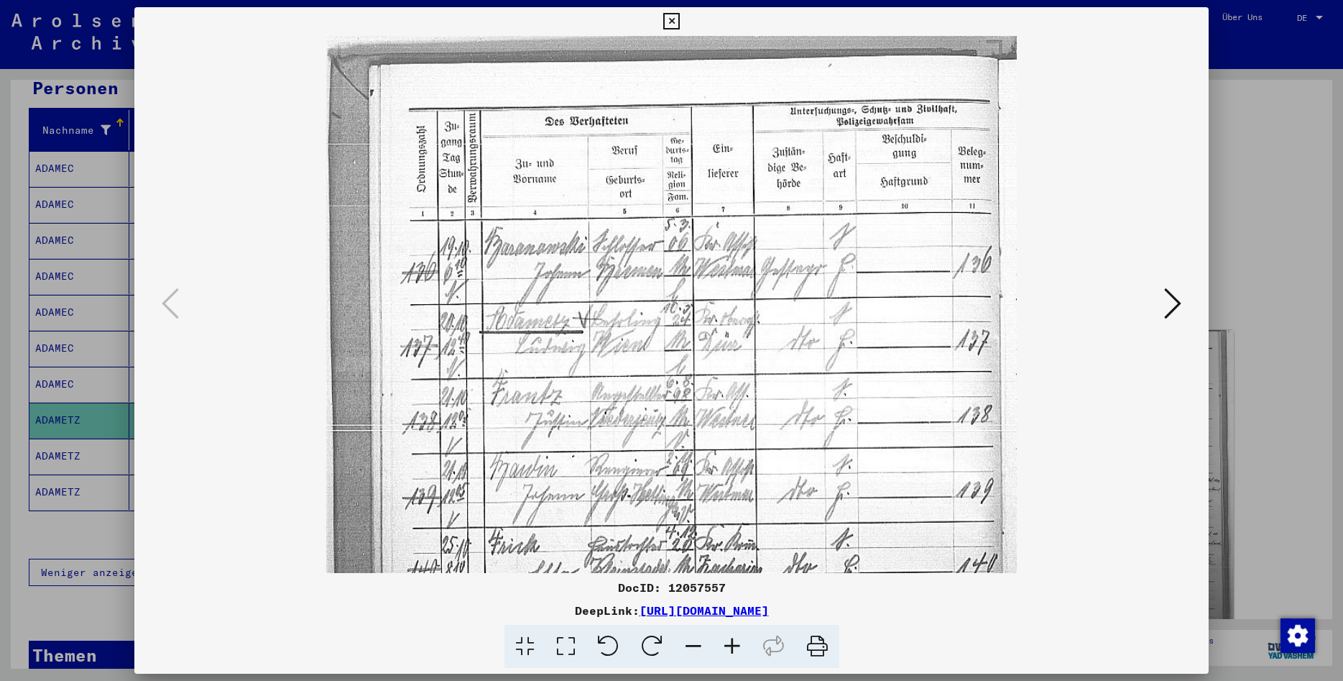
click at [730, 644] on icon at bounding box center [732, 647] width 39 height 44
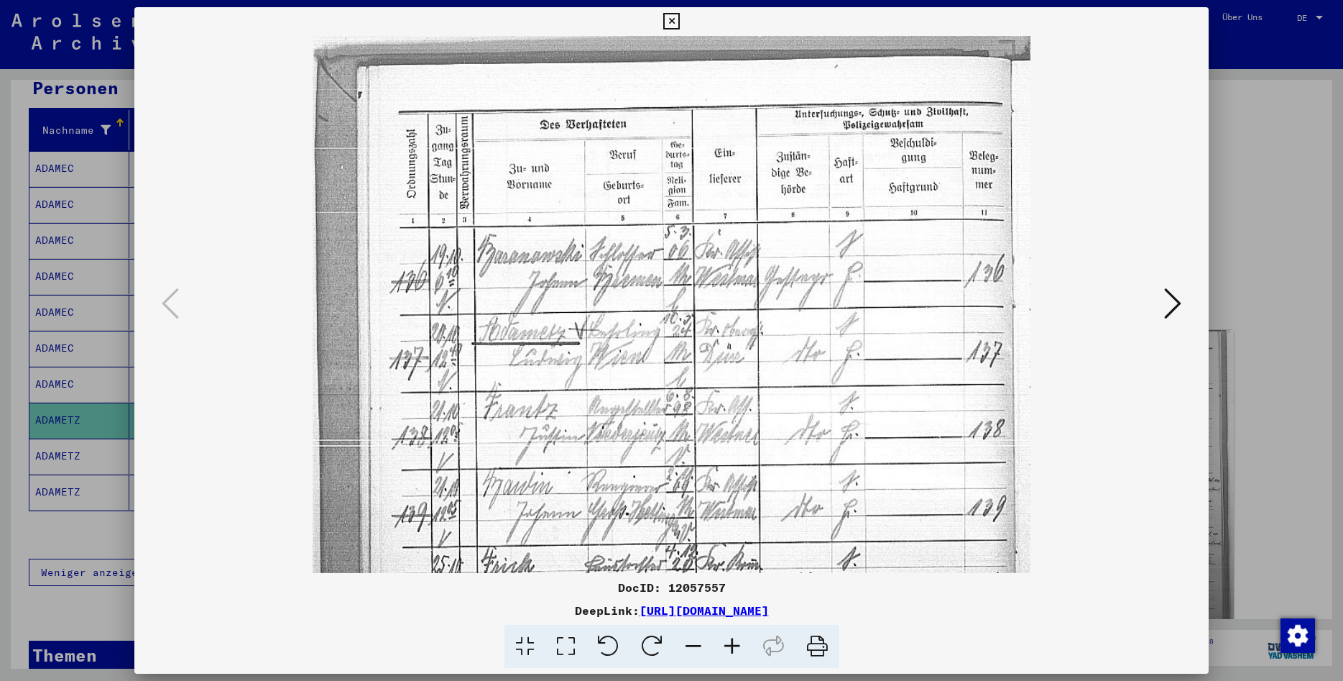
click at [730, 644] on icon at bounding box center [732, 647] width 39 height 44
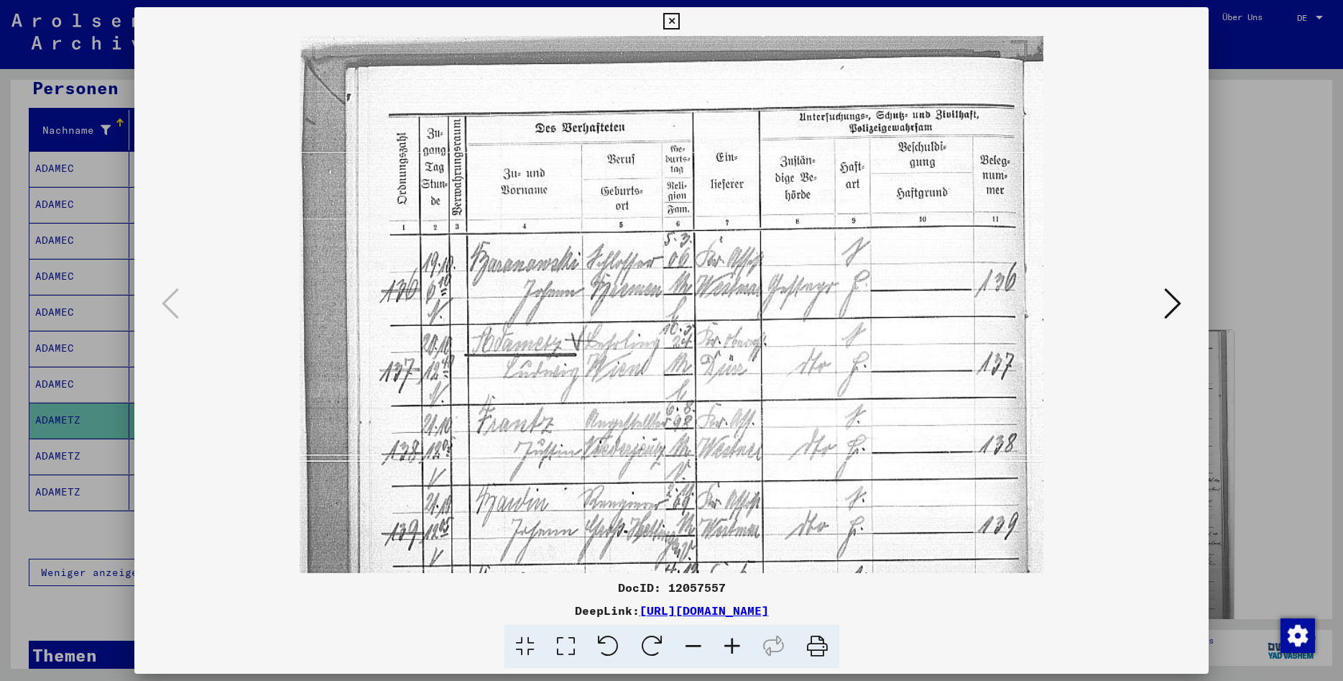
click at [730, 644] on icon at bounding box center [732, 647] width 39 height 44
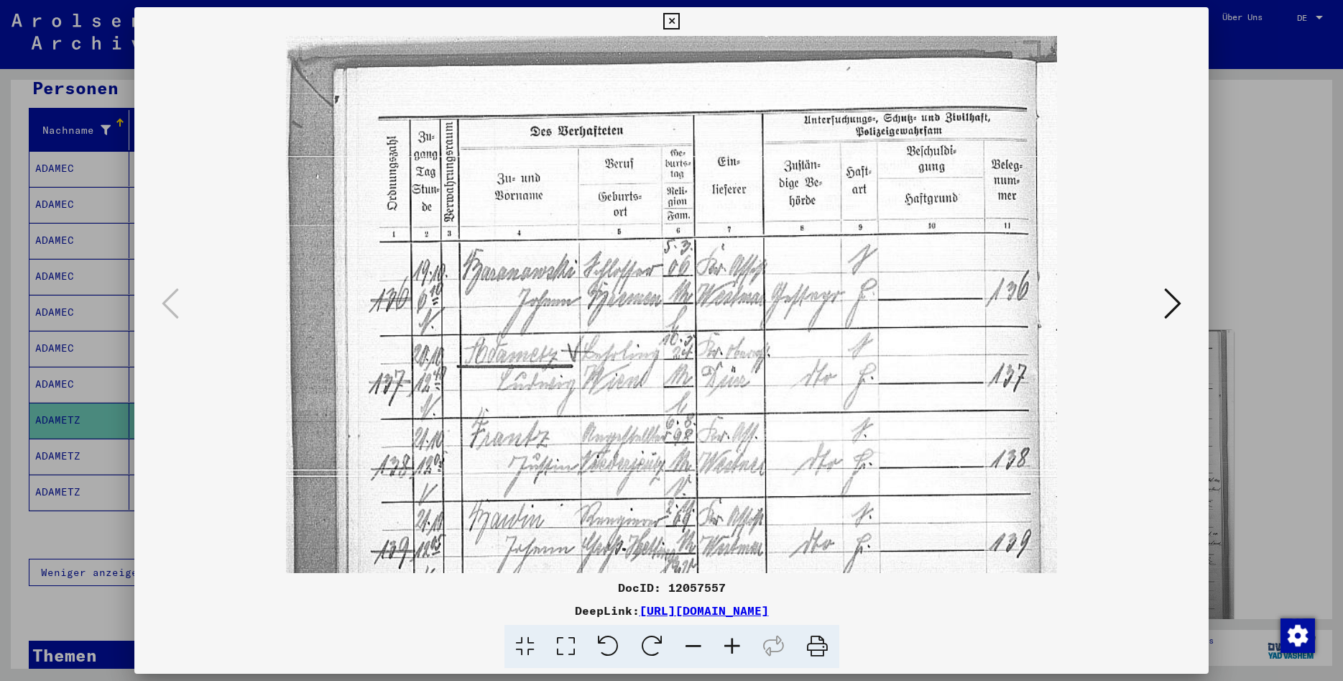
click at [732, 648] on icon at bounding box center [732, 647] width 39 height 44
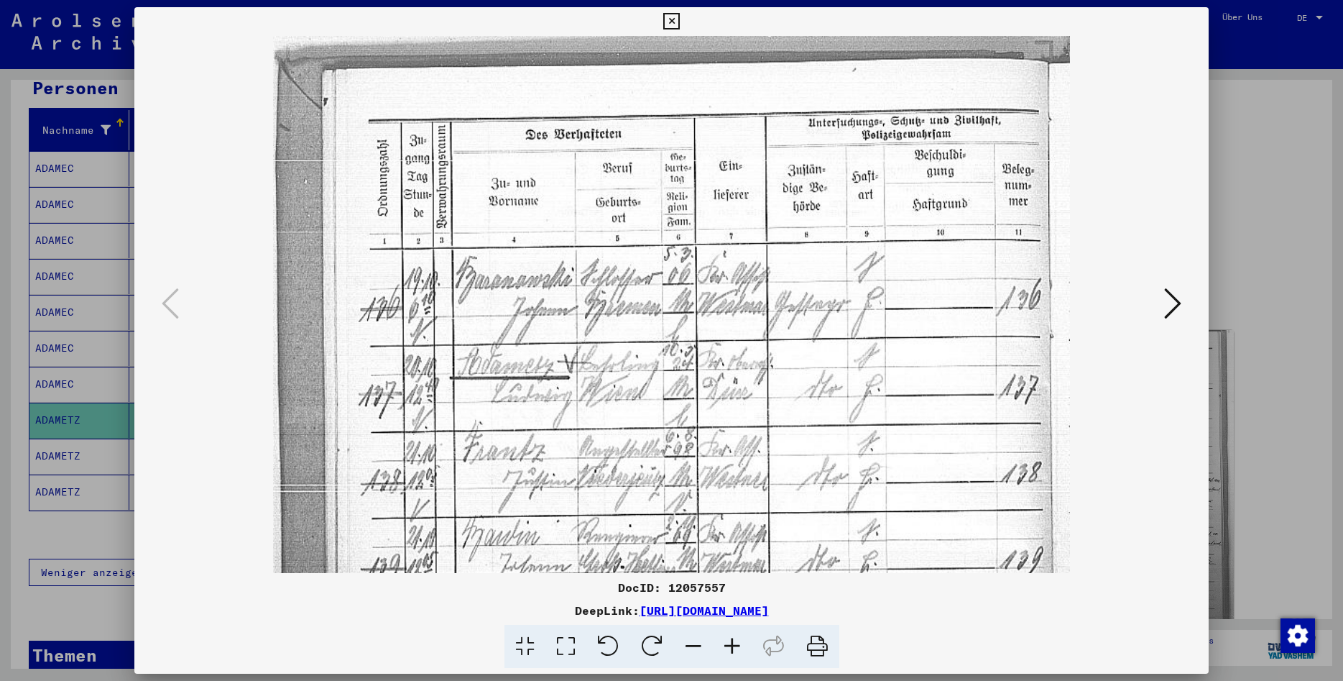
click at [732, 648] on icon at bounding box center [732, 647] width 39 height 44
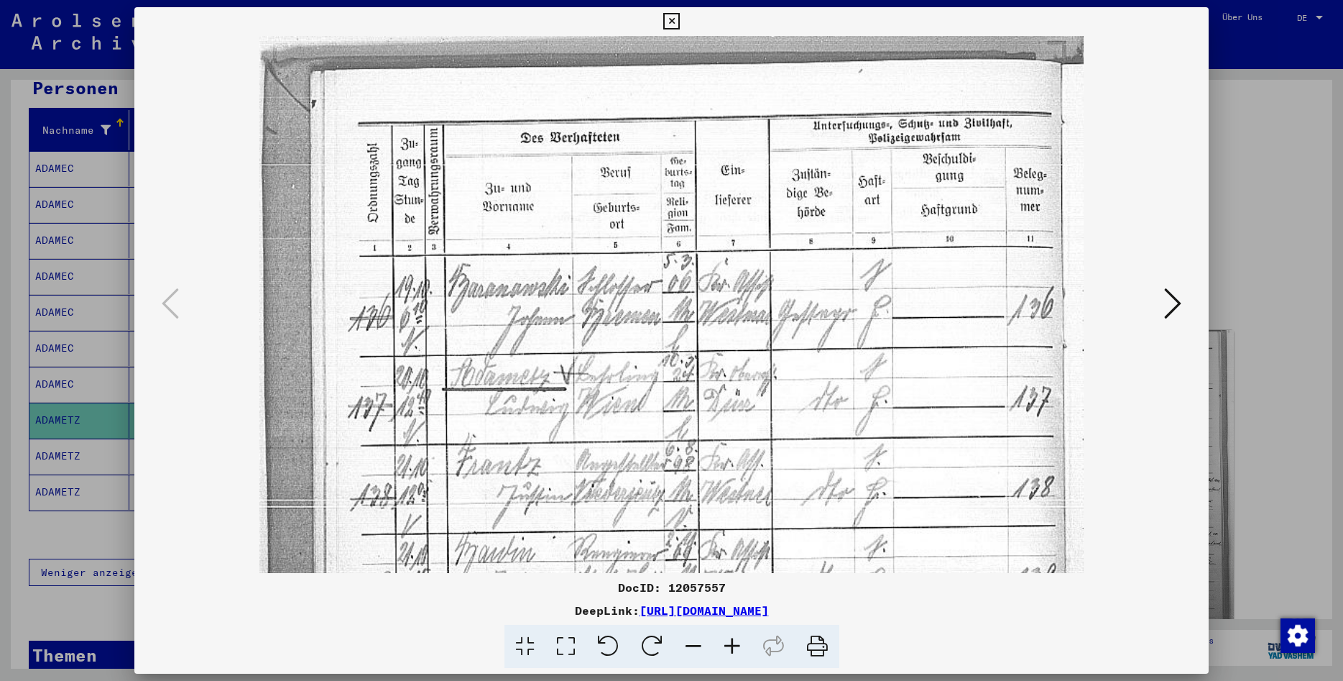
click at [732, 648] on icon at bounding box center [732, 647] width 39 height 44
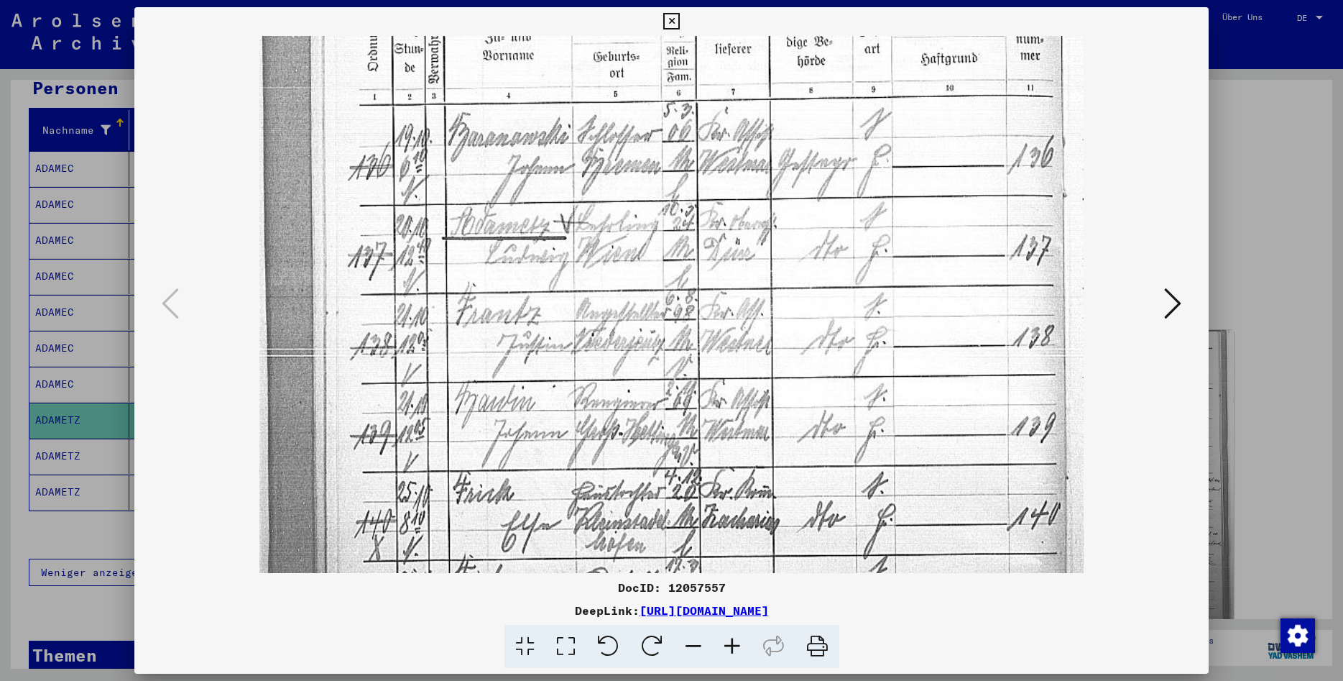
scroll to position [157, 0]
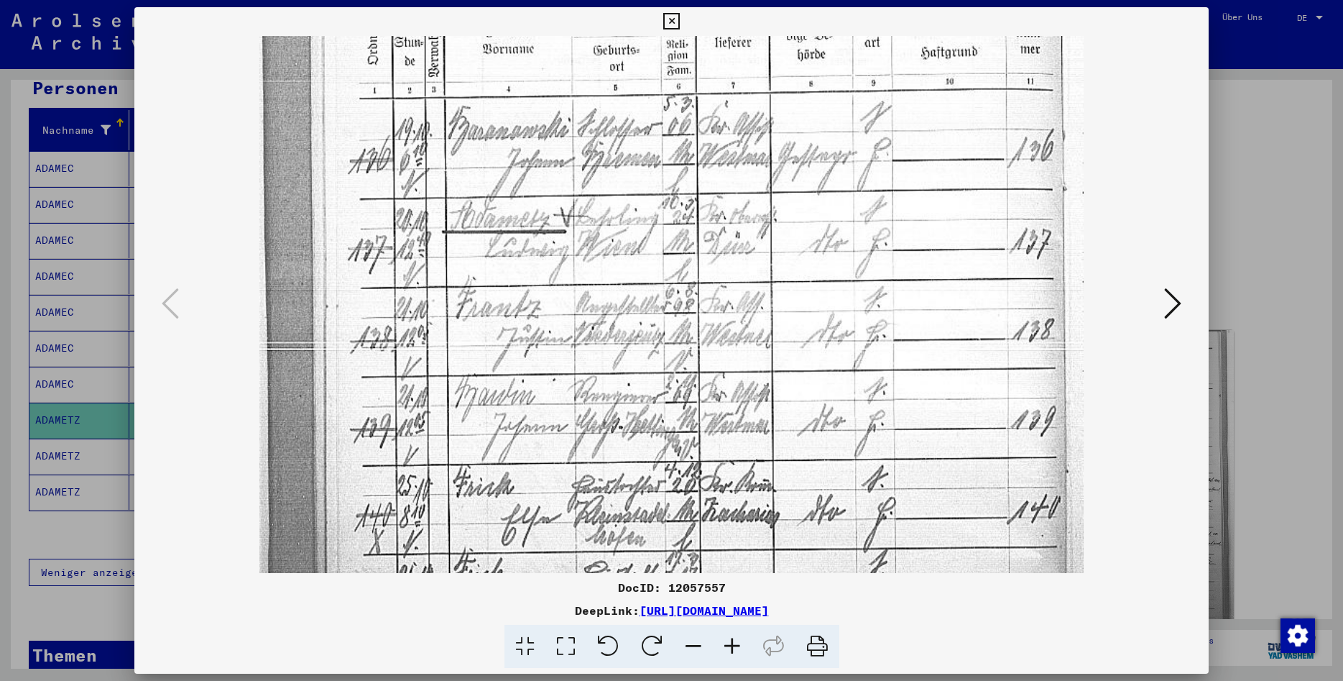
drag, startPoint x: 781, startPoint y: 482, endPoint x: 763, endPoint y: 324, distance: 158.4
click at [763, 324] on img at bounding box center [671, 435] width 824 height 1112
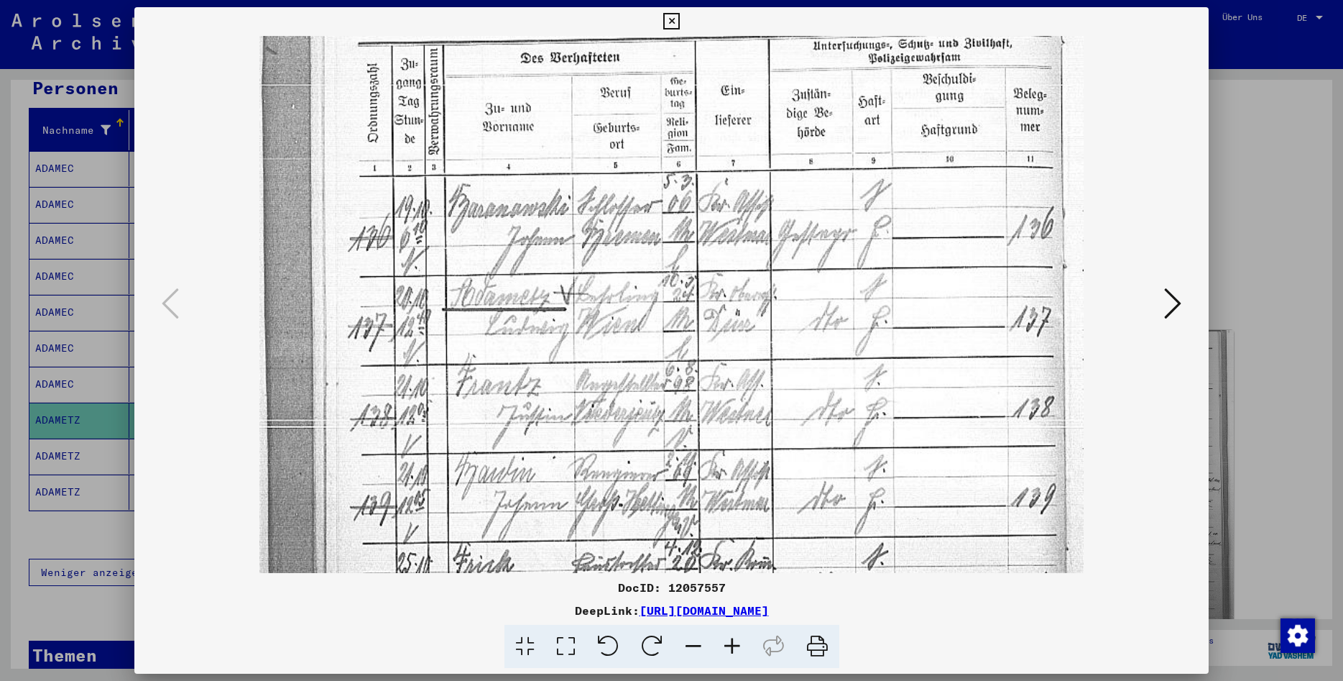
scroll to position [79, 0]
drag, startPoint x: 814, startPoint y: 249, endPoint x: 725, endPoint y: 328, distance: 118.1
click at [725, 328] on img at bounding box center [671, 513] width 824 height 1112
click at [1179, 305] on icon at bounding box center [1172, 303] width 17 height 35
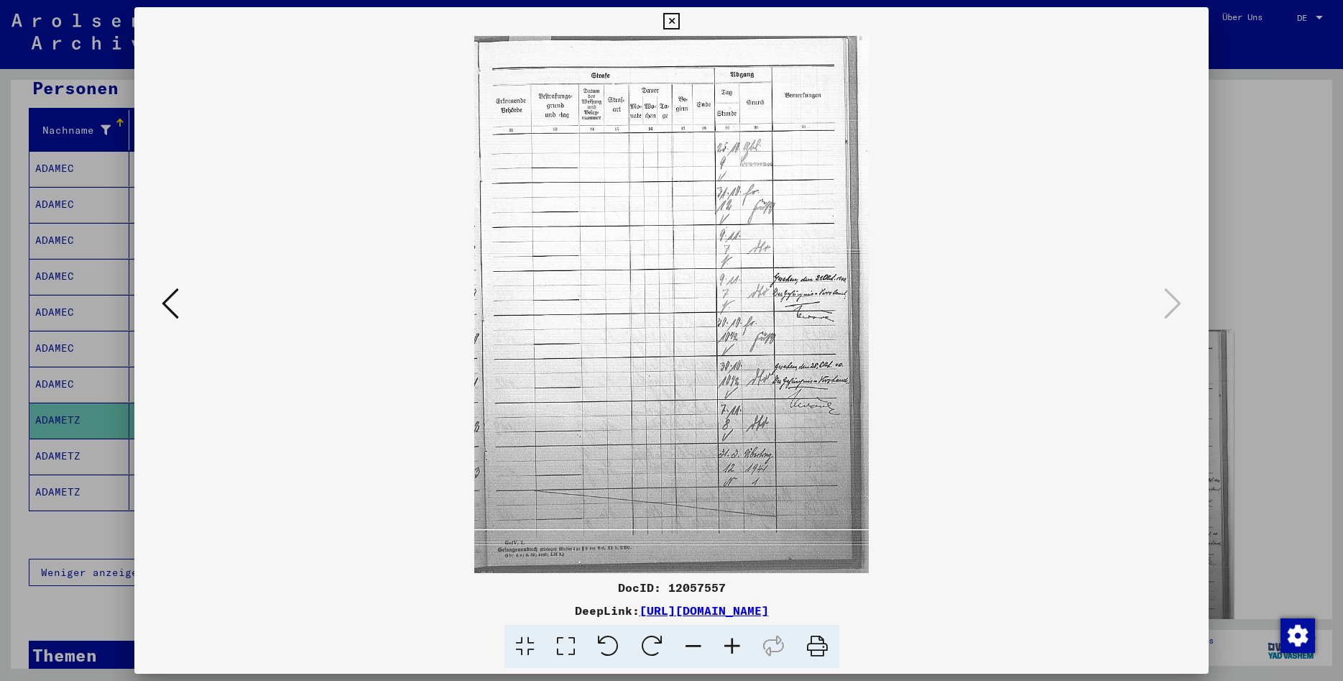
click at [736, 645] on icon at bounding box center [732, 647] width 39 height 44
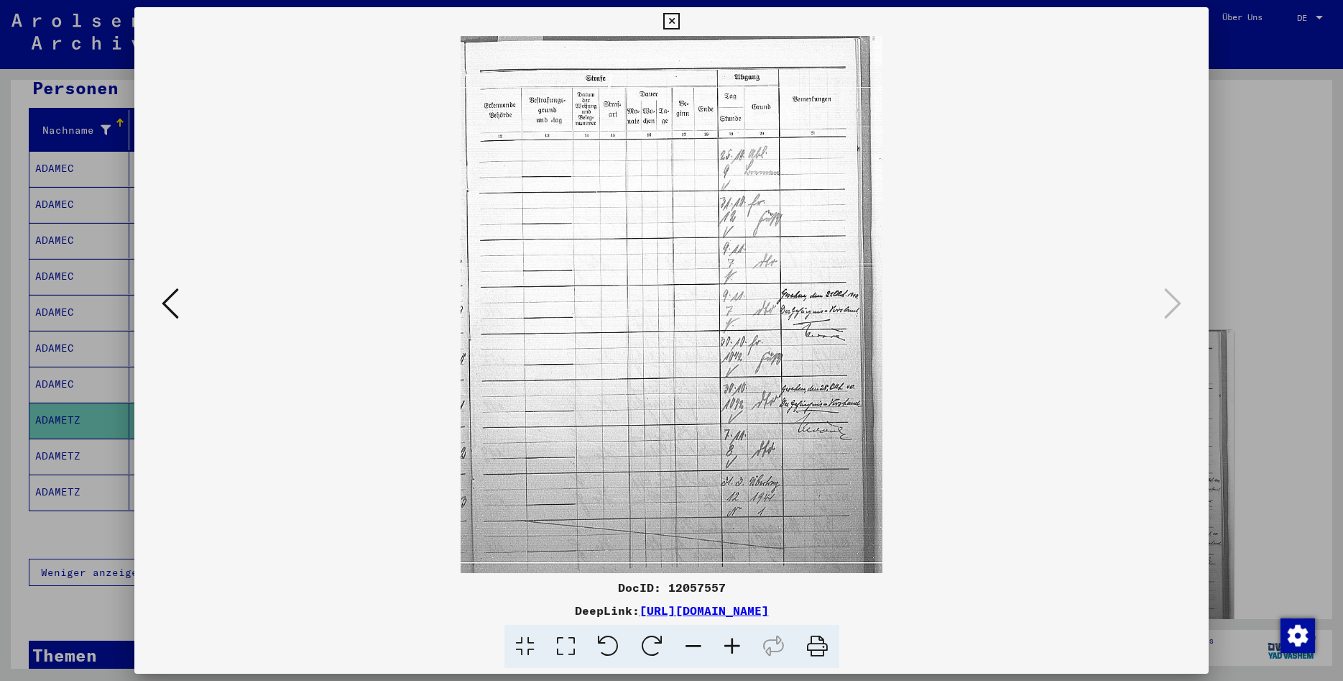
click at [736, 645] on icon at bounding box center [732, 647] width 39 height 44
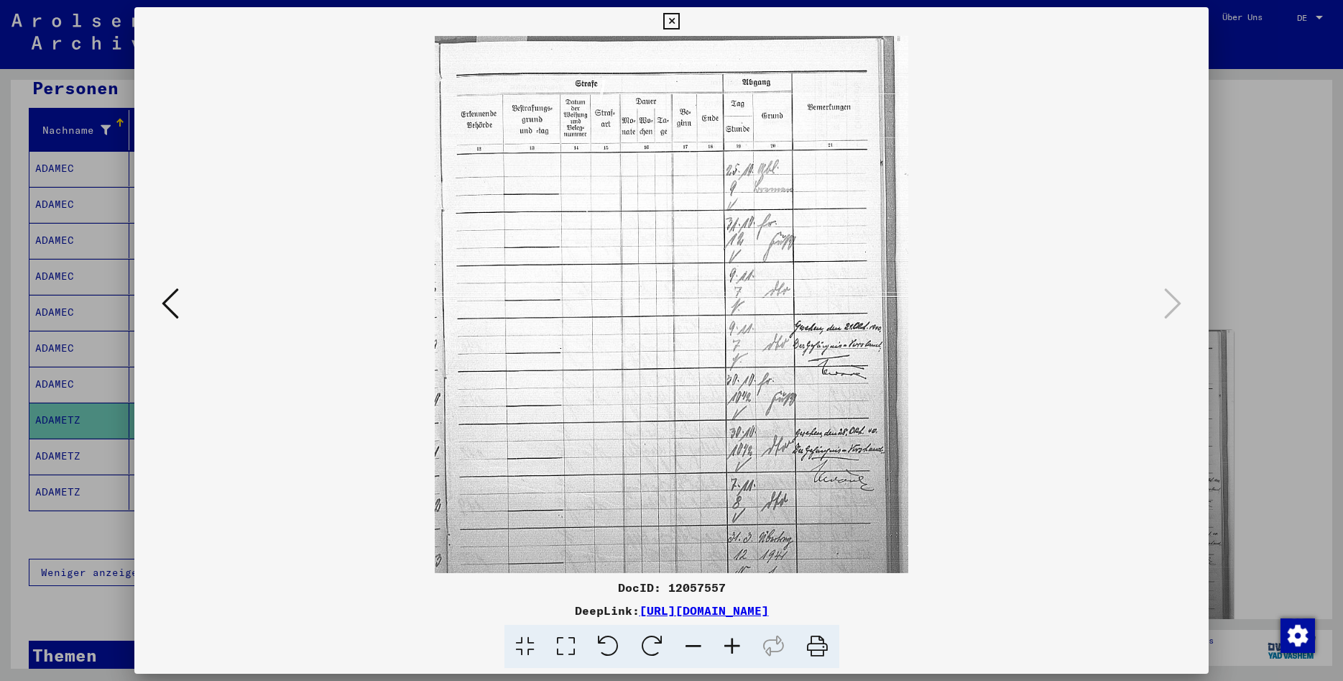
click at [736, 645] on icon at bounding box center [732, 647] width 39 height 44
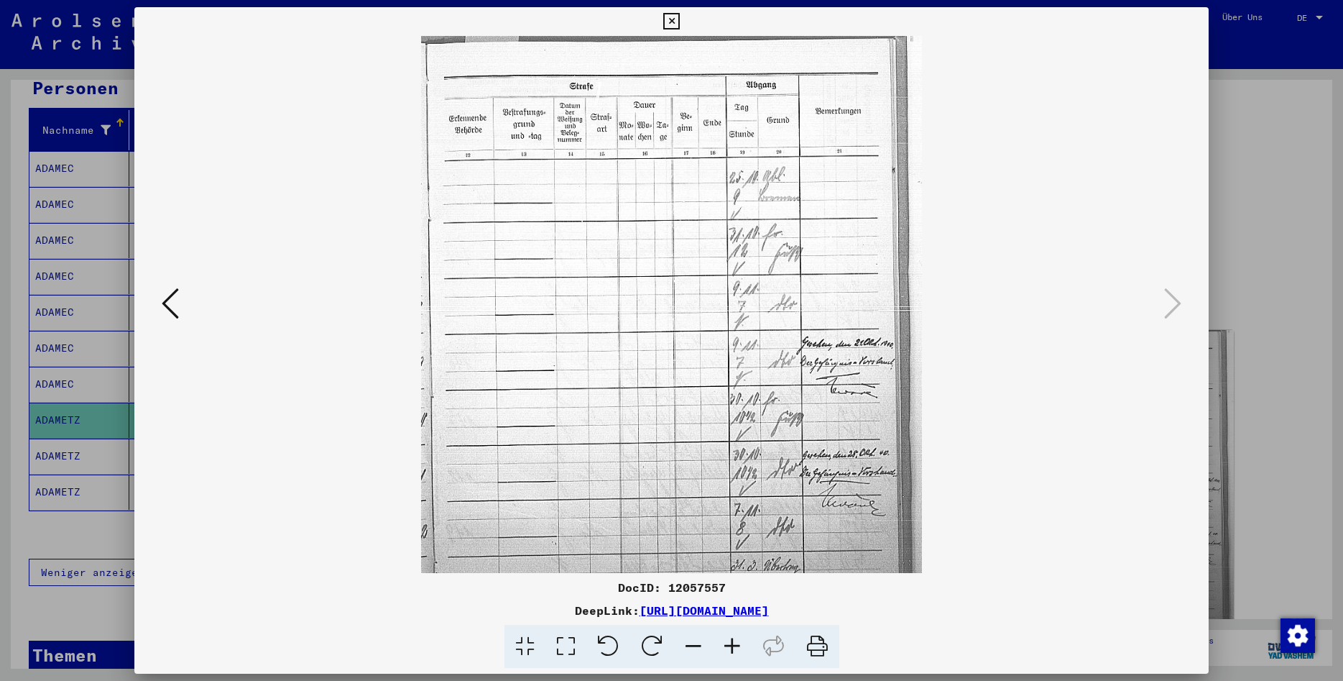
click at [736, 645] on icon at bounding box center [732, 647] width 39 height 44
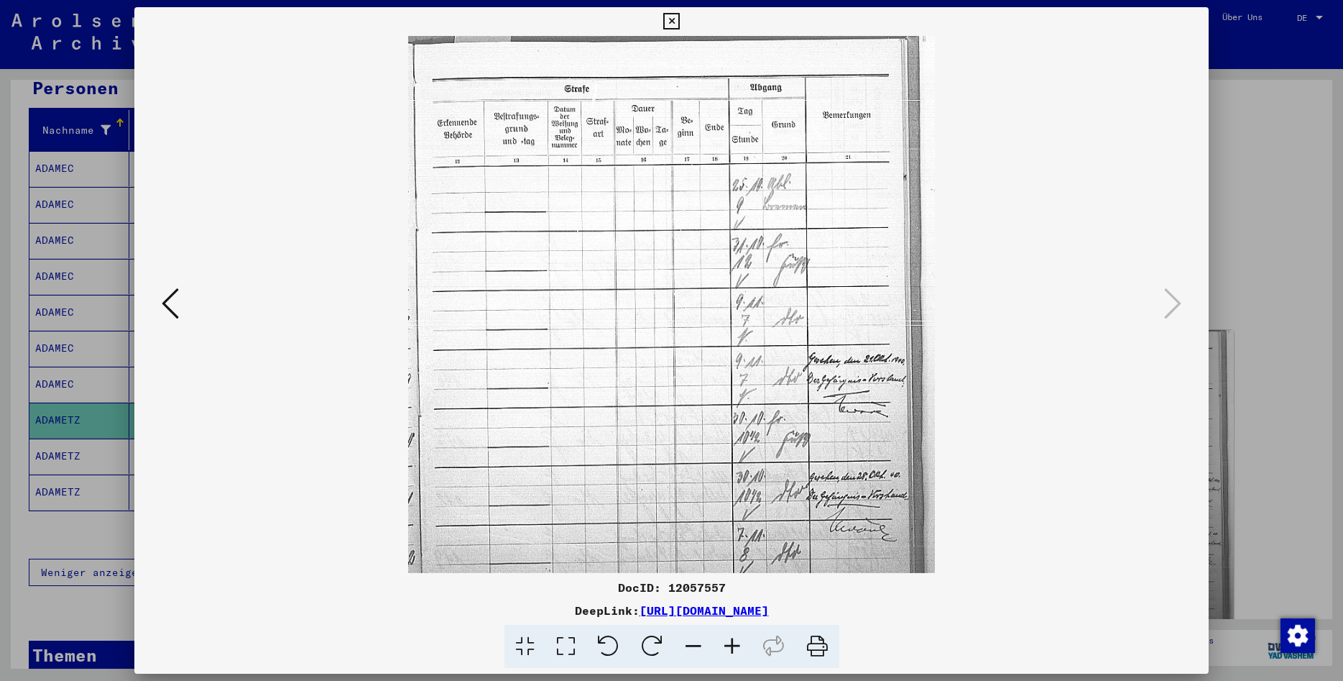
click at [736, 645] on icon at bounding box center [732, 647] width 39 height 44
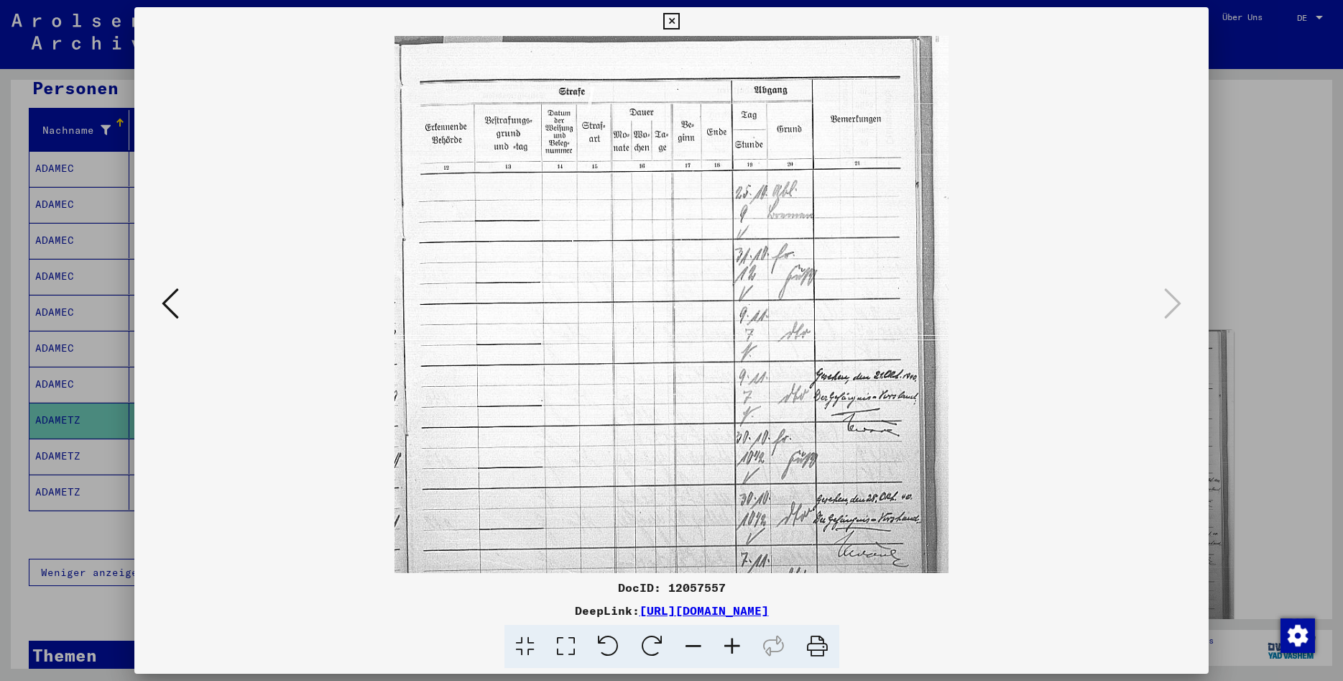
click at [736, 645] on icon at bounding box center [732, 647] width 39 height 44
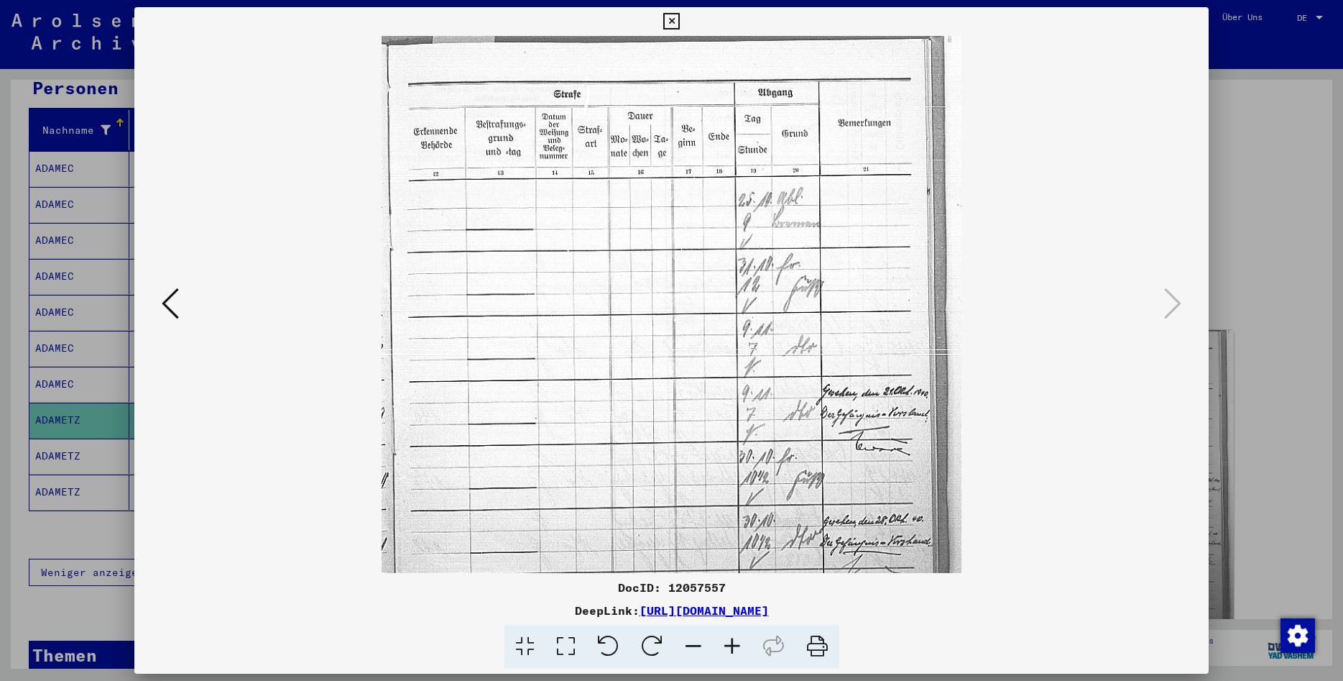
click at [736, 645] on icon at bounding box center [732, 647] width 39 height 44
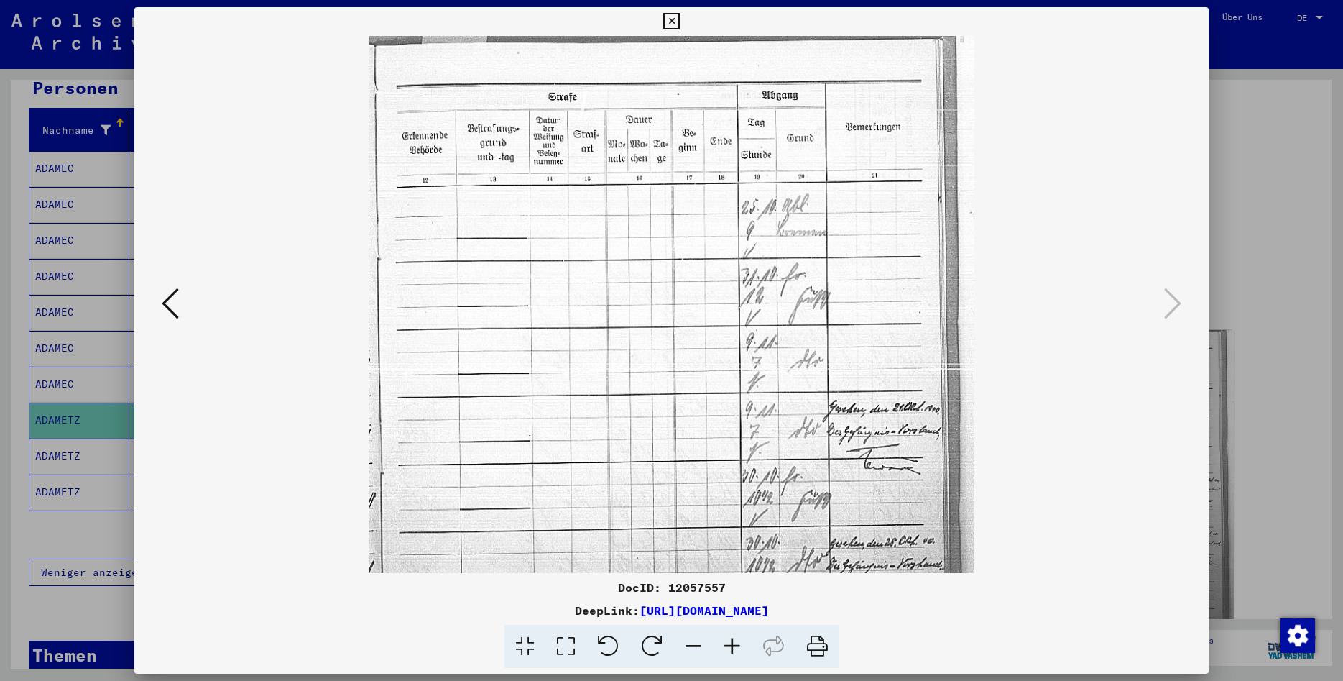
click at [736, 645] on icon at bounding box center [732, 647] width 39 height 44
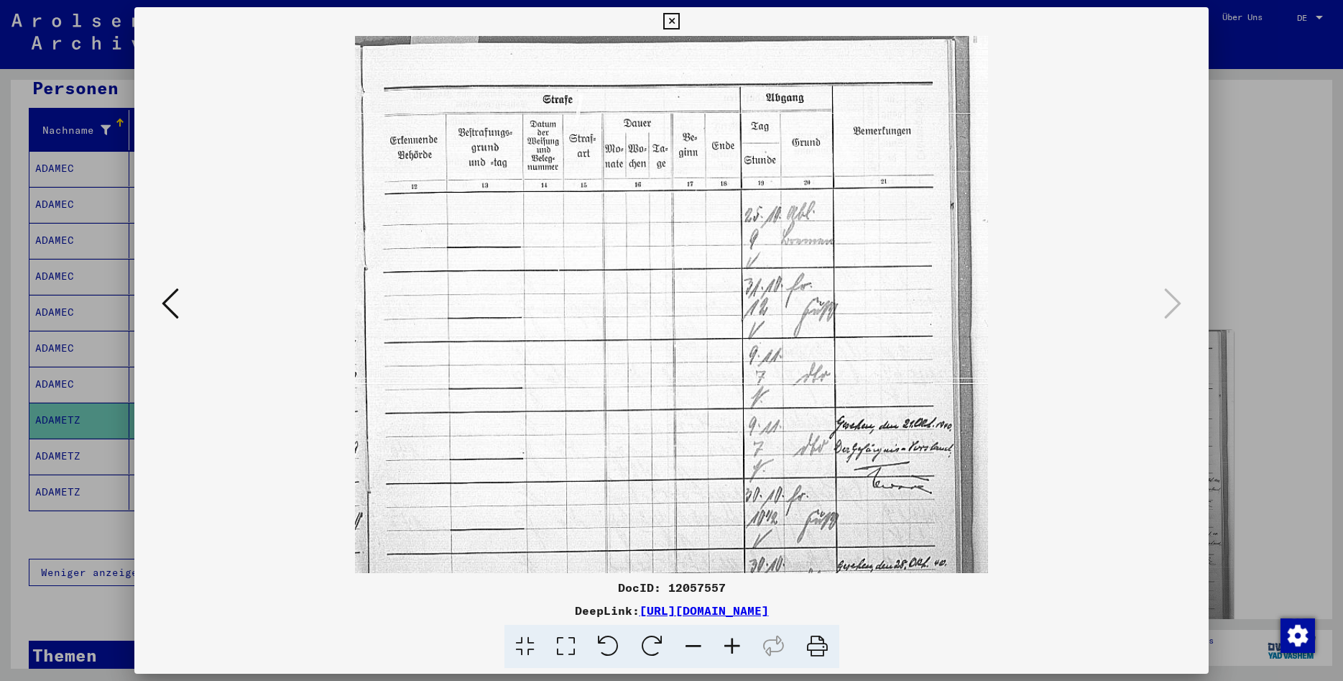
click at [736, 645] on icon at bounding box center [732, 647] width 39 height 44
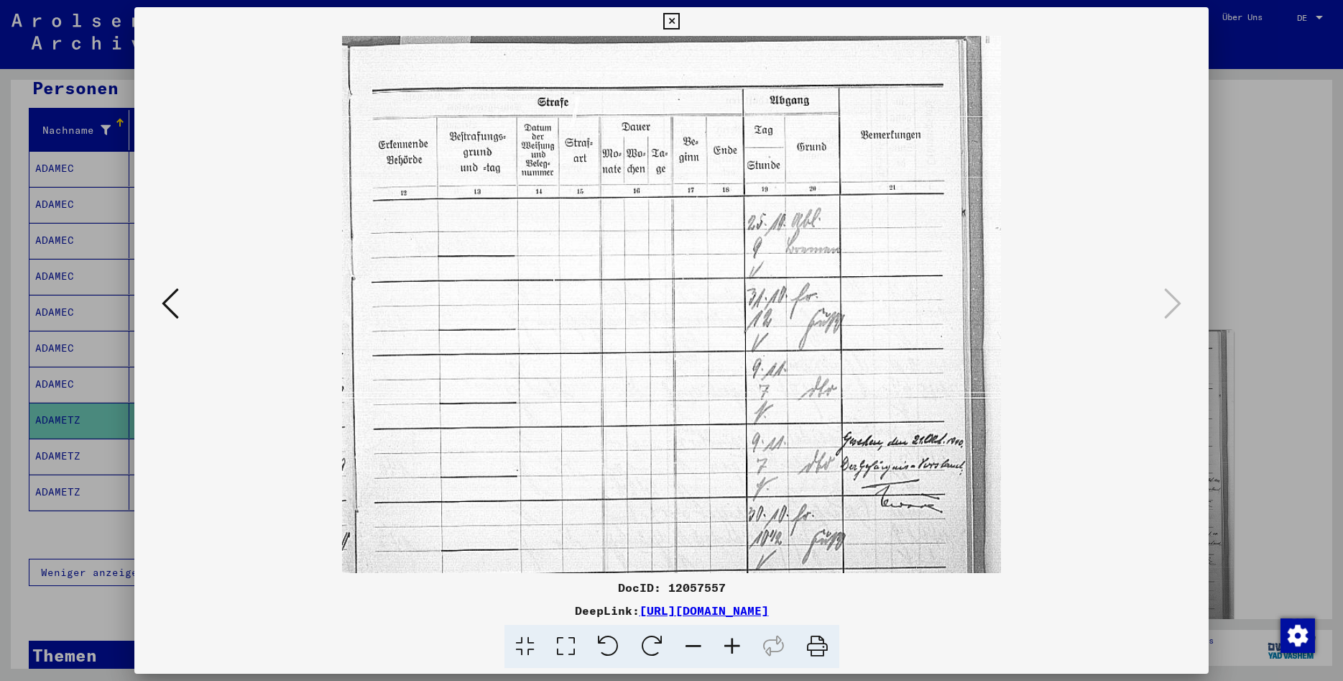
click at [736, 645] on icon at bounding box center [732, 647] width 39 height 44
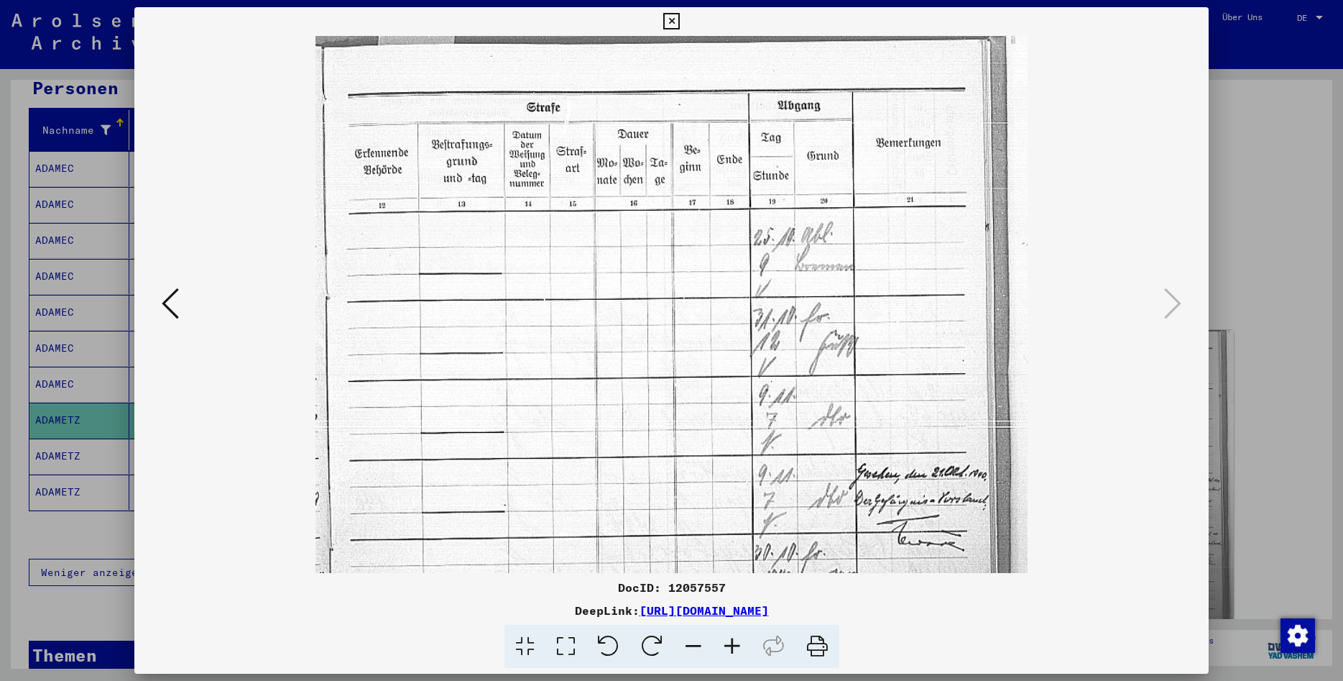
click at [736, 645] on icon at bounding box center [732, 647] width 39 height 44
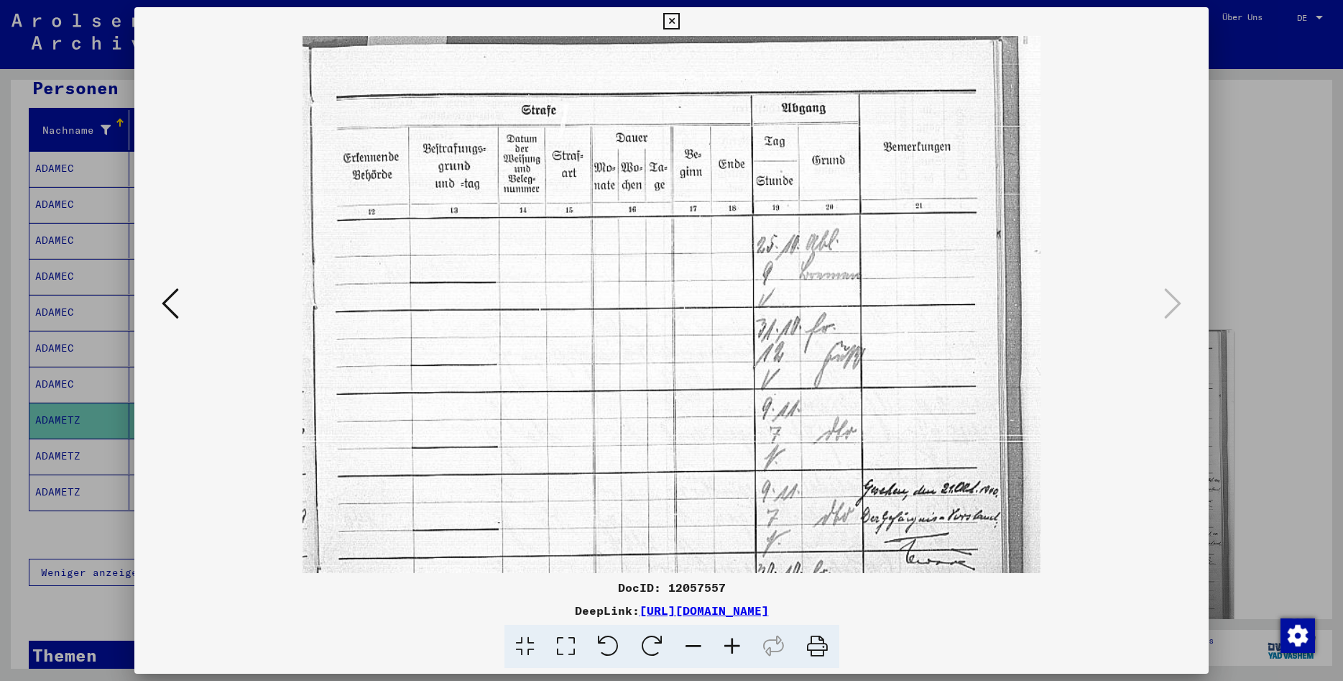
click at [736, 645] on icon at bounding box center [732, 647] width 39 height 44
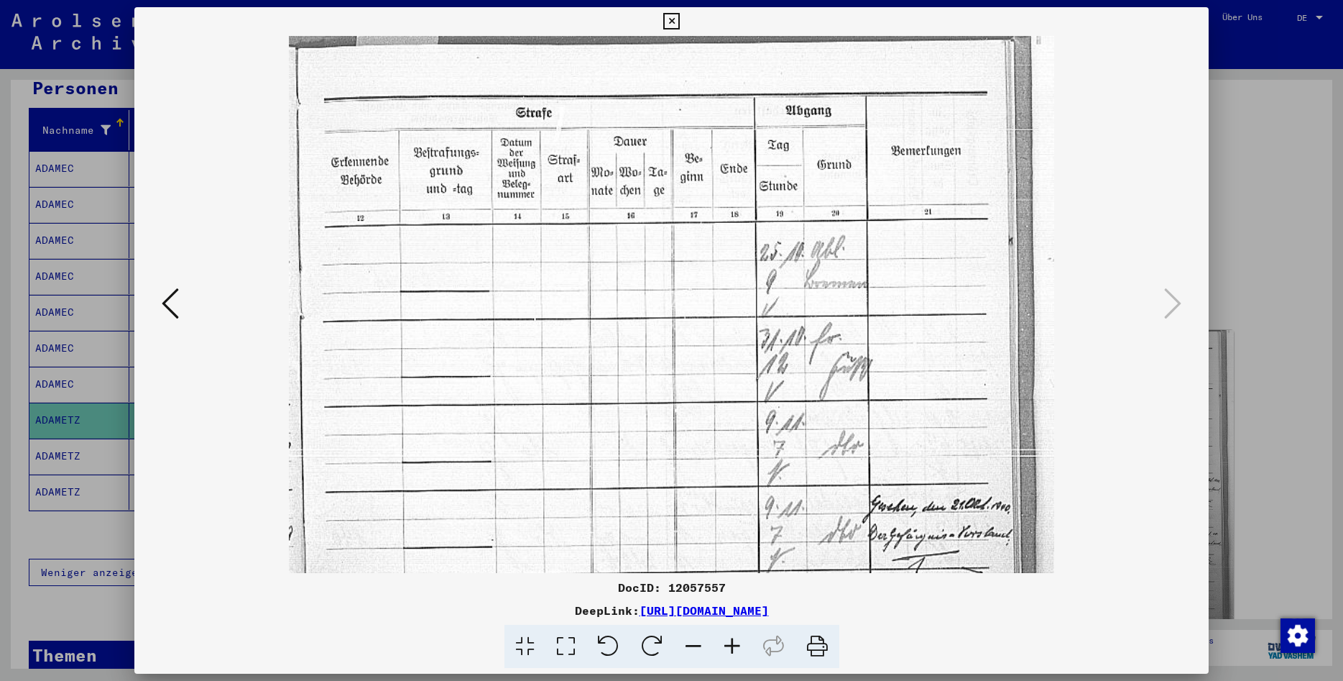
click at [736, 645] on icon at bounding box center [732, 647] width 39 height 44
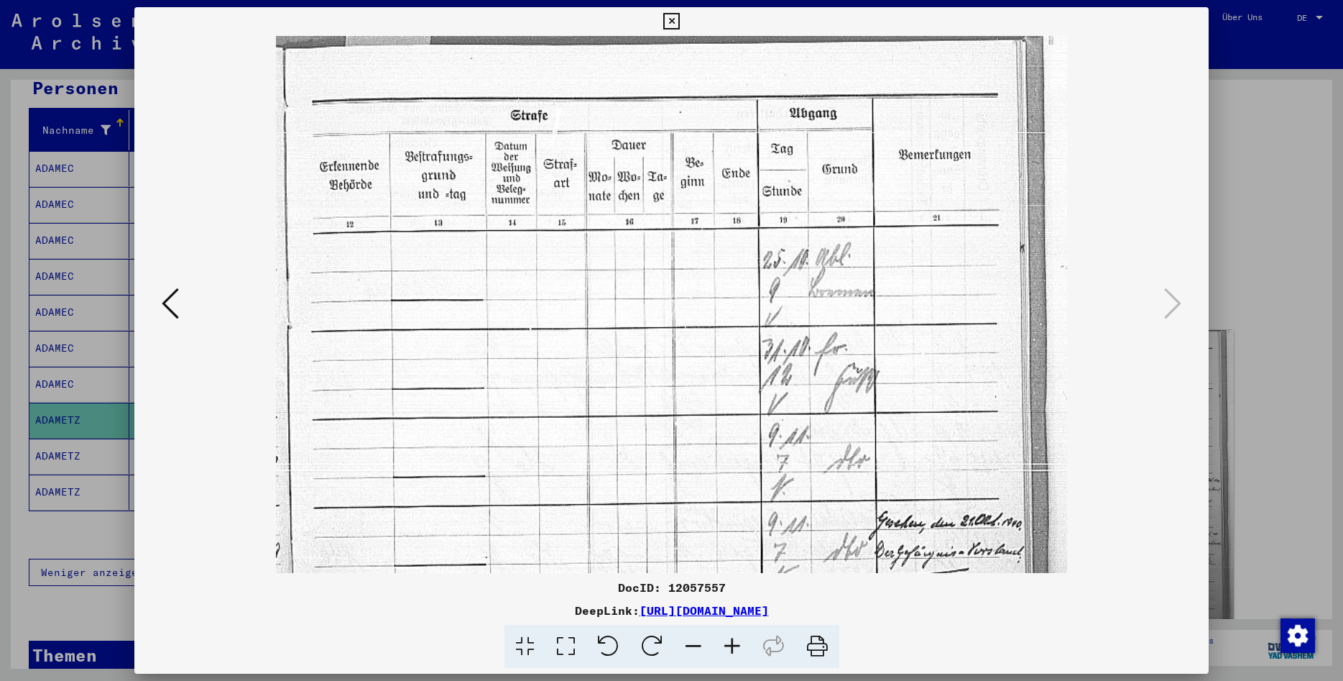
click at [160, 305] on button at bounding box center [170, 304] width 26 height 41
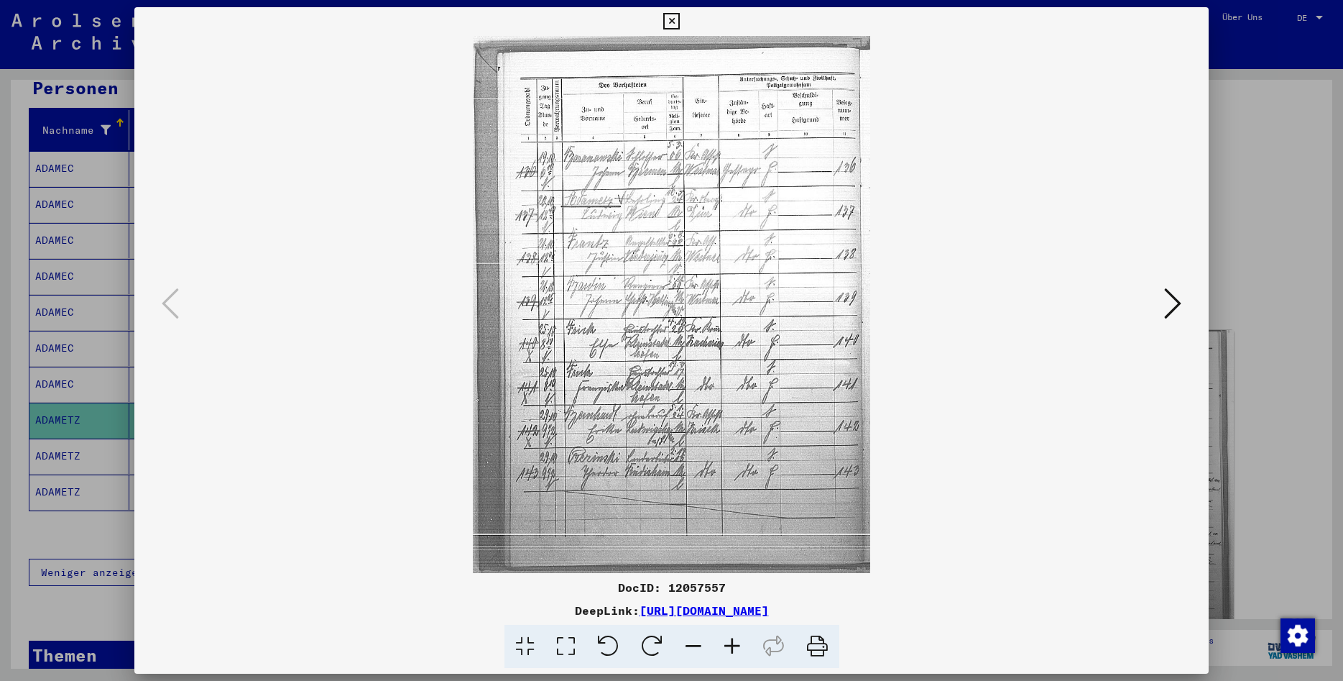
click at [739, 645] on icon at bounding box center [732, 647] width 39 height 44
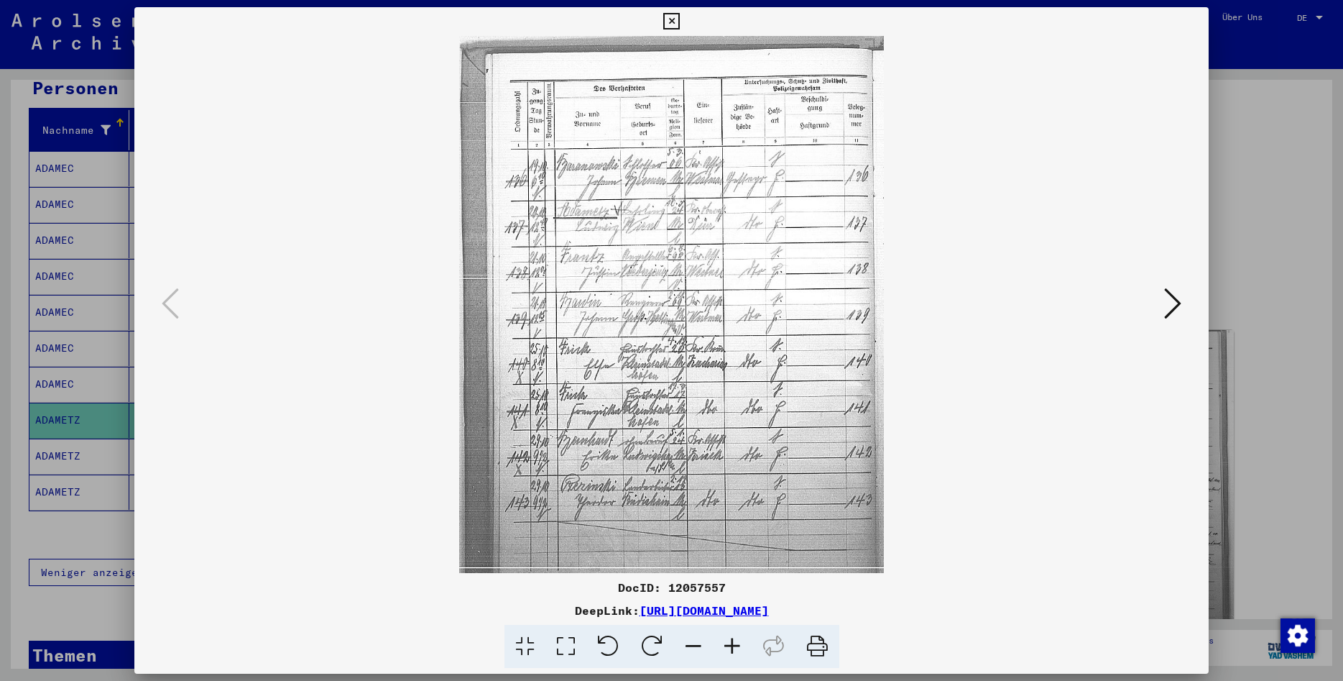
click at [737, 645] on icon at bounding box center [732, 647] width 39 height 44
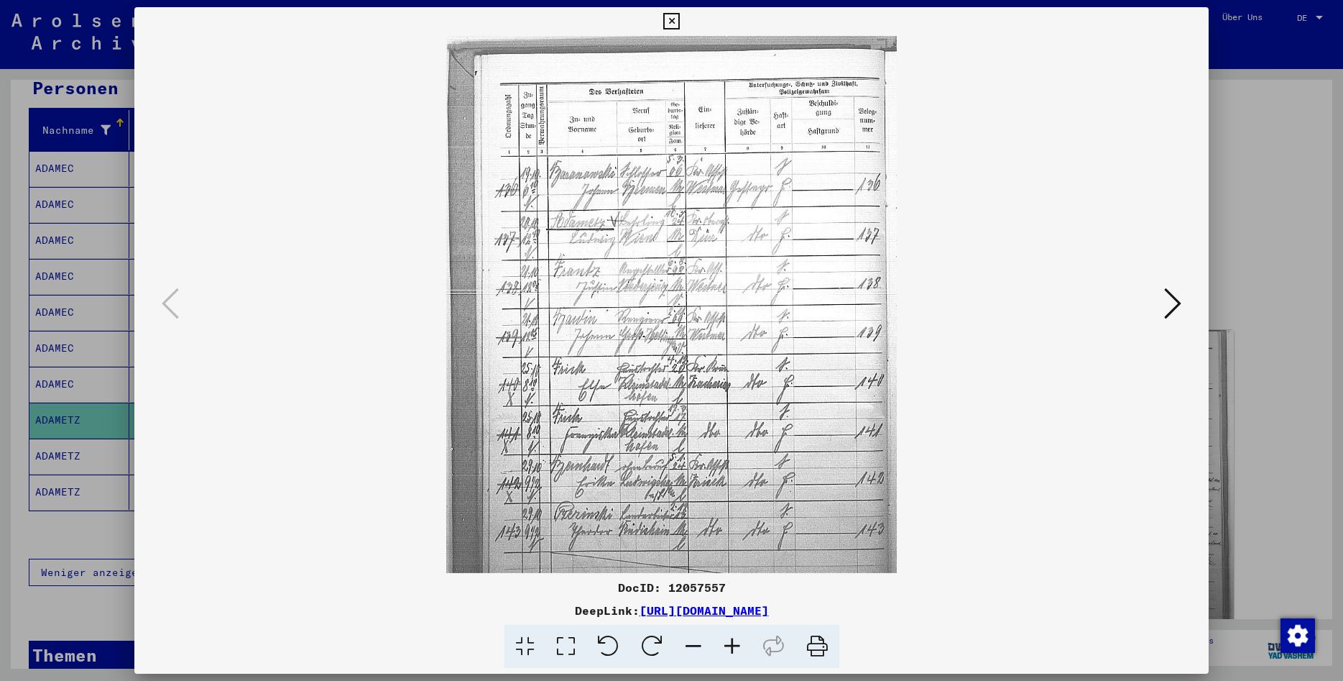
click at [737, 645] on icon at bounding box center [732, 647] width 39 height 44
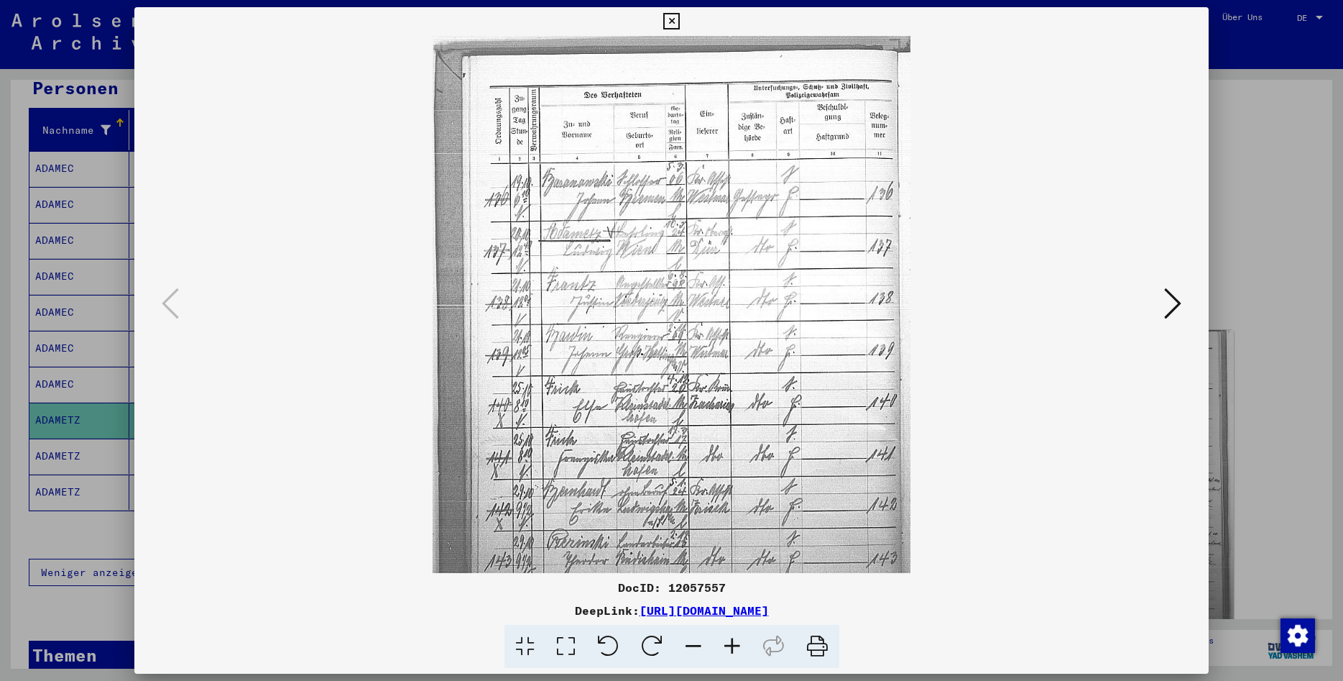
click at [737, 645] on icon at bounding box center [732, 647] width 39 height 44
click at [735, 644] on icon at bounding box center [732, 647] width 39 height 44
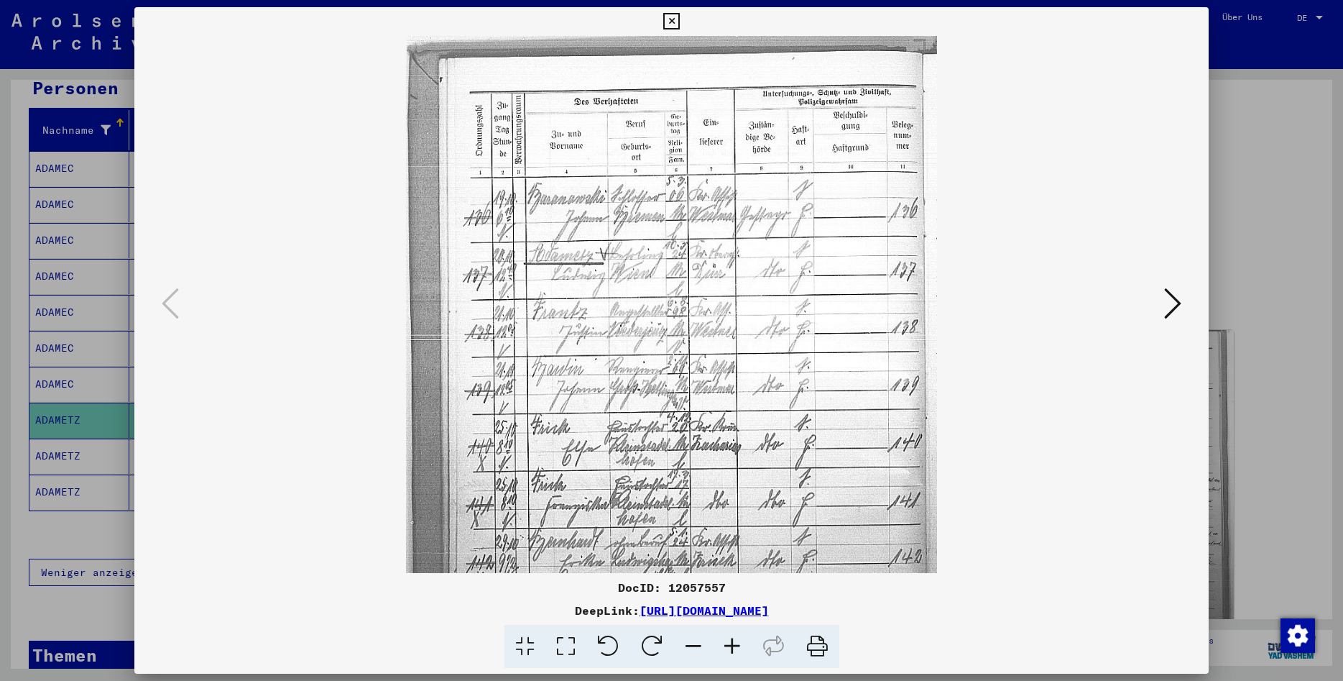
click at [735, 643] on icon at bounding box center [732, 647] width 39 height 44
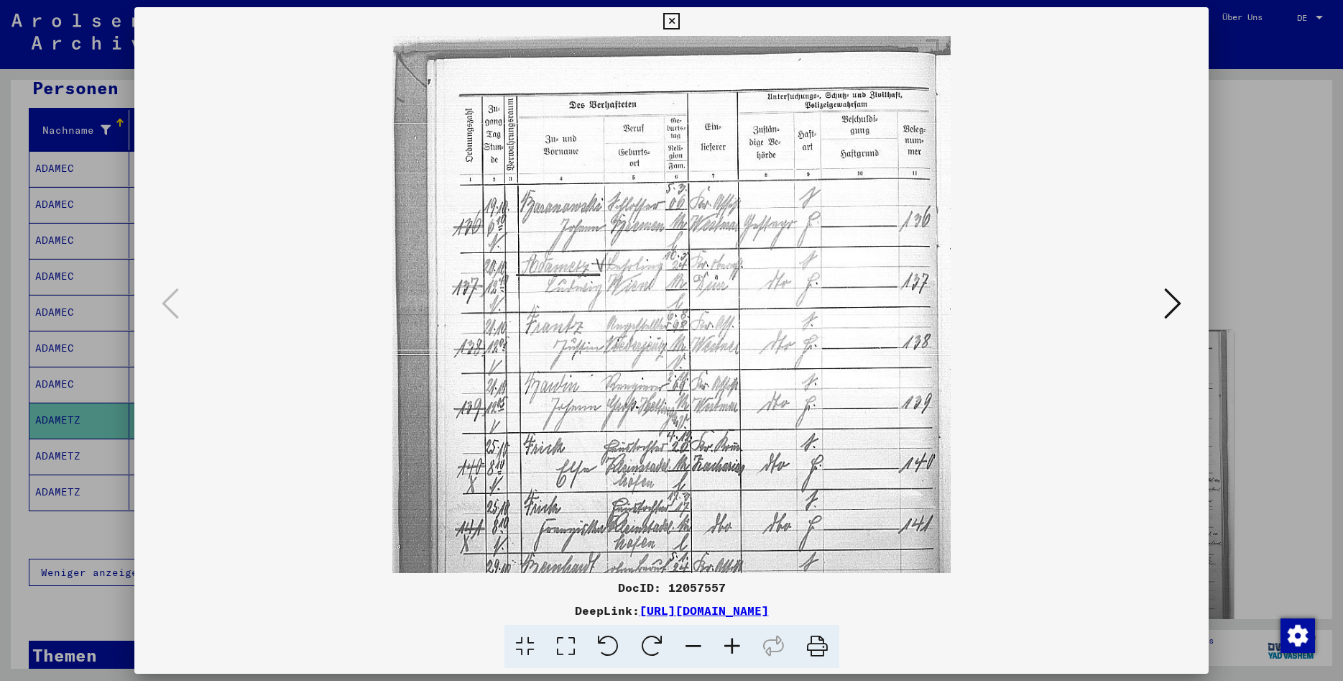
click at [735, 643] on icon at bounding box center [732, 647] width 39 height 44
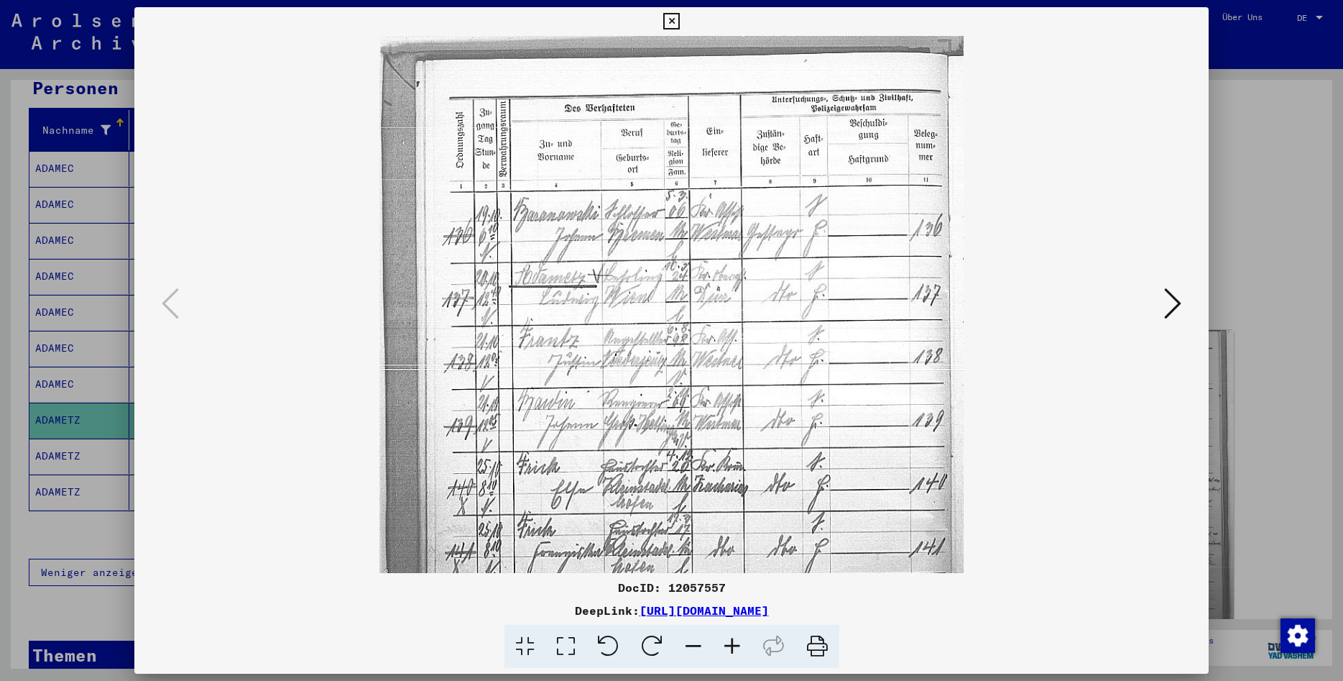
click at [735, 643] on icon at bounding box center [732, 647] width 39 height 44
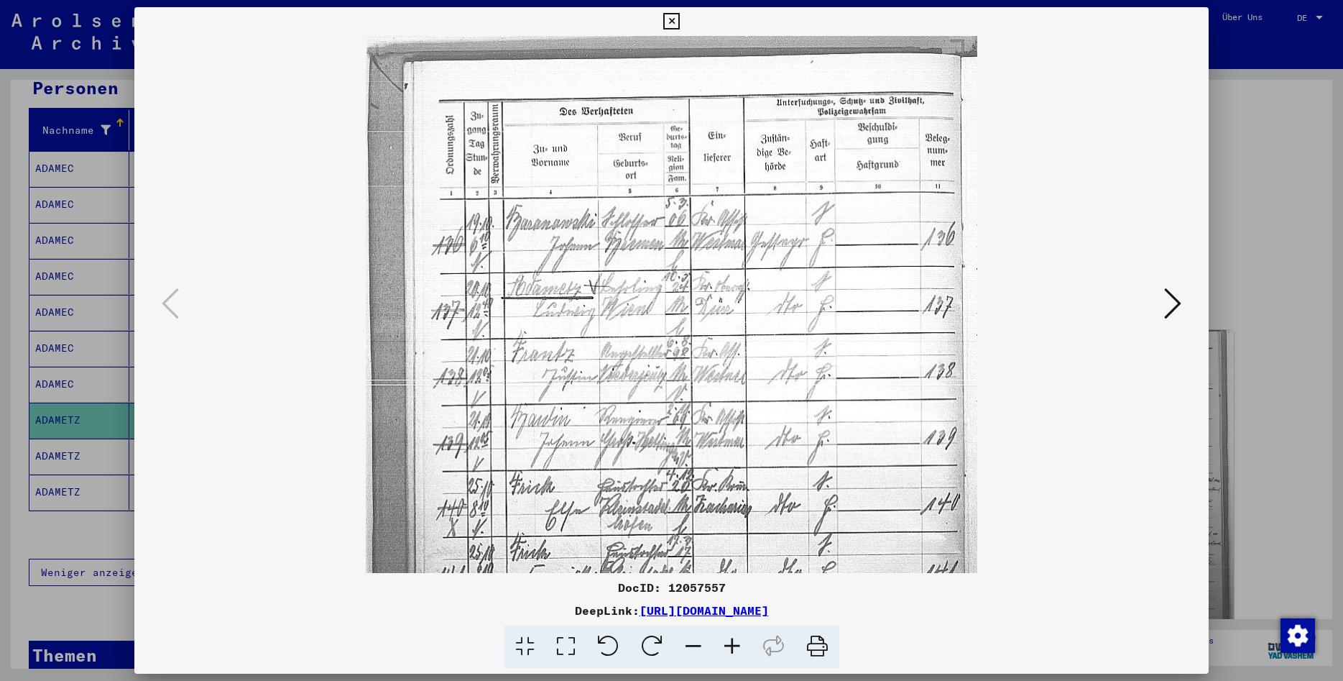
click at [735, 643] on icon at bounding box center [732, 647] width 39 height 44
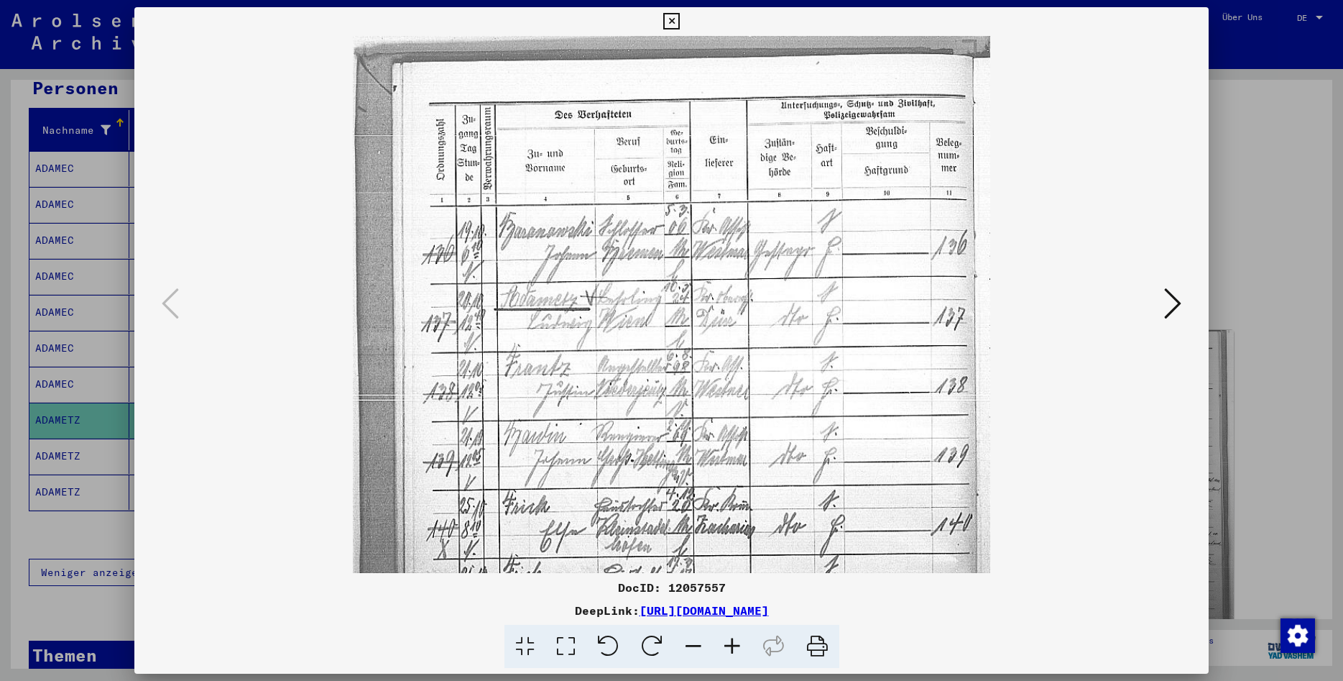
click at [680, 22] on icon at bounding box center [671, 21] width 17 height 17
